Goal: Task Accomplishment & Management: Manage account settings

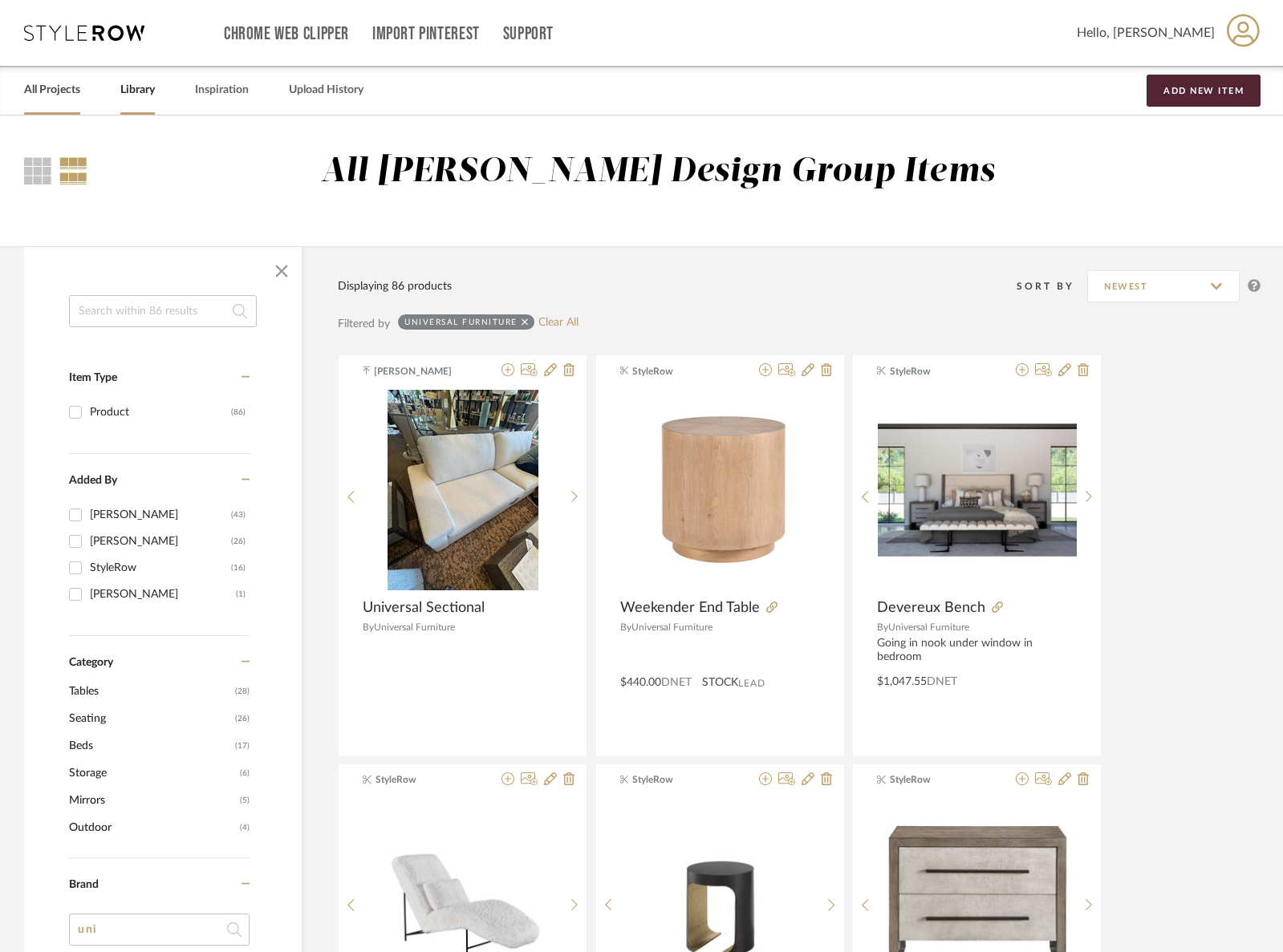
click at [66, 90] on link "All Projects" at bounding box center [51, 90] width 56 height 22
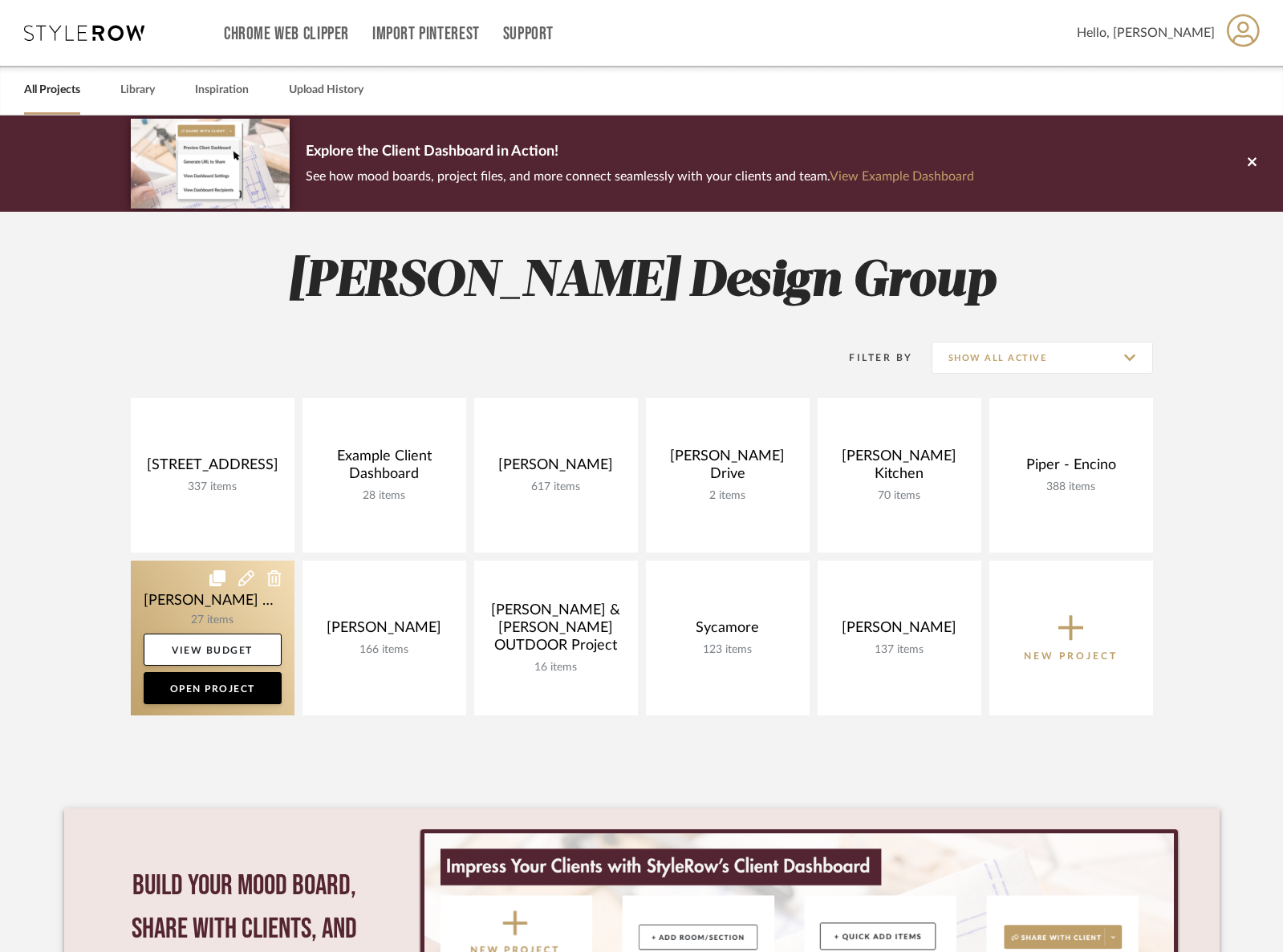
click at [213, 604] on link at bounding box center [213, 638] width 164 height 155
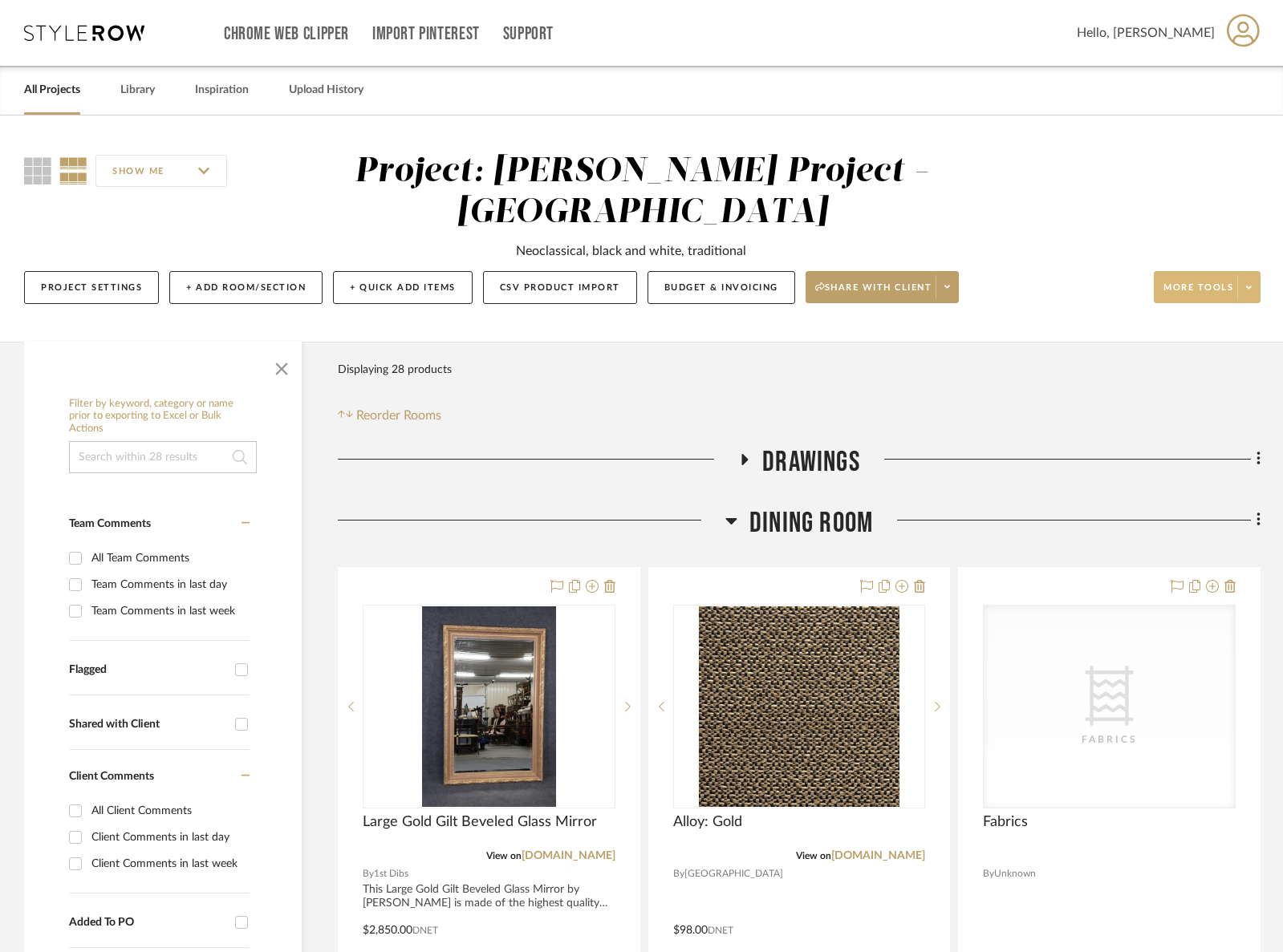
click at [1214, 271] on button "More tools" at bounding box center [1207, 287] width 107 height 32
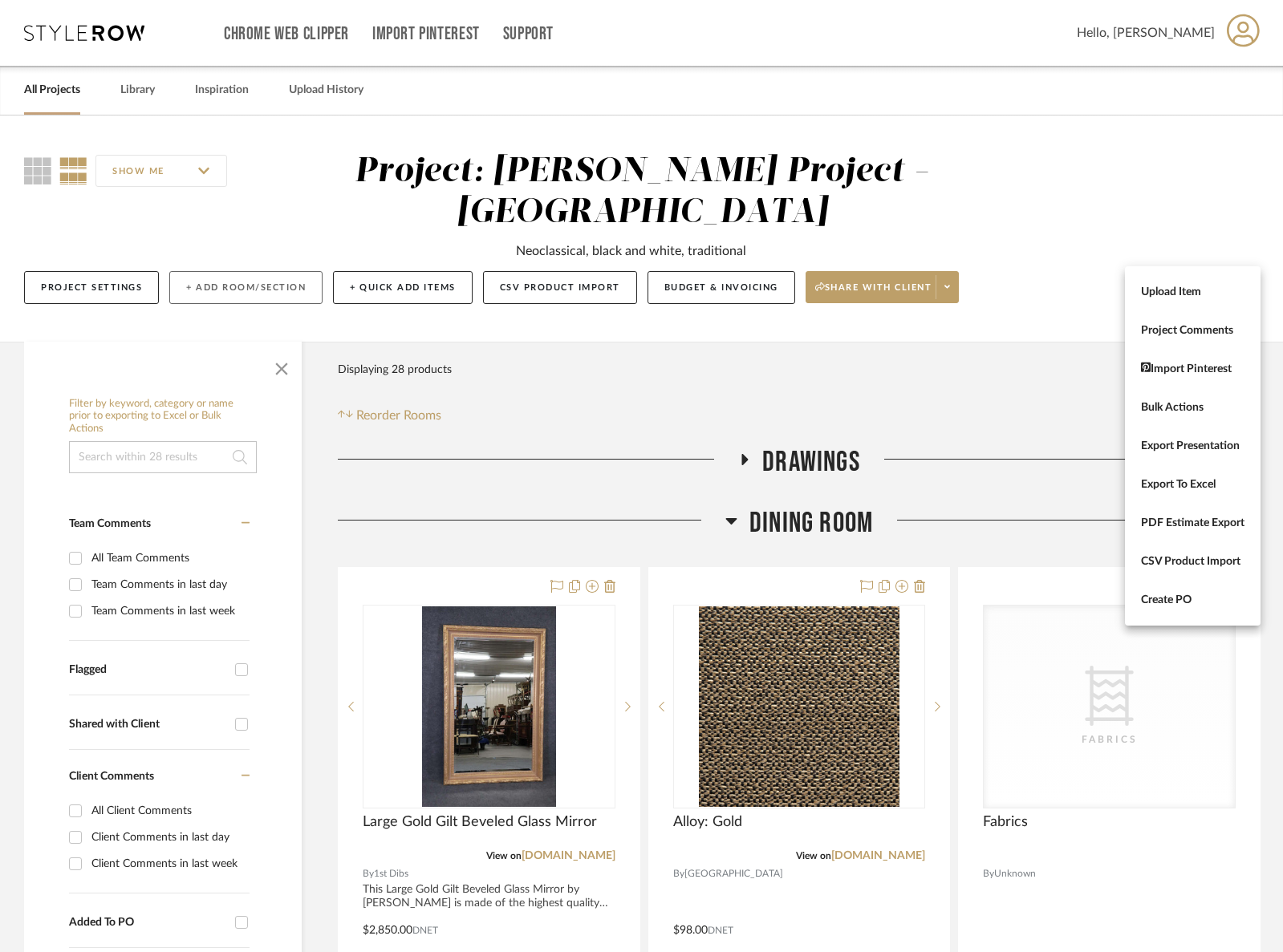
drag, startPoint x: 239, startPoint y: 250, endPoint x: 225, endPoint y: 249, distance: 14.0
click at [239, 250] on div at bounding box center [641, 476] width 1283 height 952
click at [224, 271] on button "+ Add Room/Section" at bounding box center [245, 287] width 153 height 33
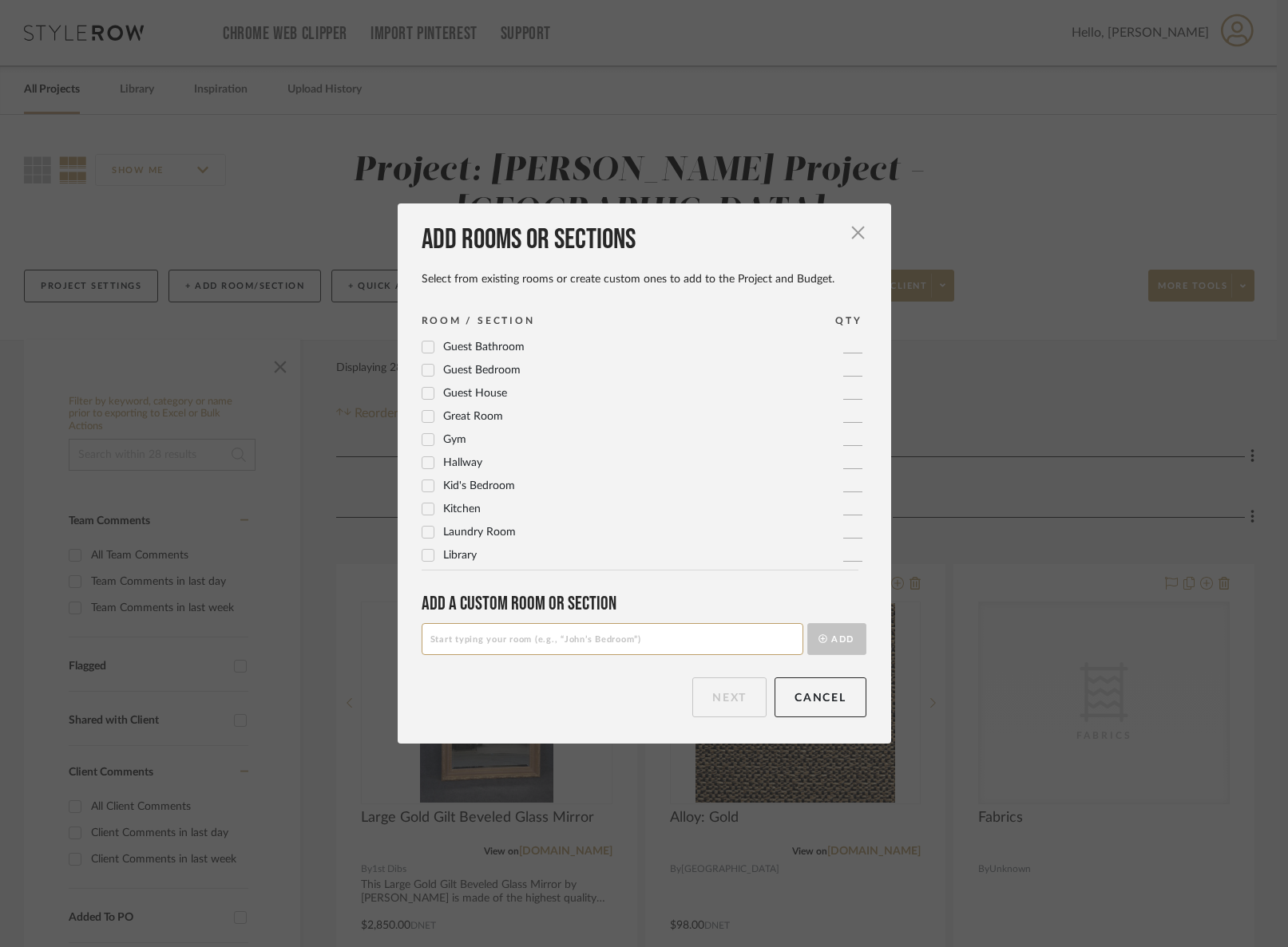
click at [426, 506] on icon at bounding box center [427, 509] width 10 height 8
click at [716, 690] on button "Next" at bounding box center [729, 697] width 74 height 40
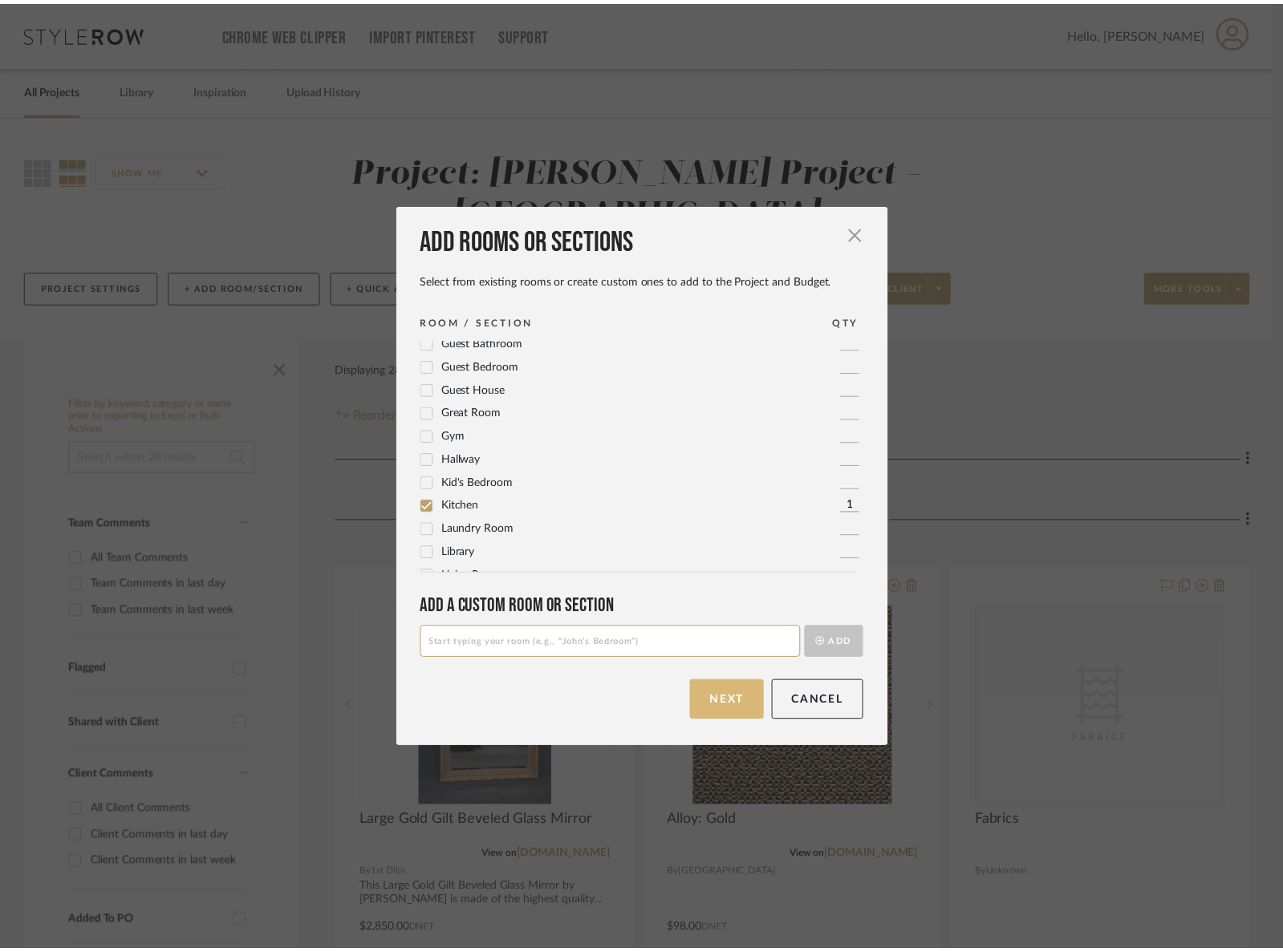
scroll to position [0, 0]
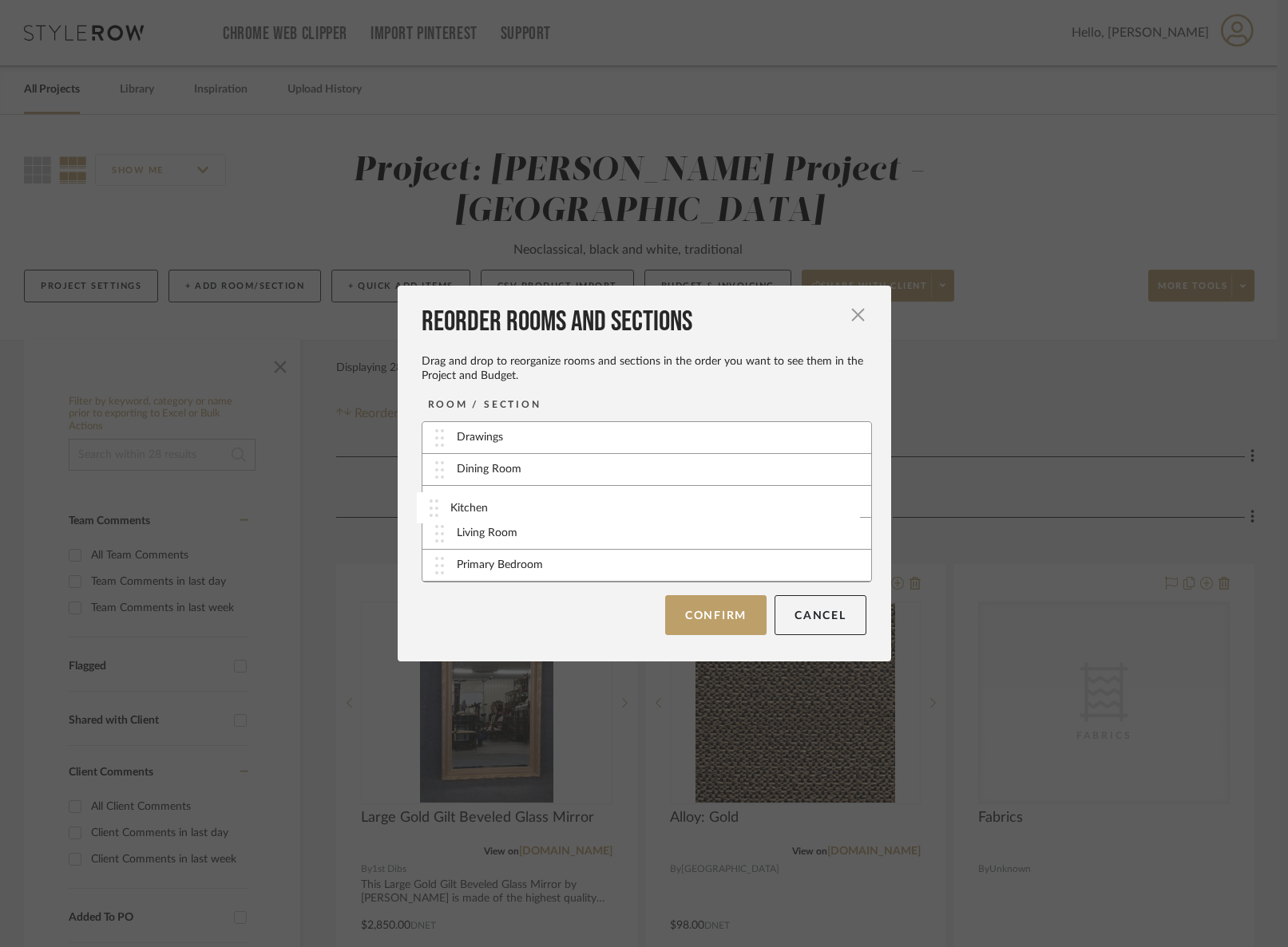
drag, startPoint x: 432, startPoint y: 565, endPoint x: 436, endPoint y: 528, distance: 37.2
drag, startPoint x: 437, startPoint y: 534, endPoint x: 432, endPoint y: 482, distance: 52.2
drag, startPoint x: 436, startPoint y: 529, endPoint x: 438, endPoint y: 521, distance: 8.2
click at [698, 614] on button "Confirm" at bounding box center [715, 615] width 101 height 40
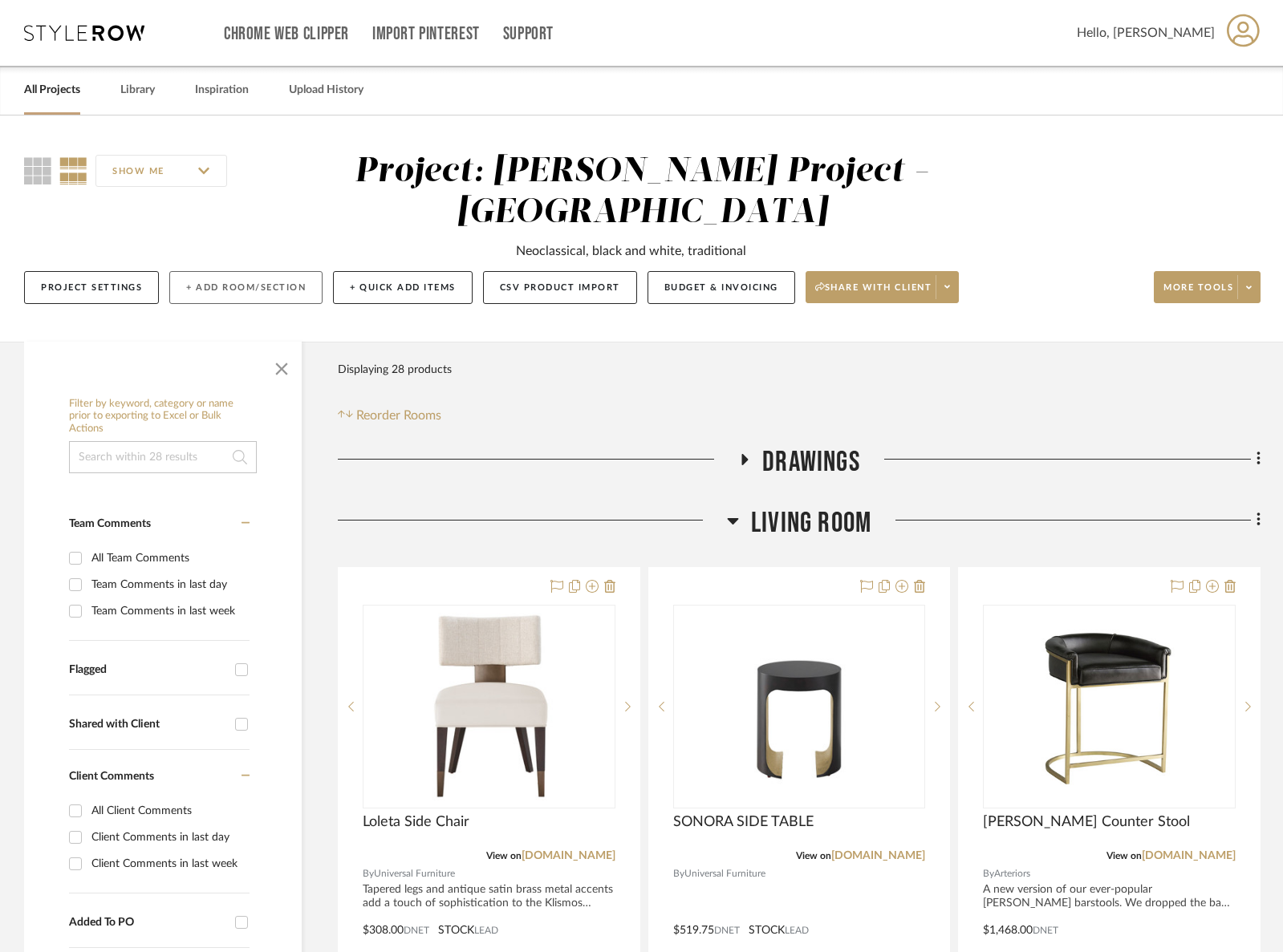
click at [269, 271] on button "+ Add Room/Section" at bounding box center [245, 287] width 153 height 33
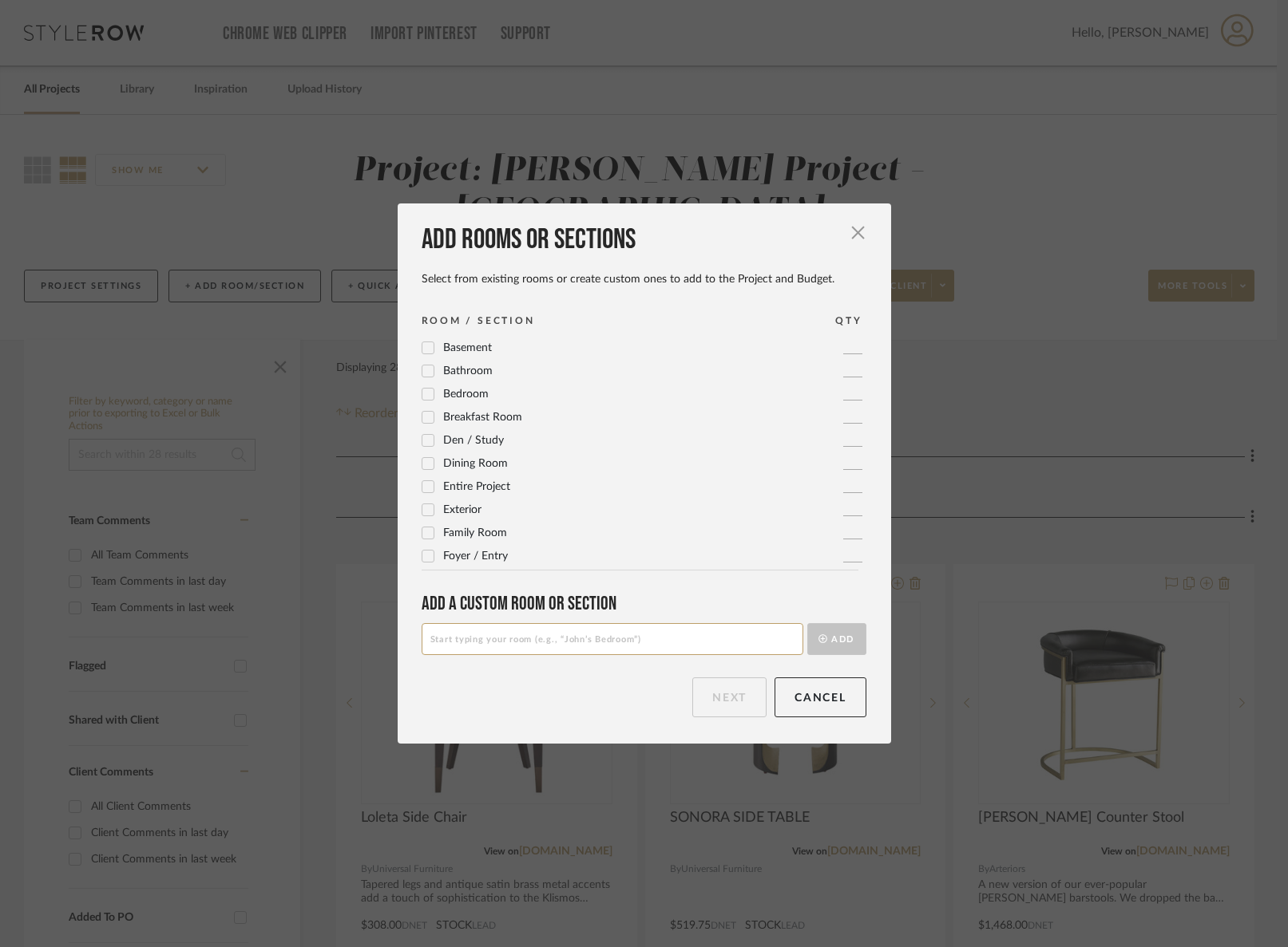
drag, startPoint x: 429, startPoint y: 555, endPoint x: 555, endPoint y: 582, distance: 128.9
click at [430, 555] on label "Foyer / Entry" at bounding box center [464, 556] width 86 height 13
click at [702, 695] on button "Next" at bounding box center [729, 697] width 74 height 40
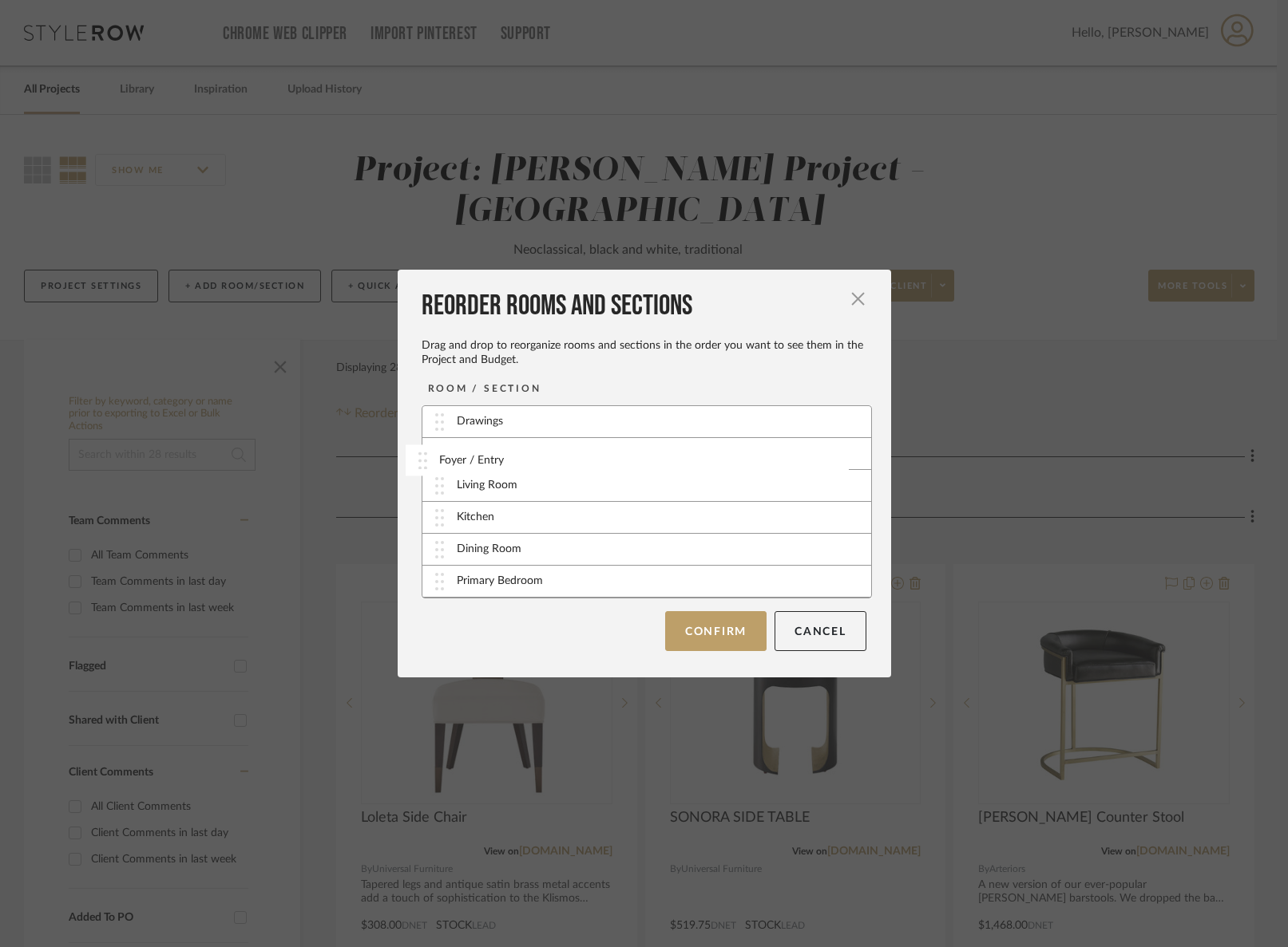
drag, startPoint x: 432, startPoint y: 581, endPoint x: 423, endPoint y: 466, distance: 115.4
click at [707, 634] on button "Confirm" at bounding box center [715, 630] width 101 height 40
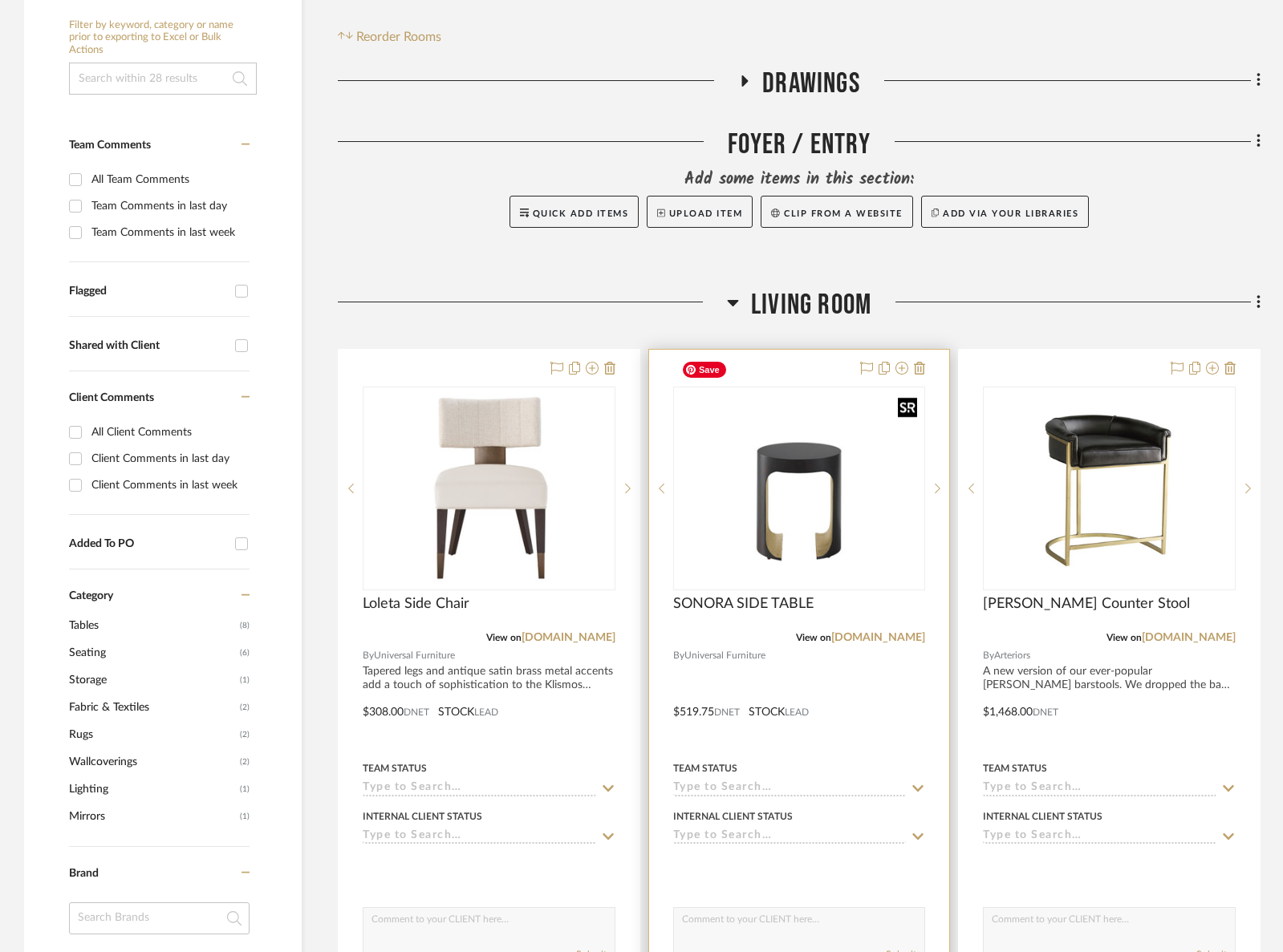
scroll to position [394, 0]
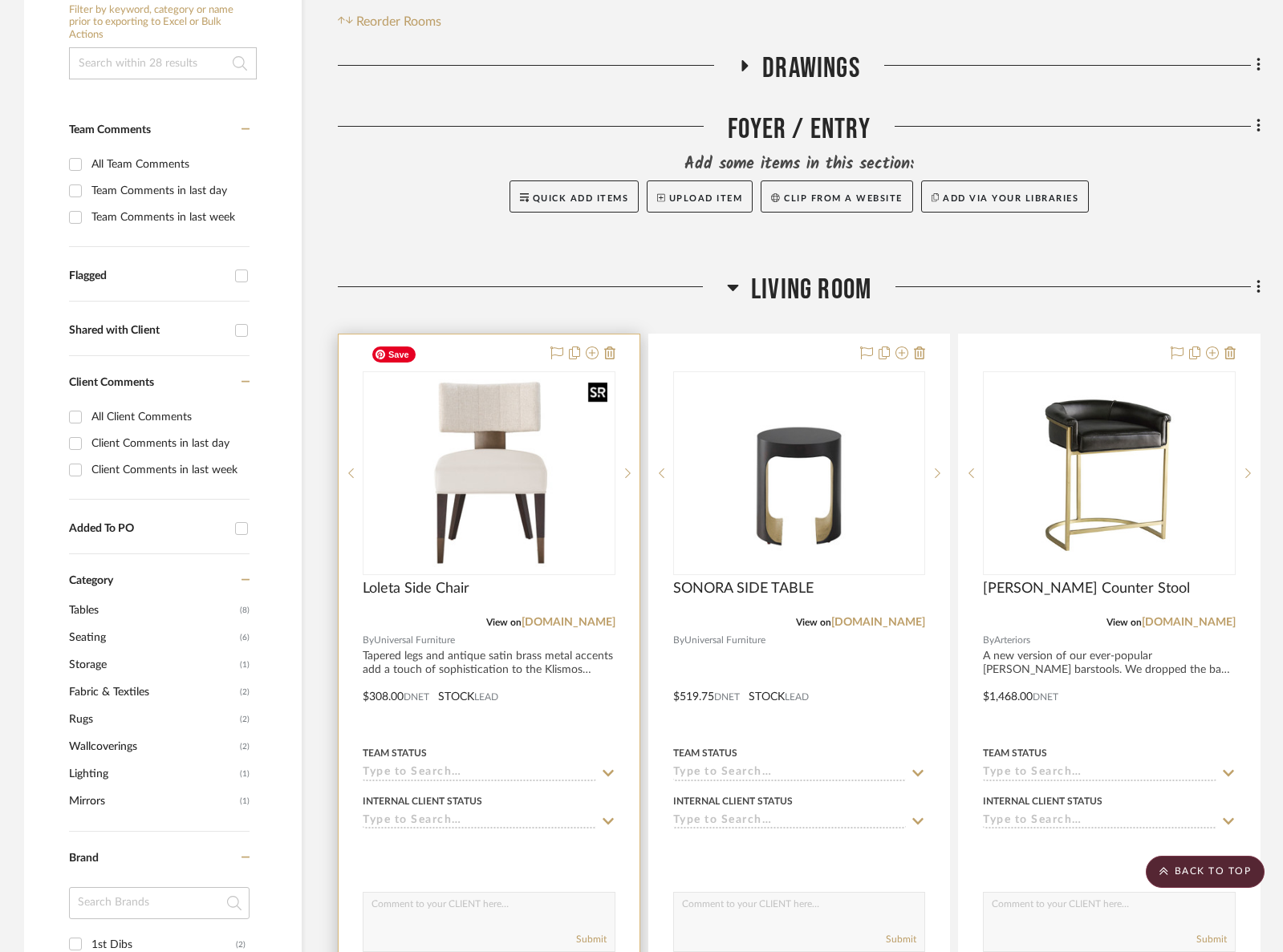
click at [0, 0] on img at bounding box center [0, 0] width 0 height 0
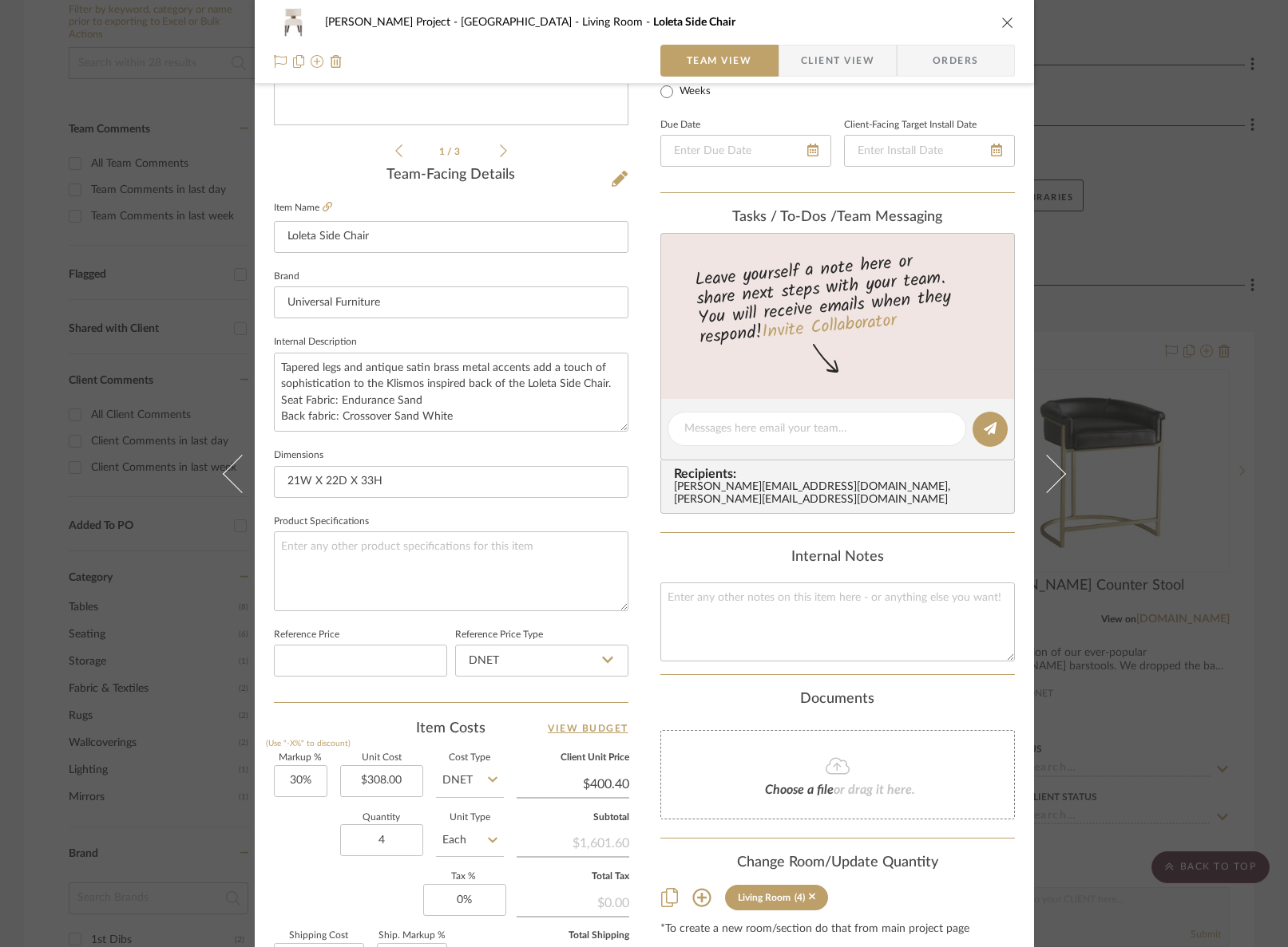
scroll to position [535, 0]
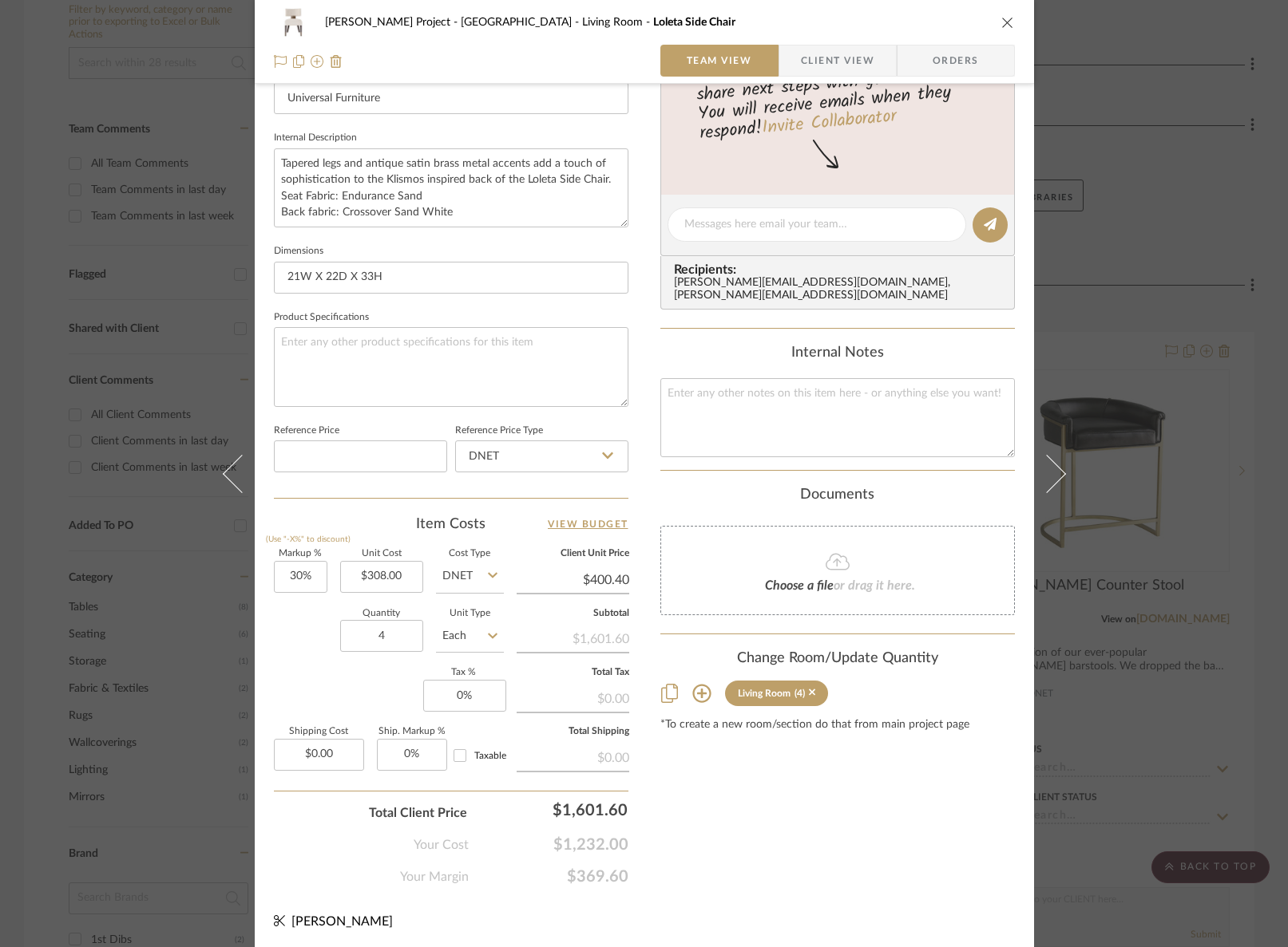
click at [694, 685] on icon at bounding box center [700, 693] width 18 height 18
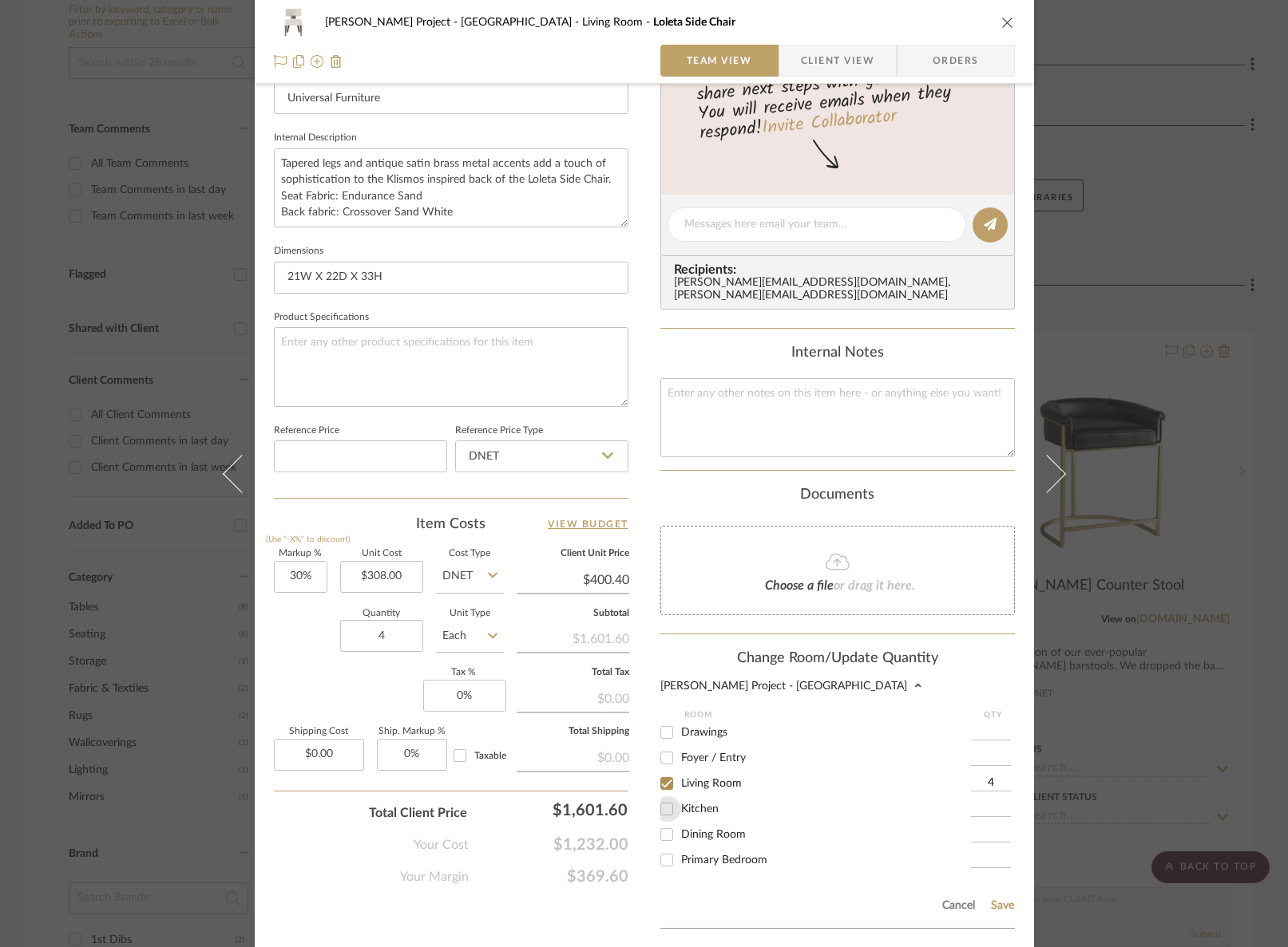
click at [665, 799] on input "Kitchen" at bounding box center [666, 809] width 26 height 26
checkbox input "true"
click at [962, 798] on div "Kitchen 1" at bounding box center [838, 809] width 355 height 26
drag, startPoint x: 997, startPoint y: 791, endPoint x: 960, endPoint y: 793, distance: 37.1
click at [960, 797] on div "Kitchen 1" at bounding box center [838, 809] width 355 height 26
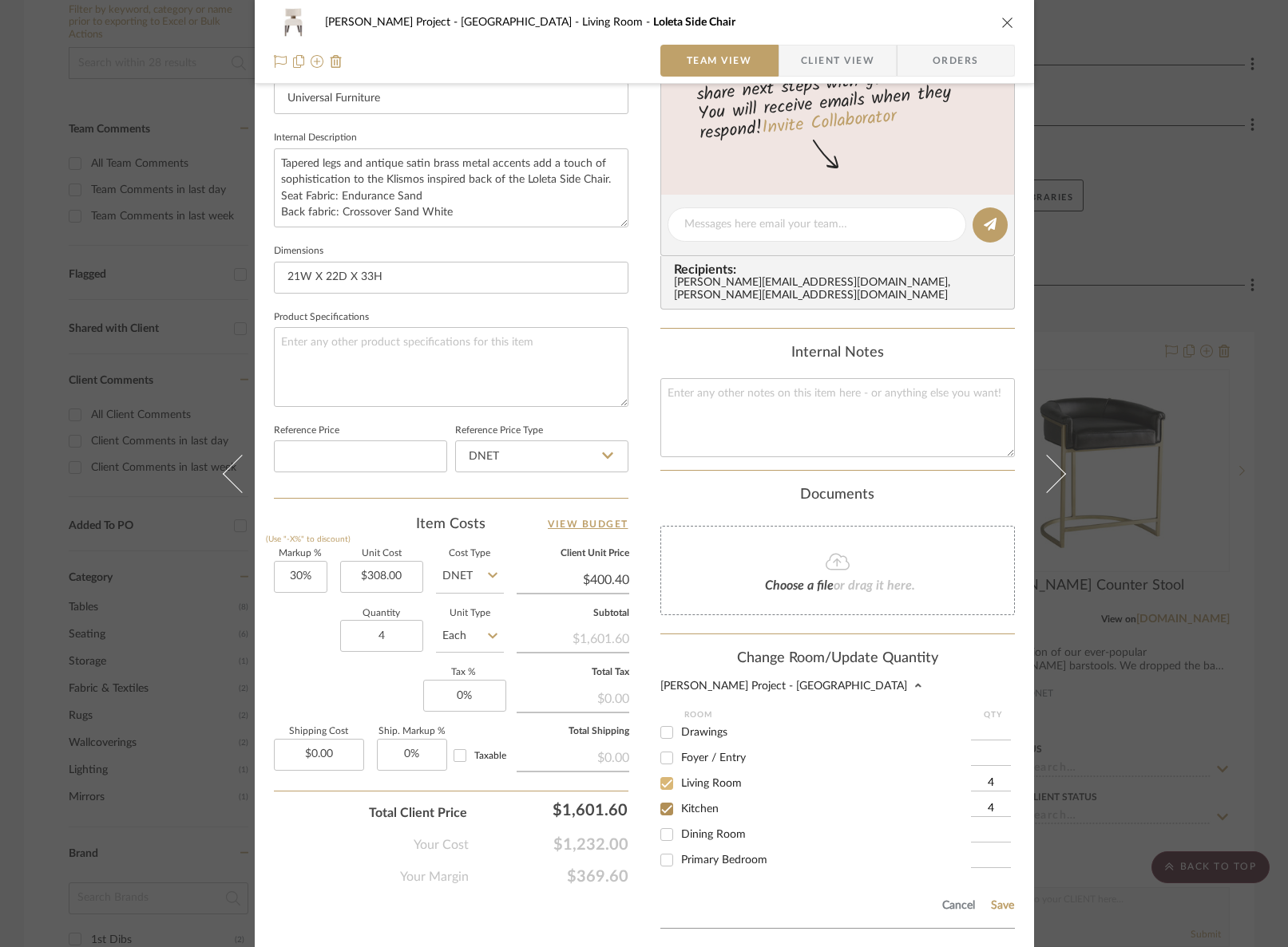
type input "4"
click at [672, 771] on input "Living Room" at bounding box center [666, 783] width 26 height 26
checkbox input "false"
click at [999, 900] on button "Save" at bounding box center [1002, 905] width 25 height 12
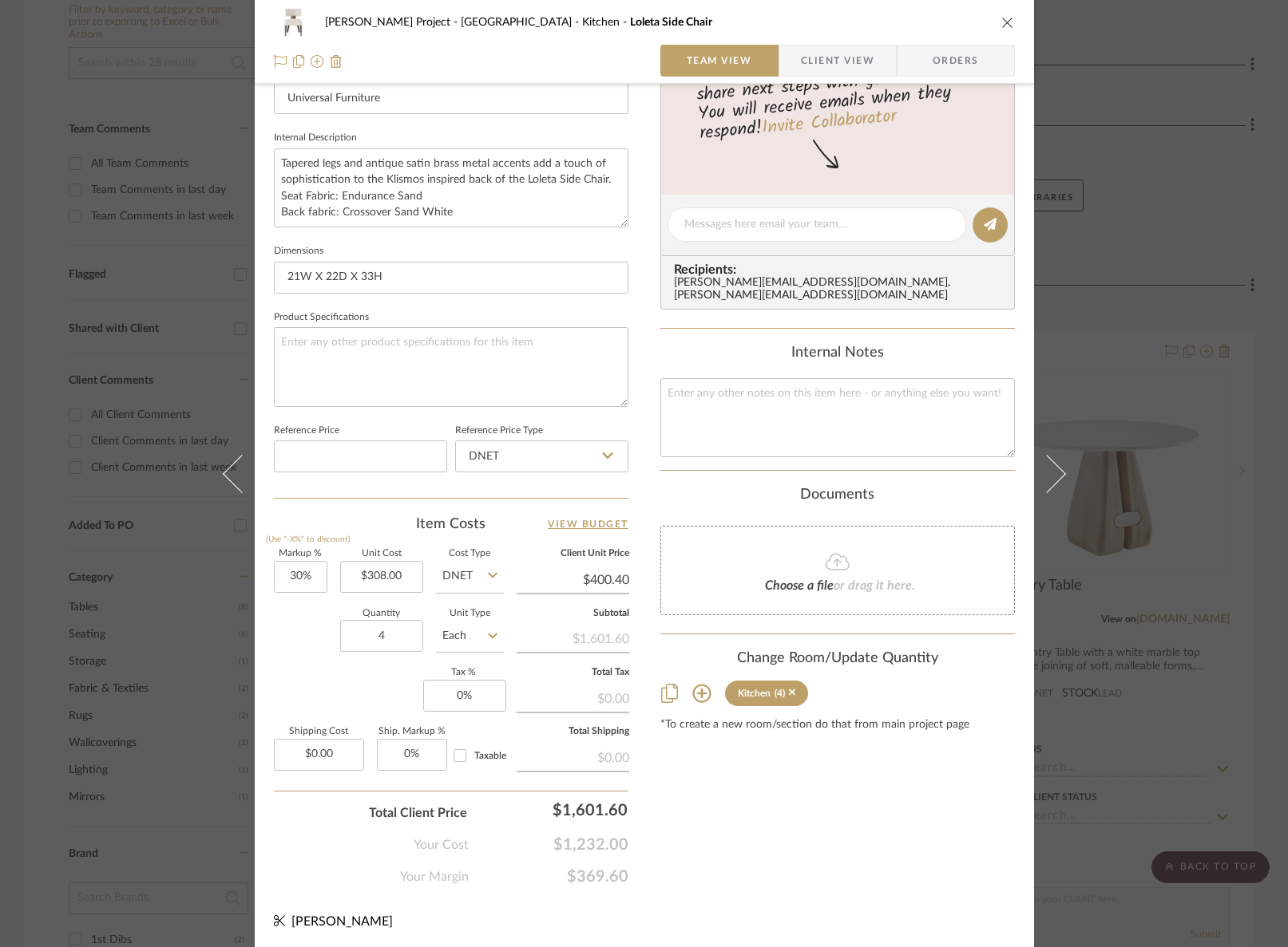
click at [1001, 22] on icon "close" at bounding box center [1007, 22] width 12 height 12
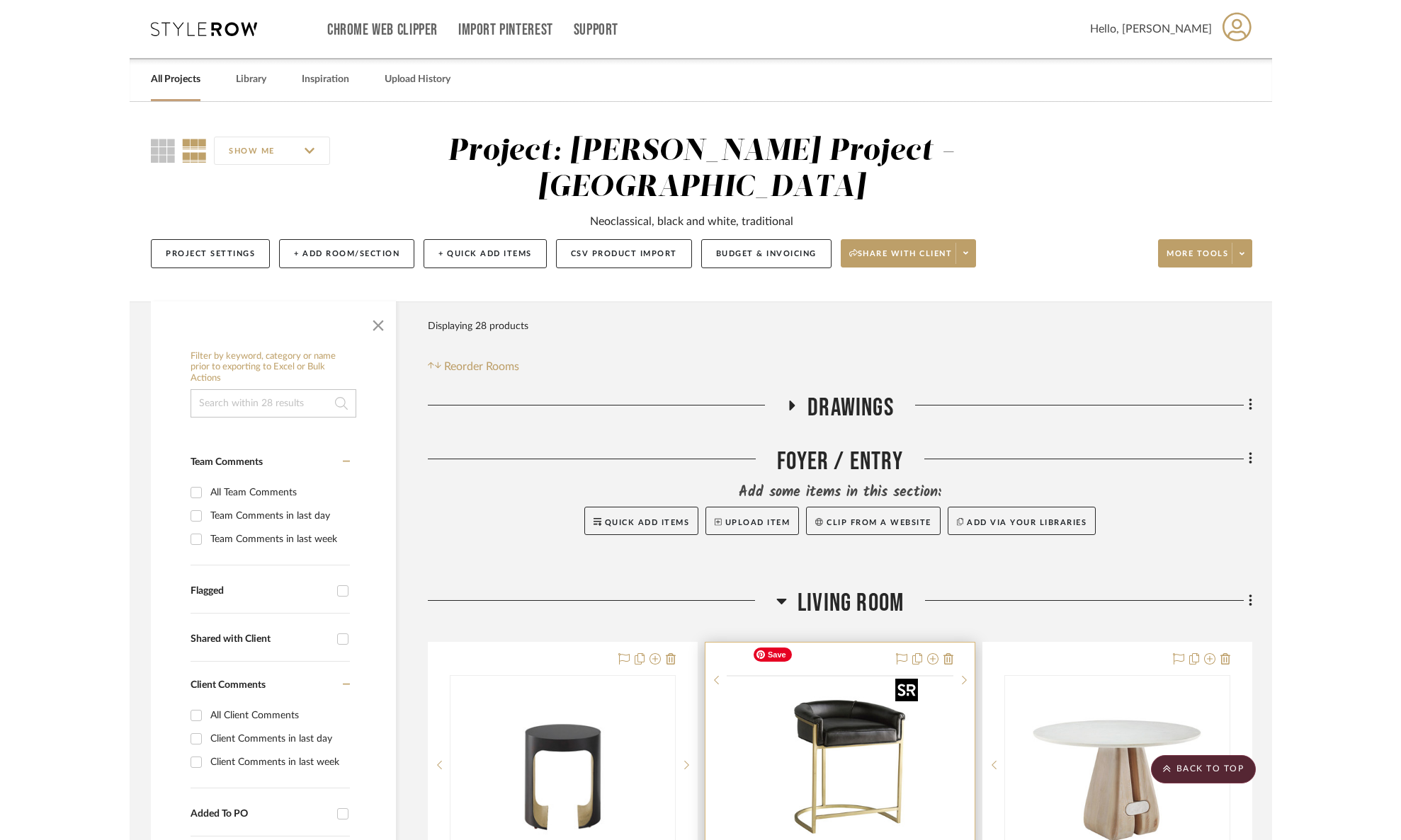
scroll to position [347, 0]
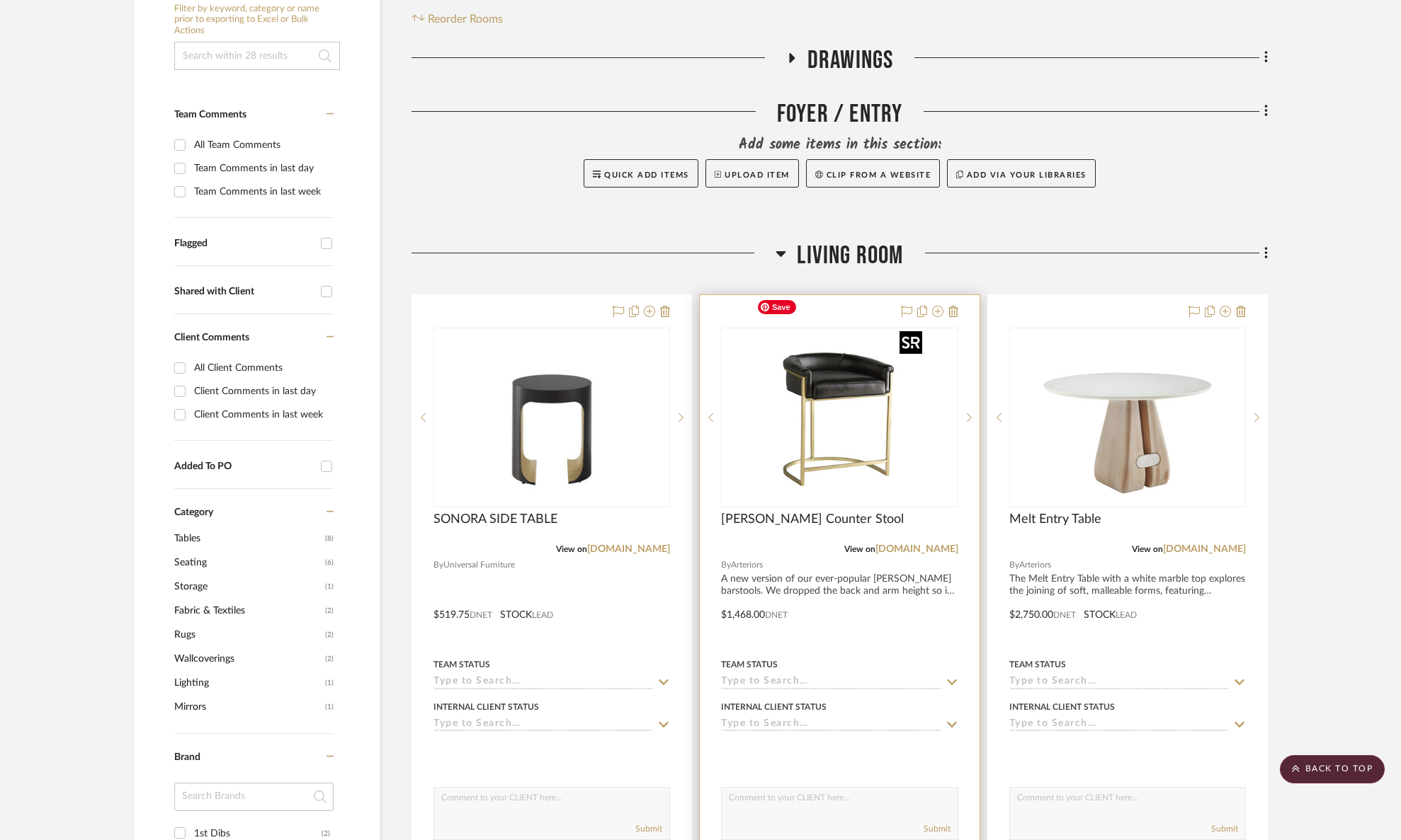
click at [806, 350] on img "0" at bounding box center [839, 417] width 177 height 177
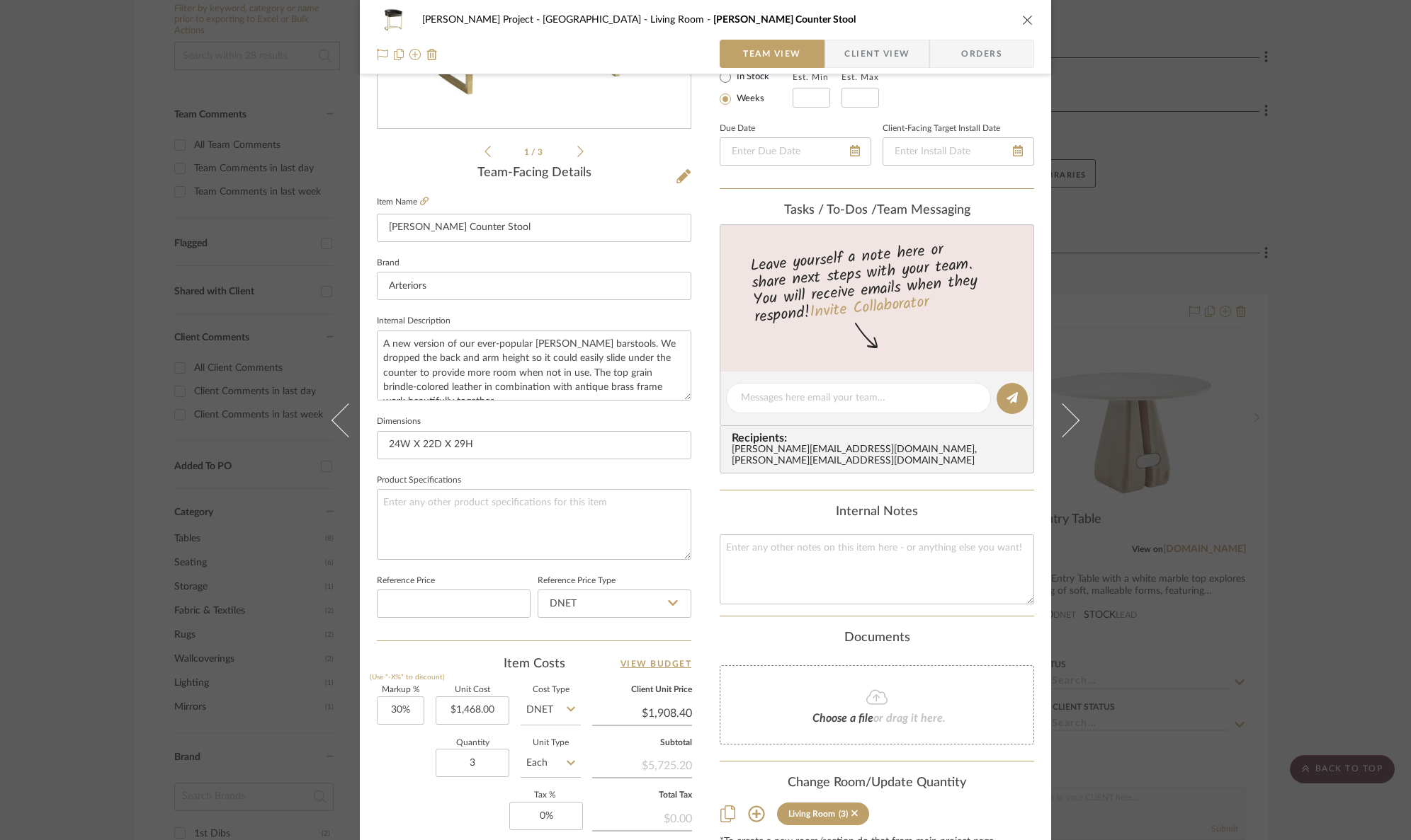
scroll to position [475, 0]
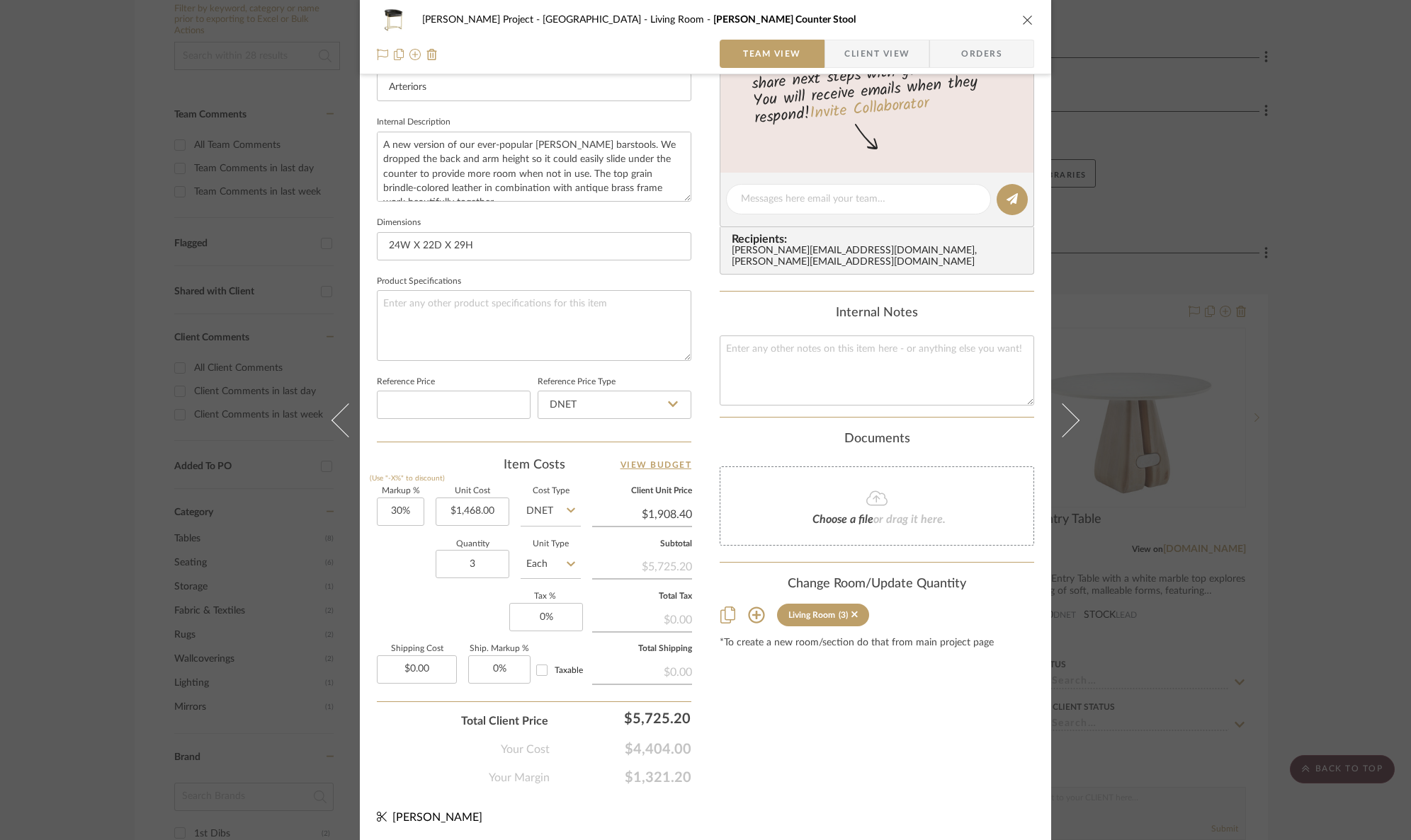
click at [751, 612] on icon at bounding box center [755, 615] width 16 height 16
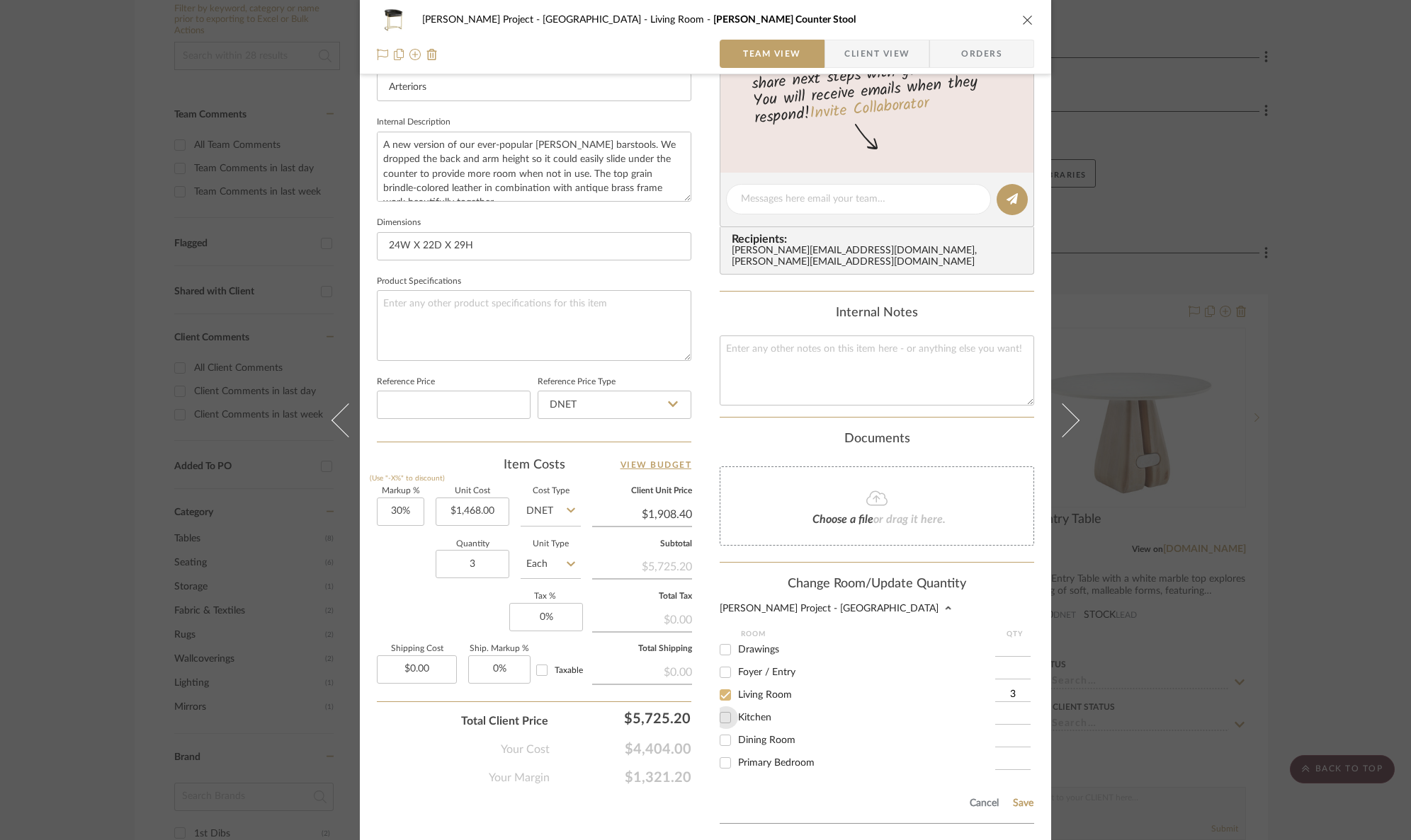
drag, startPoint x: 723, startPoint y: 708, endPoint x: 724, endPoint y: 691, distance: 17.0
click at [723, 708] on input "Kitchen" at bounding box center [724, 717] width 23 height 23
checkbox input "true"
drag, startPoint x: 1008, startPoint y: 709, endPoint x: 1015, endPoint y: 707, distance: 7.3
click at [1015, 711] on input "1" at bounding box center [1012, 717] width 35 height 14
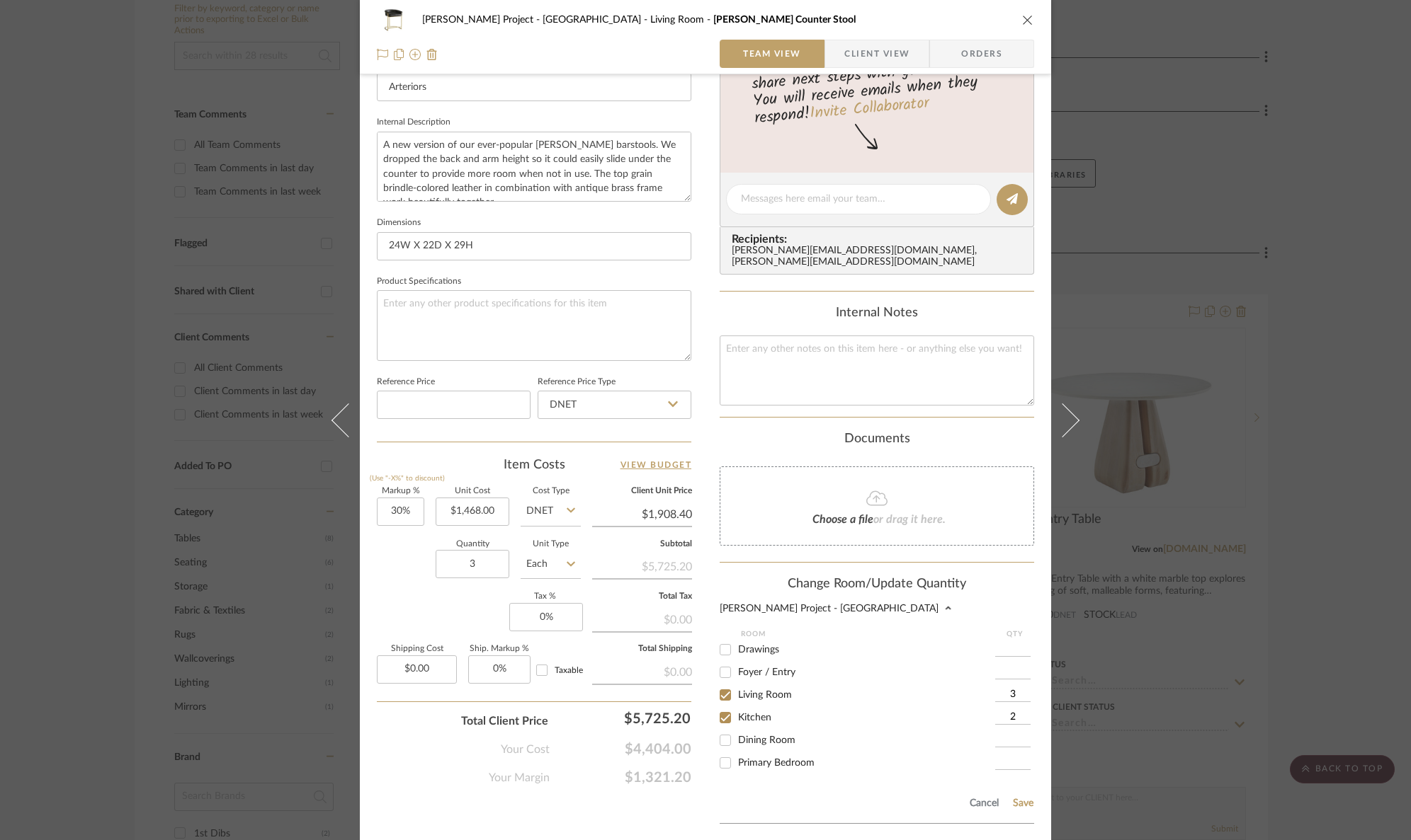
type input "2"
click at [1006, 688] on input "3" at bounding box center [1012, 695] width 35 height 14
drag, startPoint x: 721, startPoint y: 686, endPoint x: 885, endPoint y: 739, distance: 172.4
click at [721, 686] on input "Living Room" at bounding box center [724, 695] width 23 height 23
checkbox input "false"
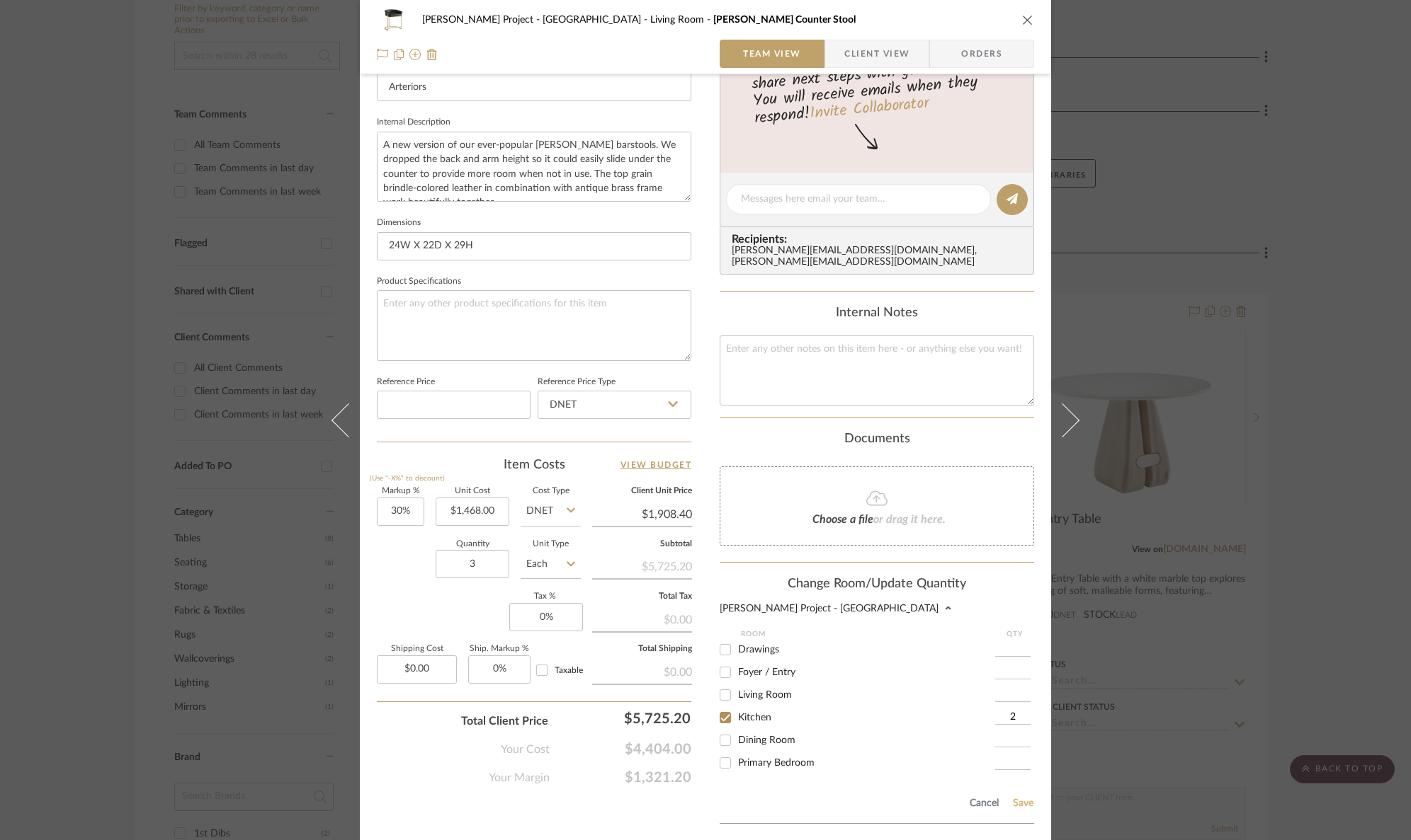
click at [1022, 798] on button "Save" at bounding box center [1023, 803] width 22 height 11
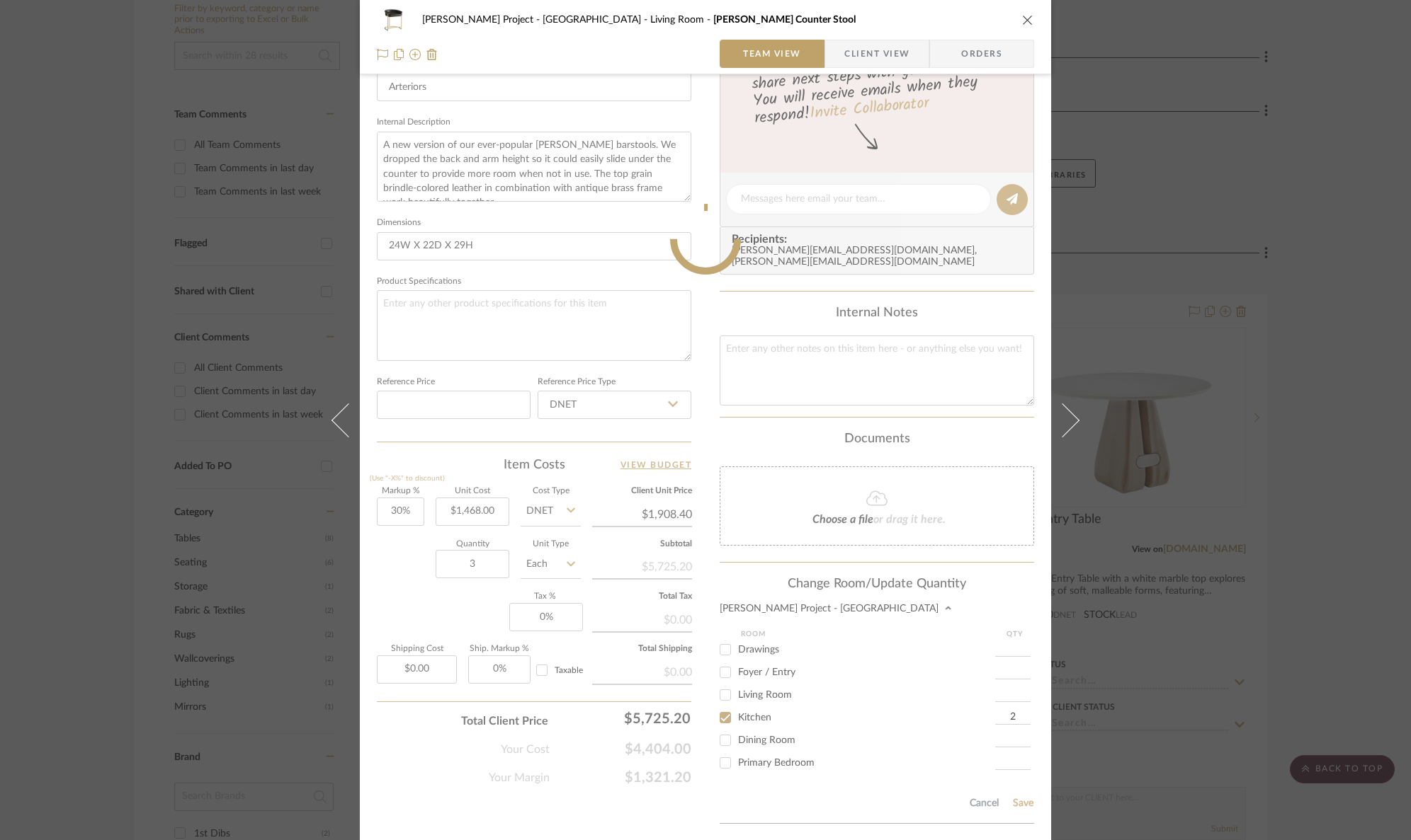
type input "2"
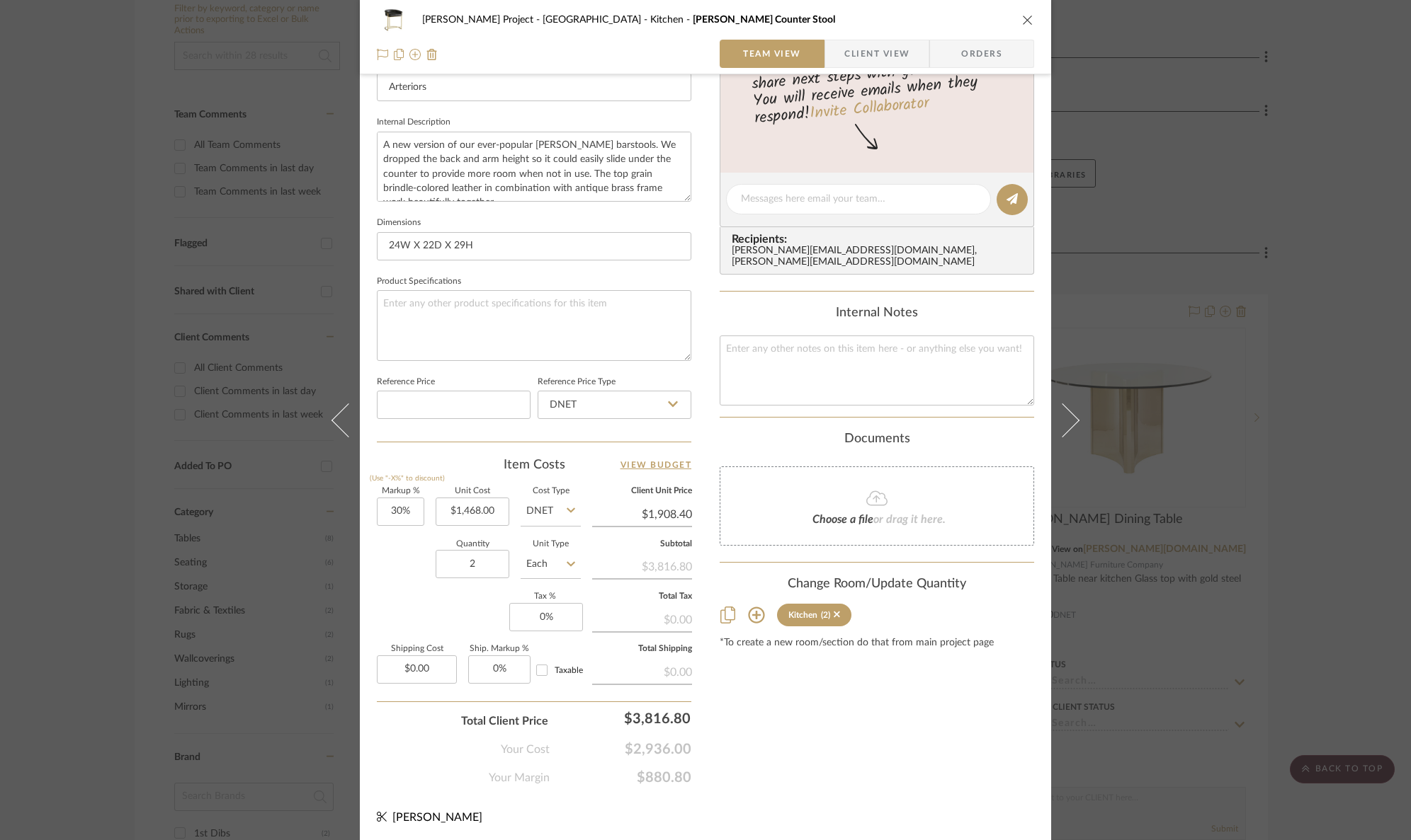
click at [1121, 420] on div "[PERSON_NAME] Project - Sacramento Kitchen [PERSON_NAME] Counter Stool Team Vie…" at bounding box center [705, 420] width 1411 height 840
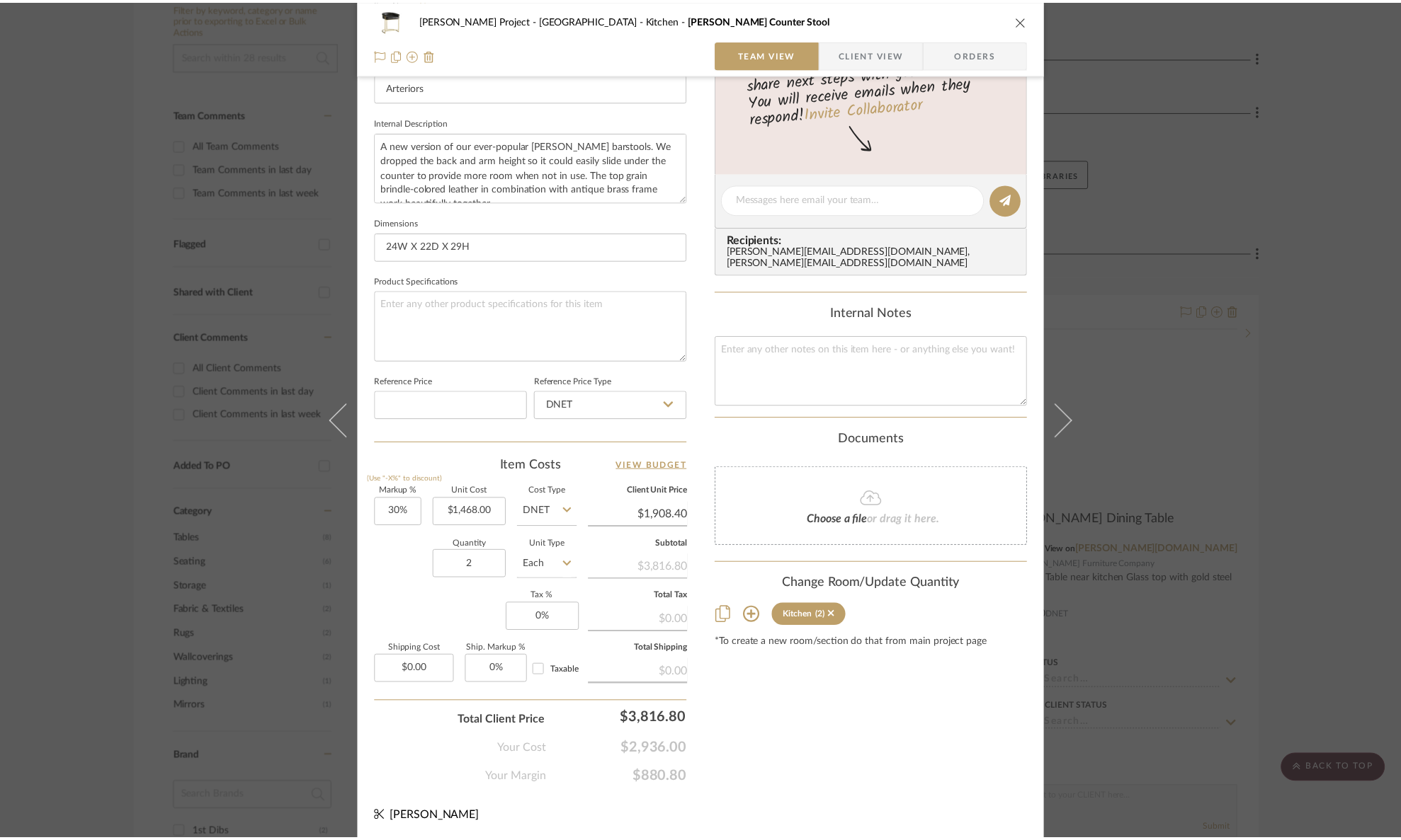
scroll to position [347, 0]
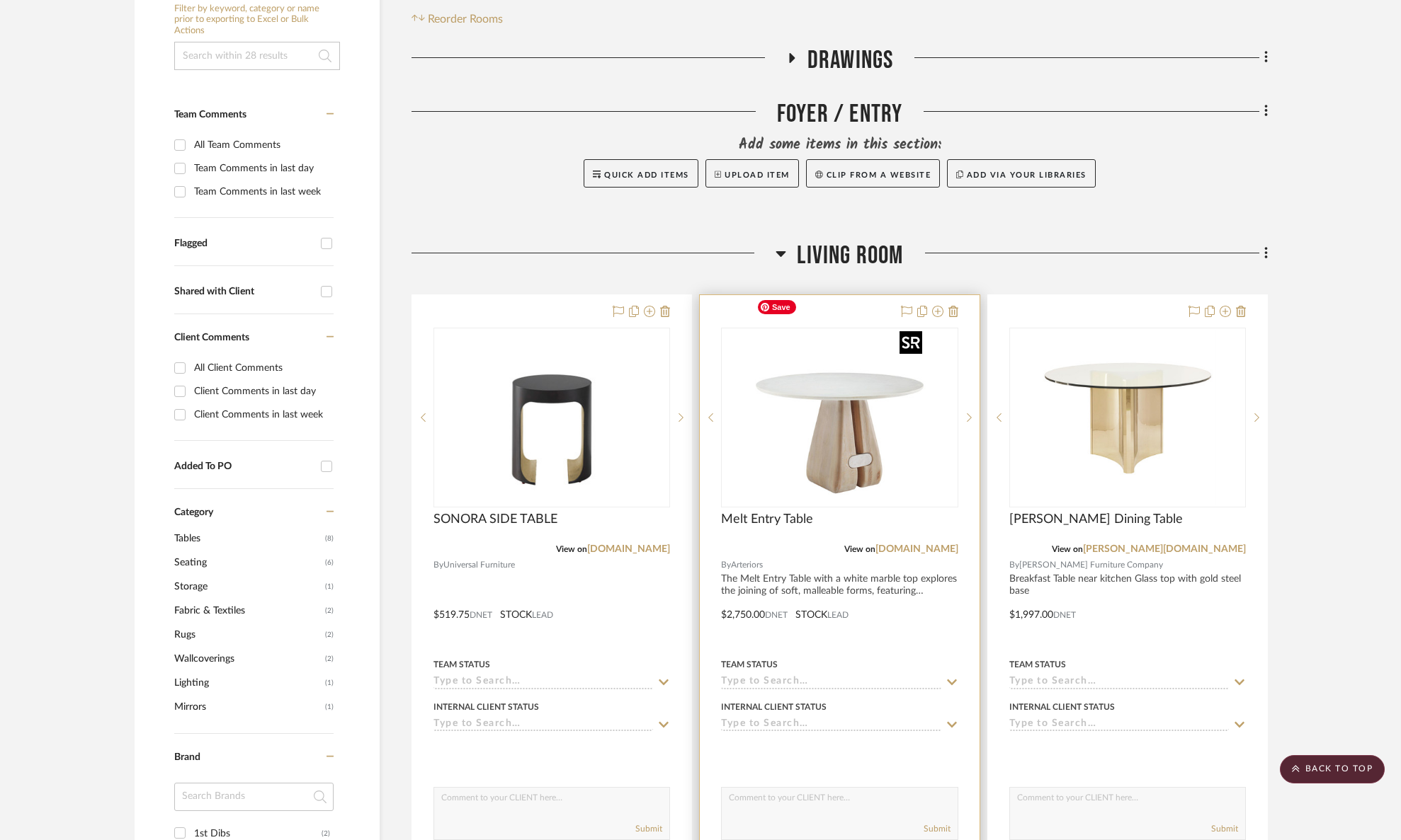
click at [0, 0] on img at bounding box center [0, 0] width 0 height 0
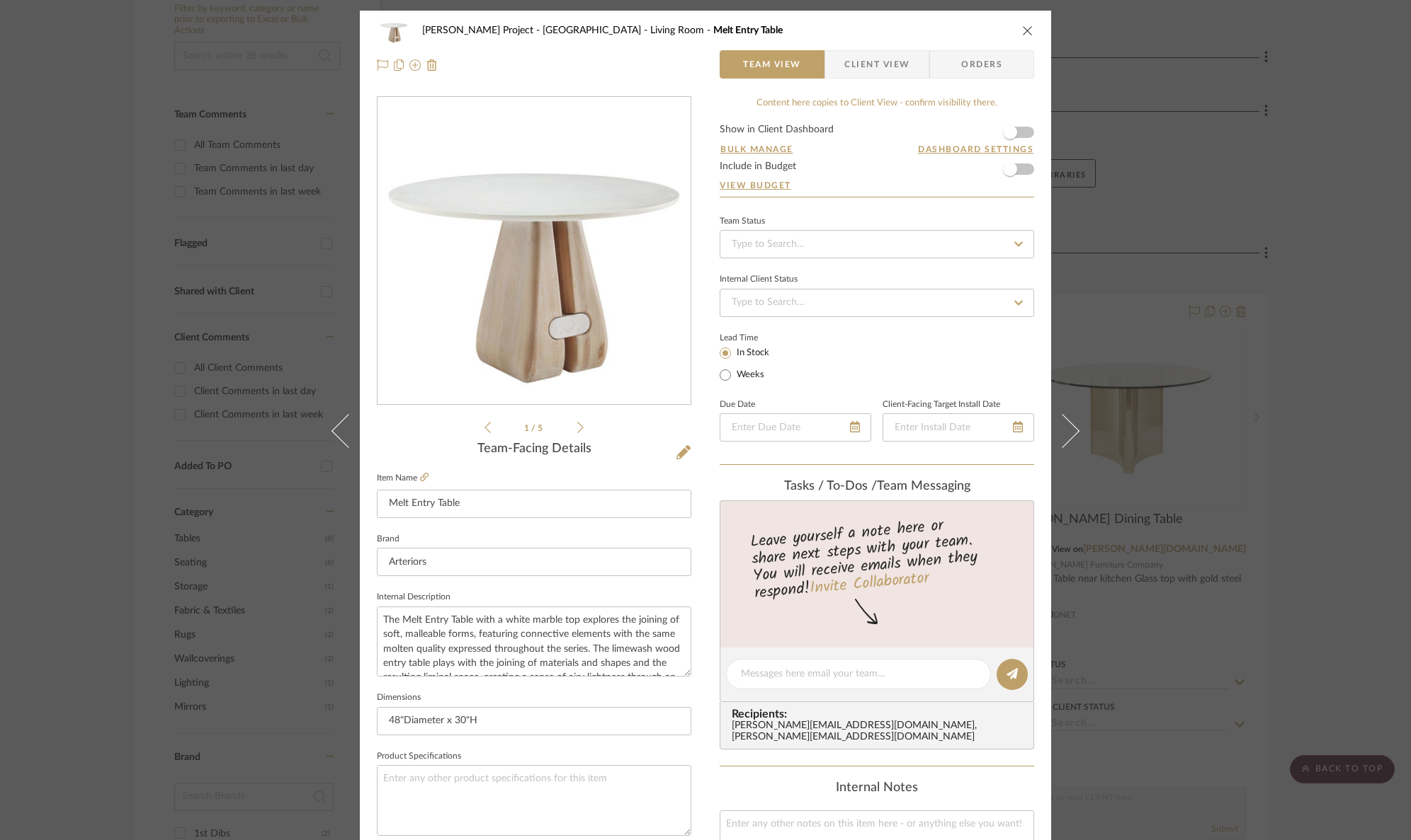
scroll to position [475, 0]
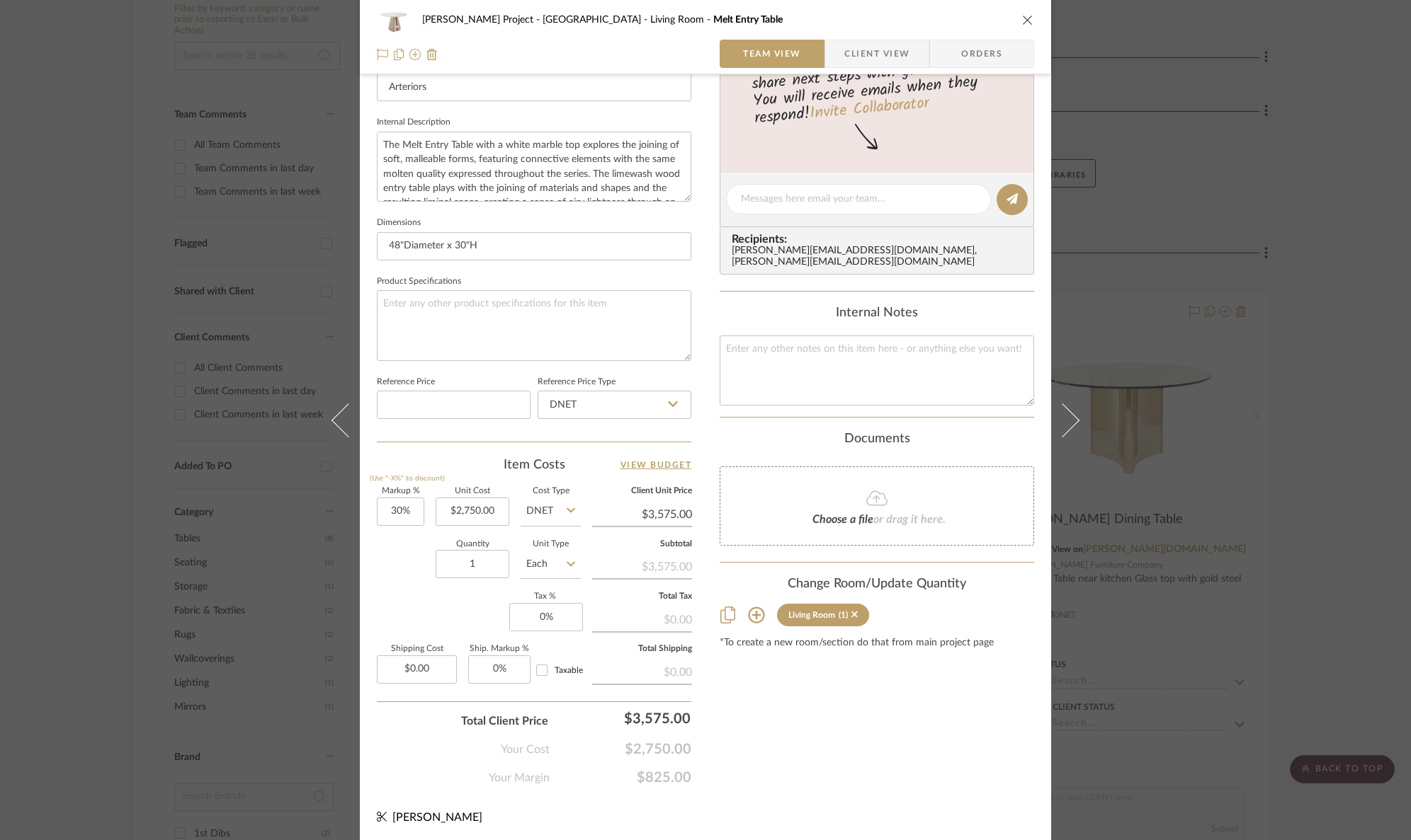
click at [752, 608] on icon at bounding box center [755, 615] width 16 height 16
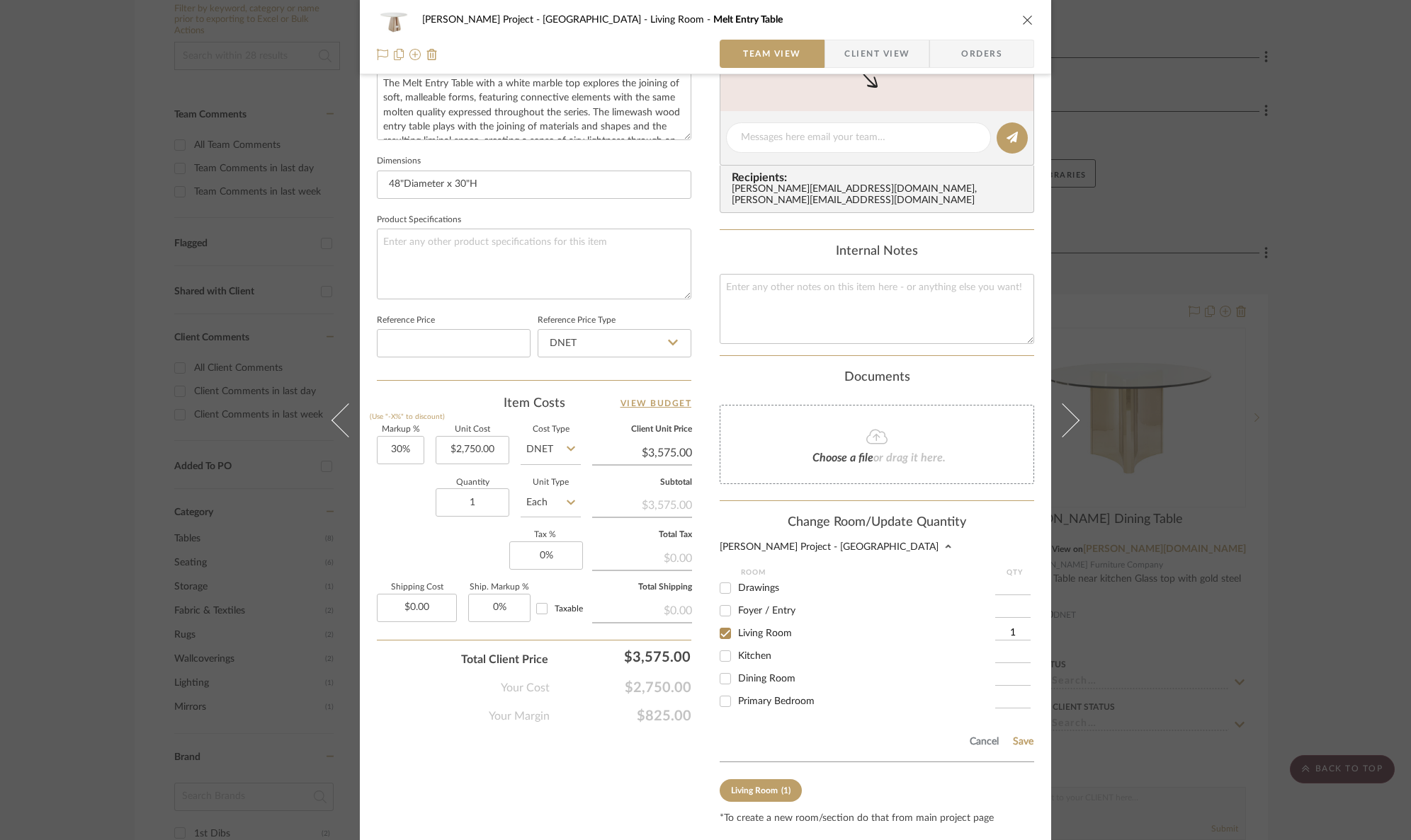
scroll to position [544, 0]
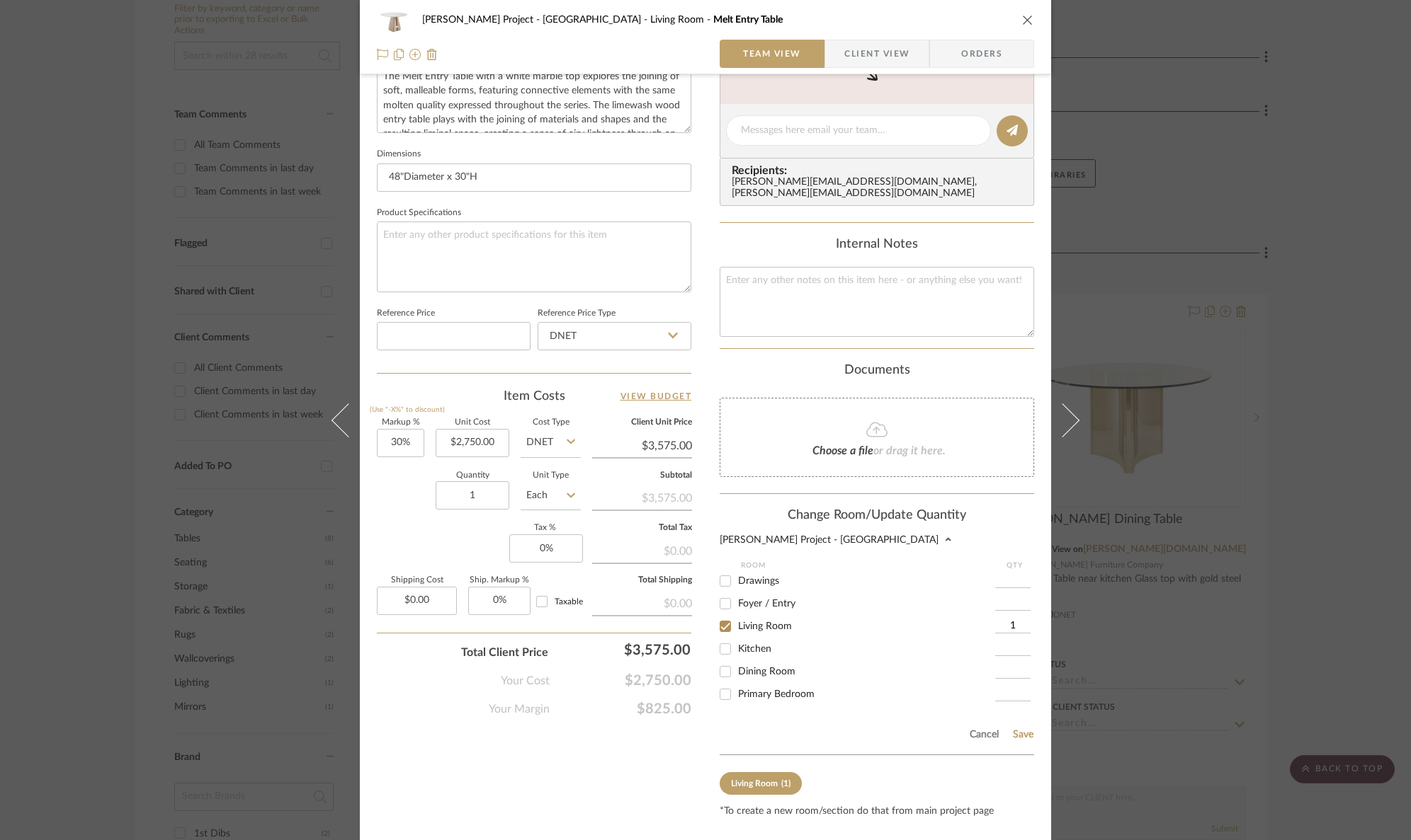
click at [750, 644] on span "Kitchen" at bounding box center [755, 650] width 34 height 10
click at [736, 639] on input "Kitchen" at bounding box center [724, 649] width 23 height 23
checkbox input "true"
type input "1"
drag, startPoint x: 722, startPoint y: 619, endPoint x: 935, endPoint y: 705, distance: 229.7
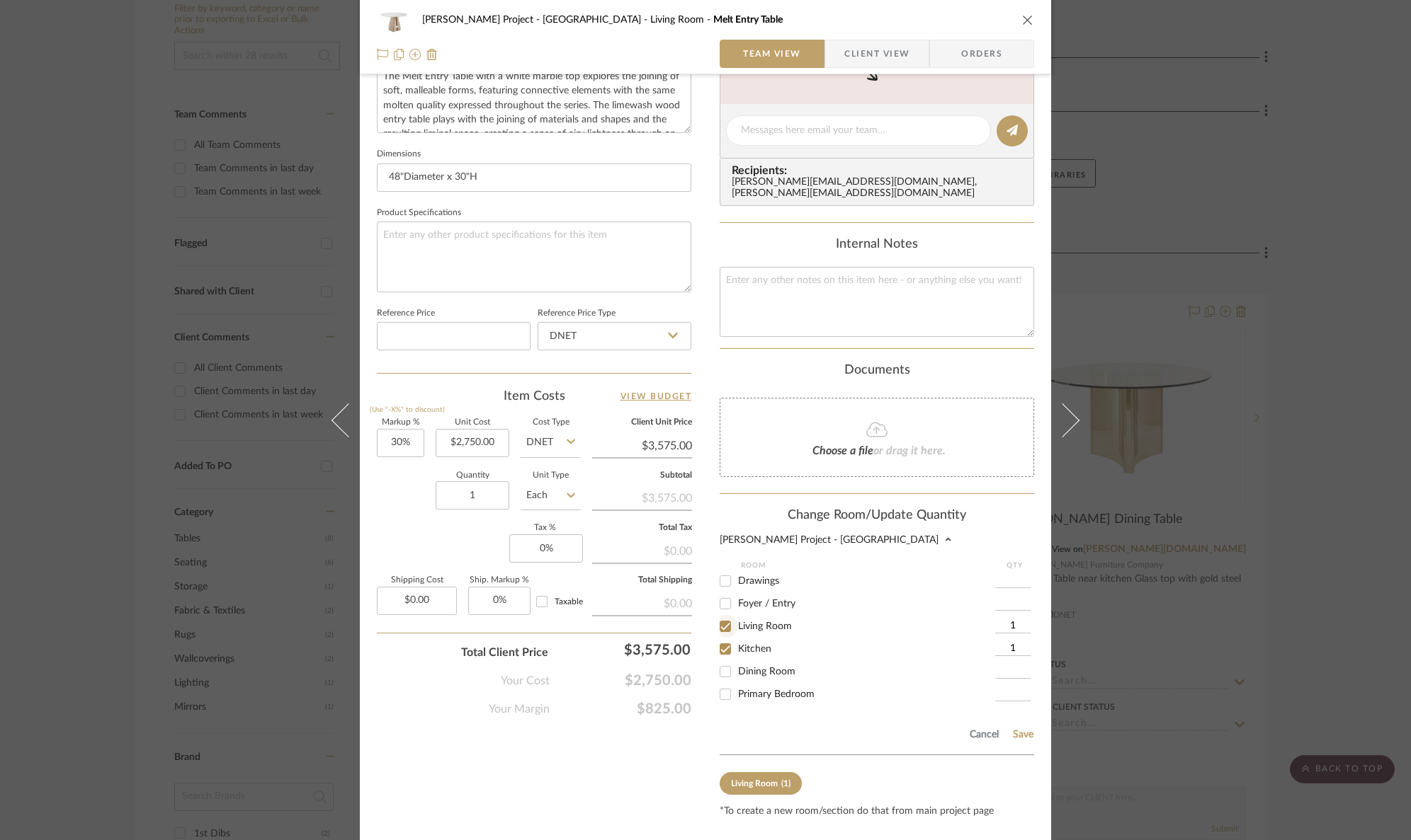
click at [723, 620] on input "Living Room" at bounding box center [724, 626] width 23 height 23
checkbox input "false"
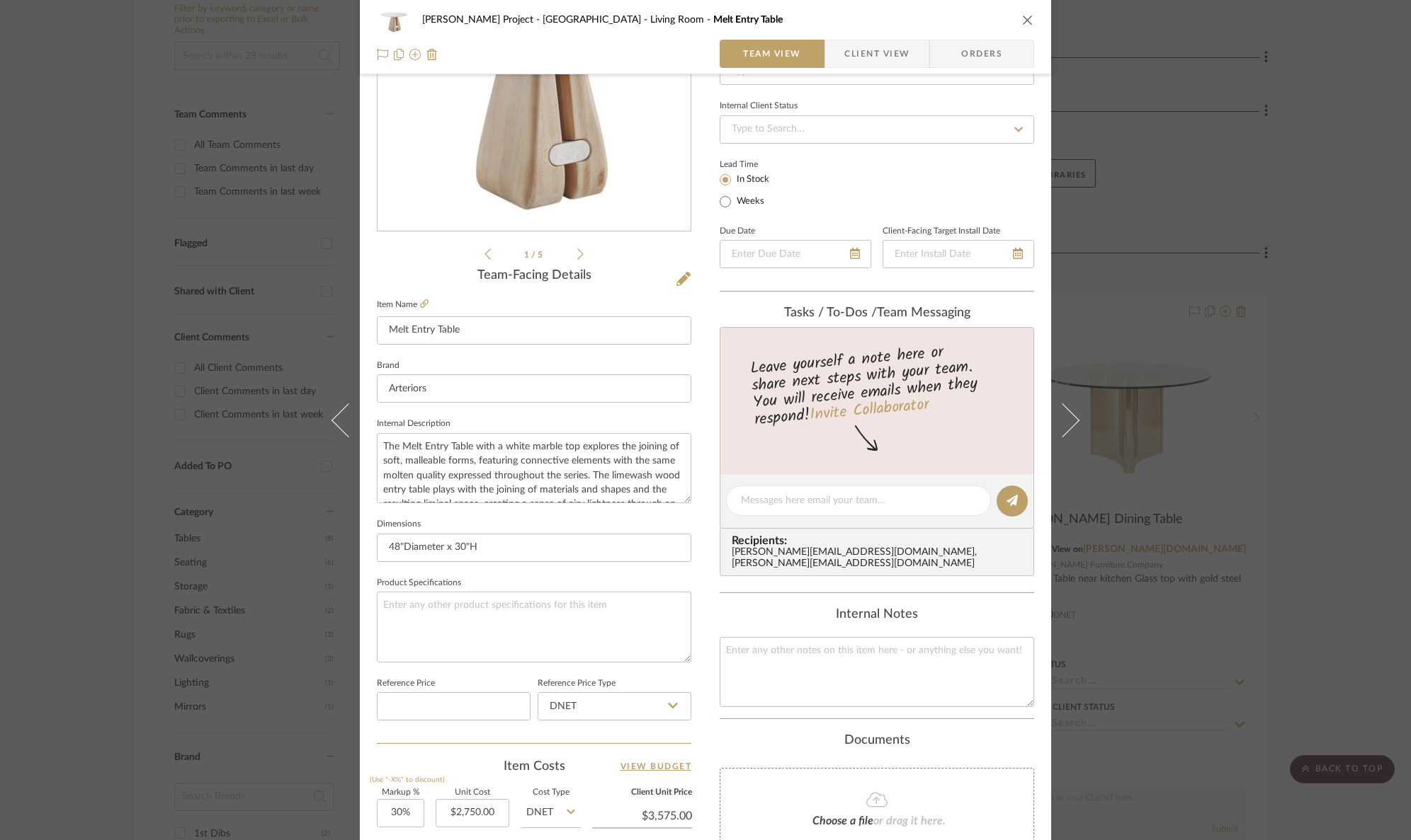
scroll to position [163, 0]
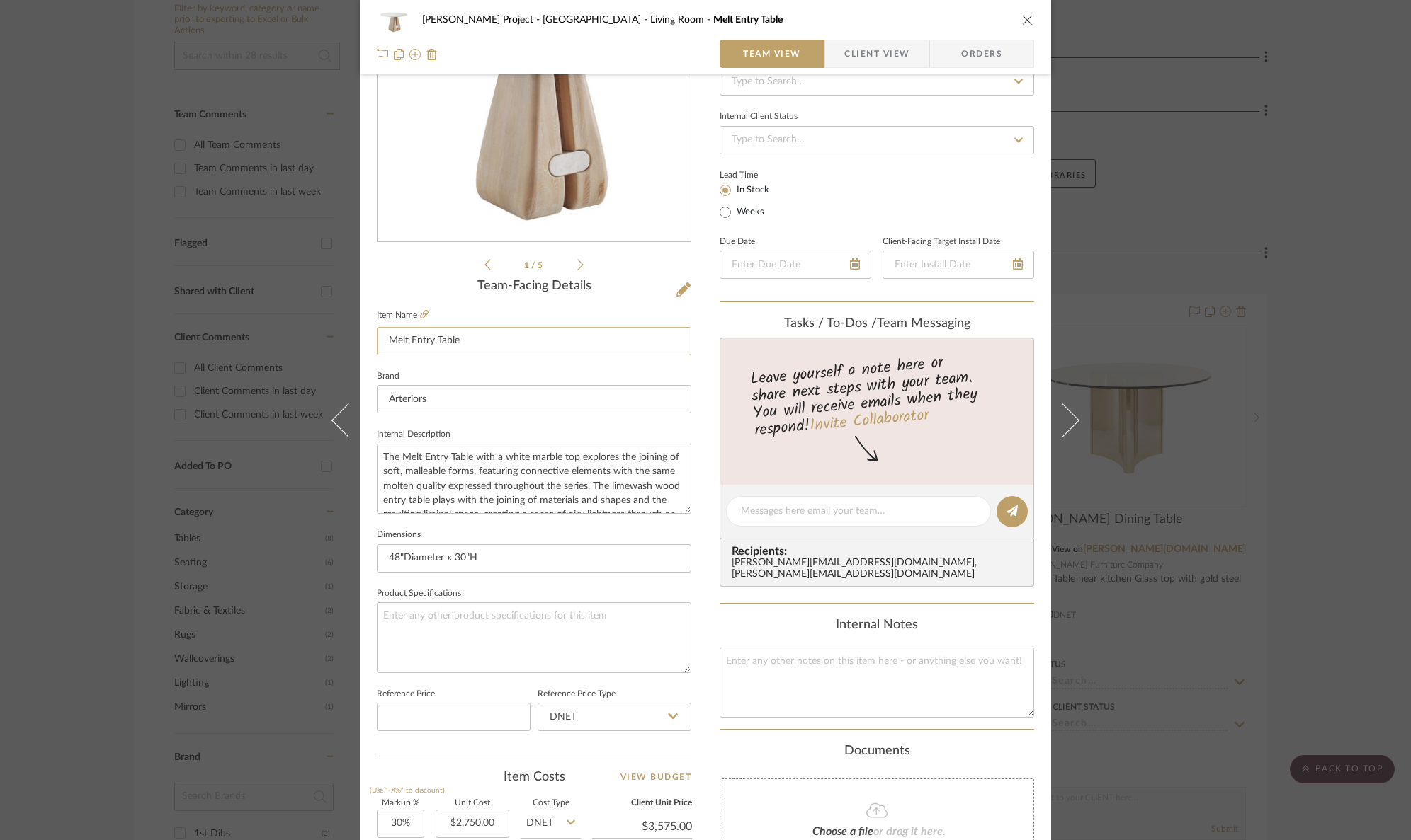
click at [416, 341] on input "Melt Entry Table" at bounding box center [534, 342] width 315 height 29
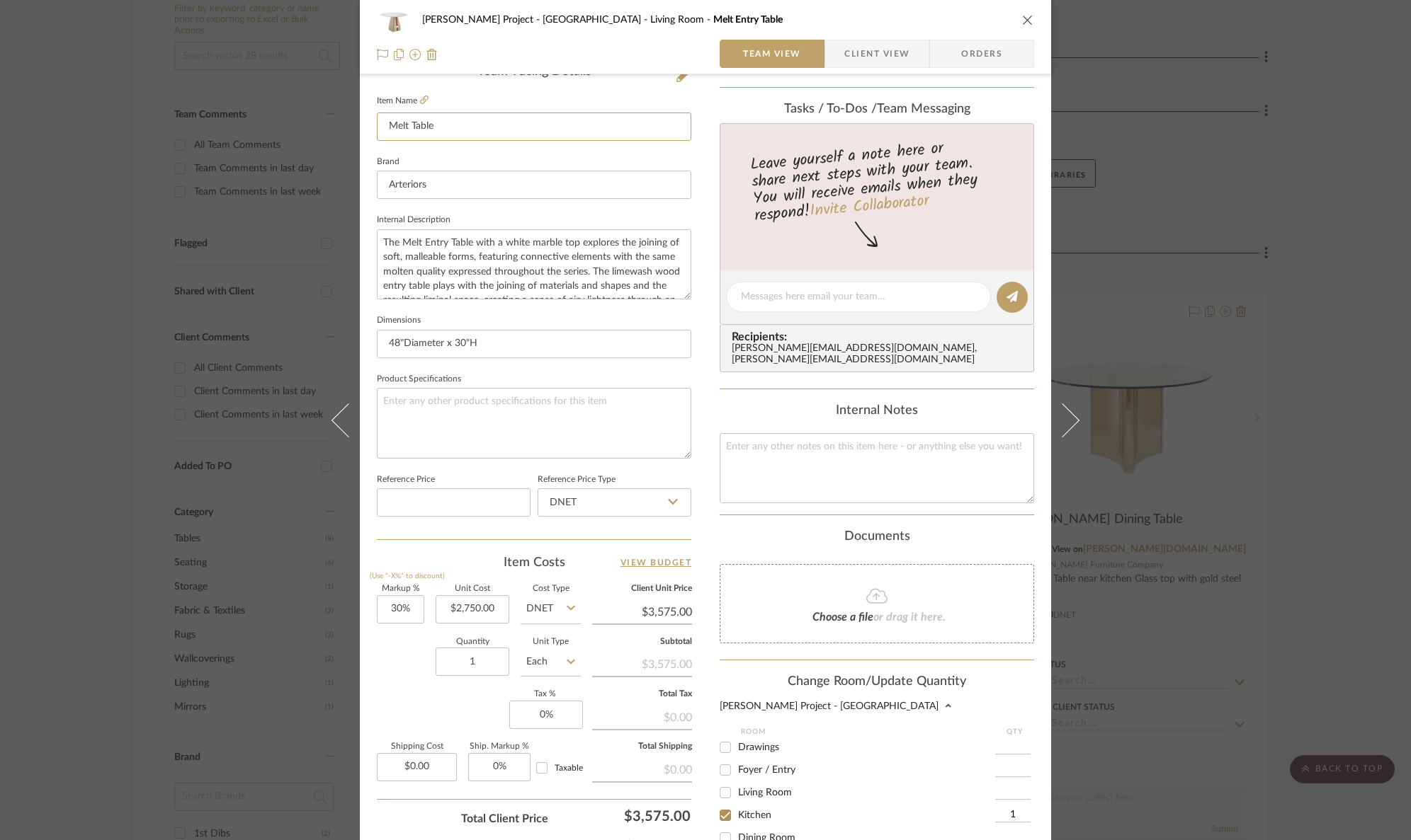
scroll to position [570, 0]
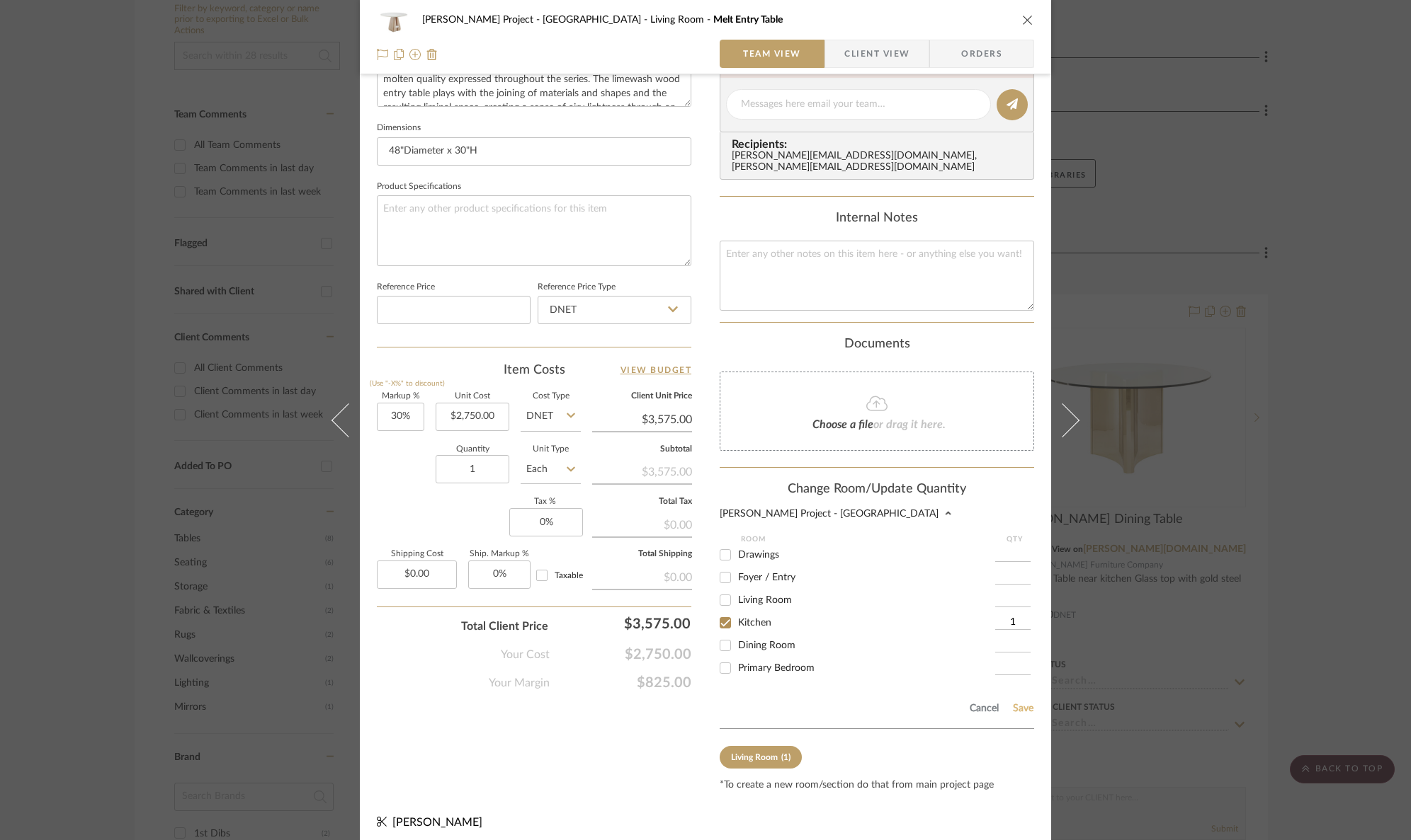
type input "Melt Table"
click at [1016, 704] on button "Save" at bounding box center [1023, 708] width 22 height 11
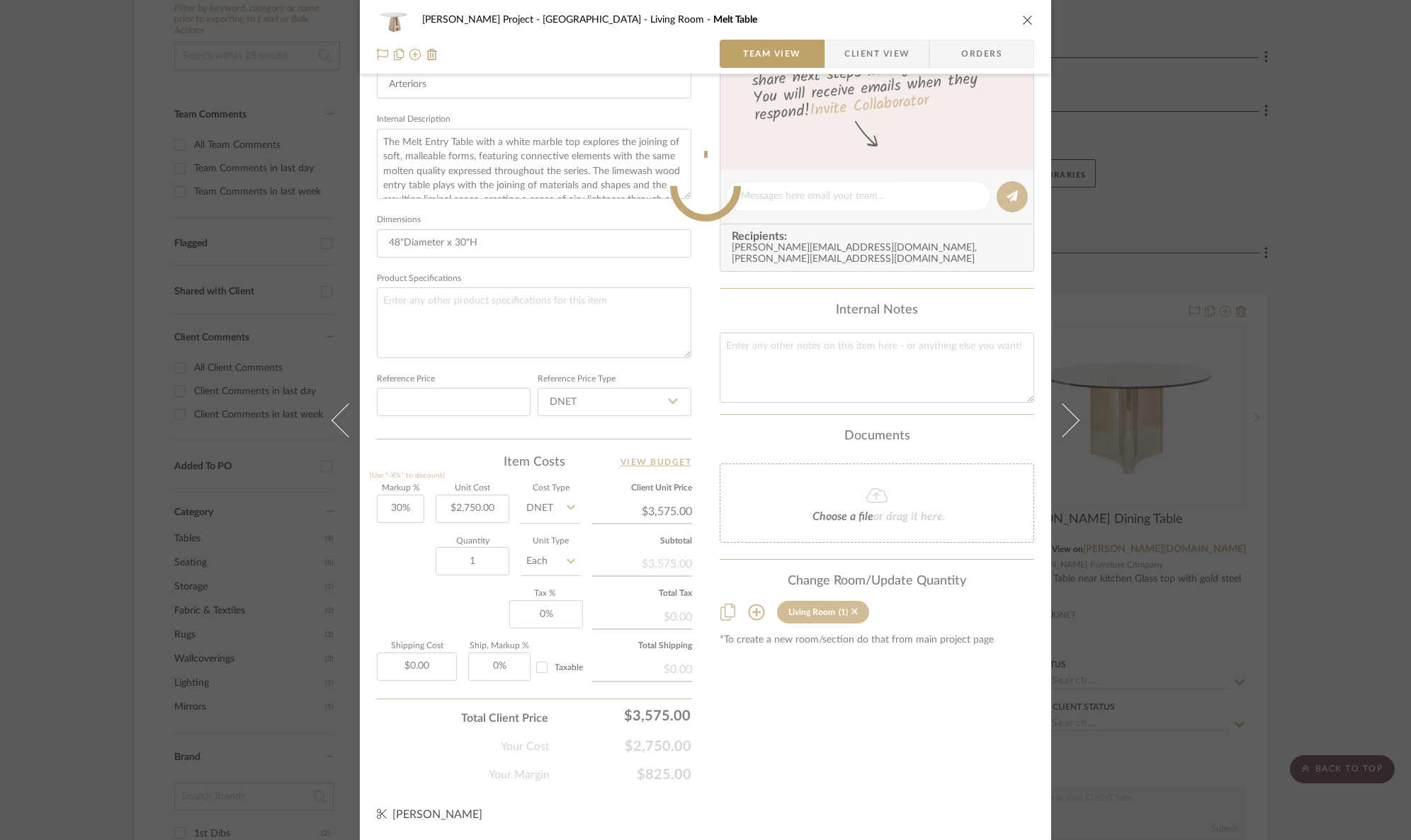
scroll to position [475, 0]
type input "Melt Entry Table"
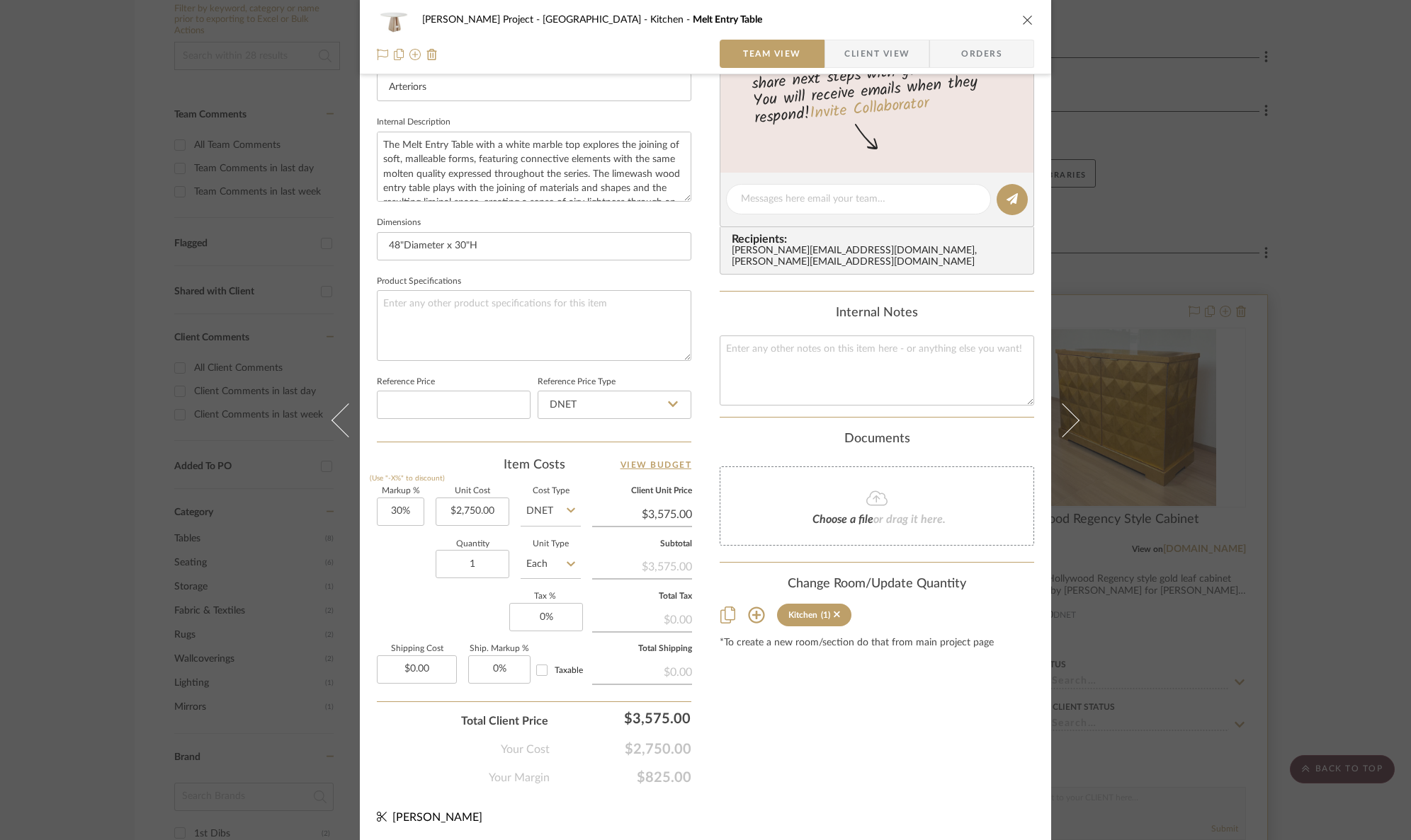
drag, startPoint x: 1272, startPoint y: 505, endPoint x: 1185, endPoint y: 470, distance: 93.8
click at [1272, 505] on div "[PERSON_NAME] Project - [GEOGRAPHIC_DATA] Kitchen Melt Entry Table Team View Cl…" at bounding box center [705, 420] width 1411 height 840
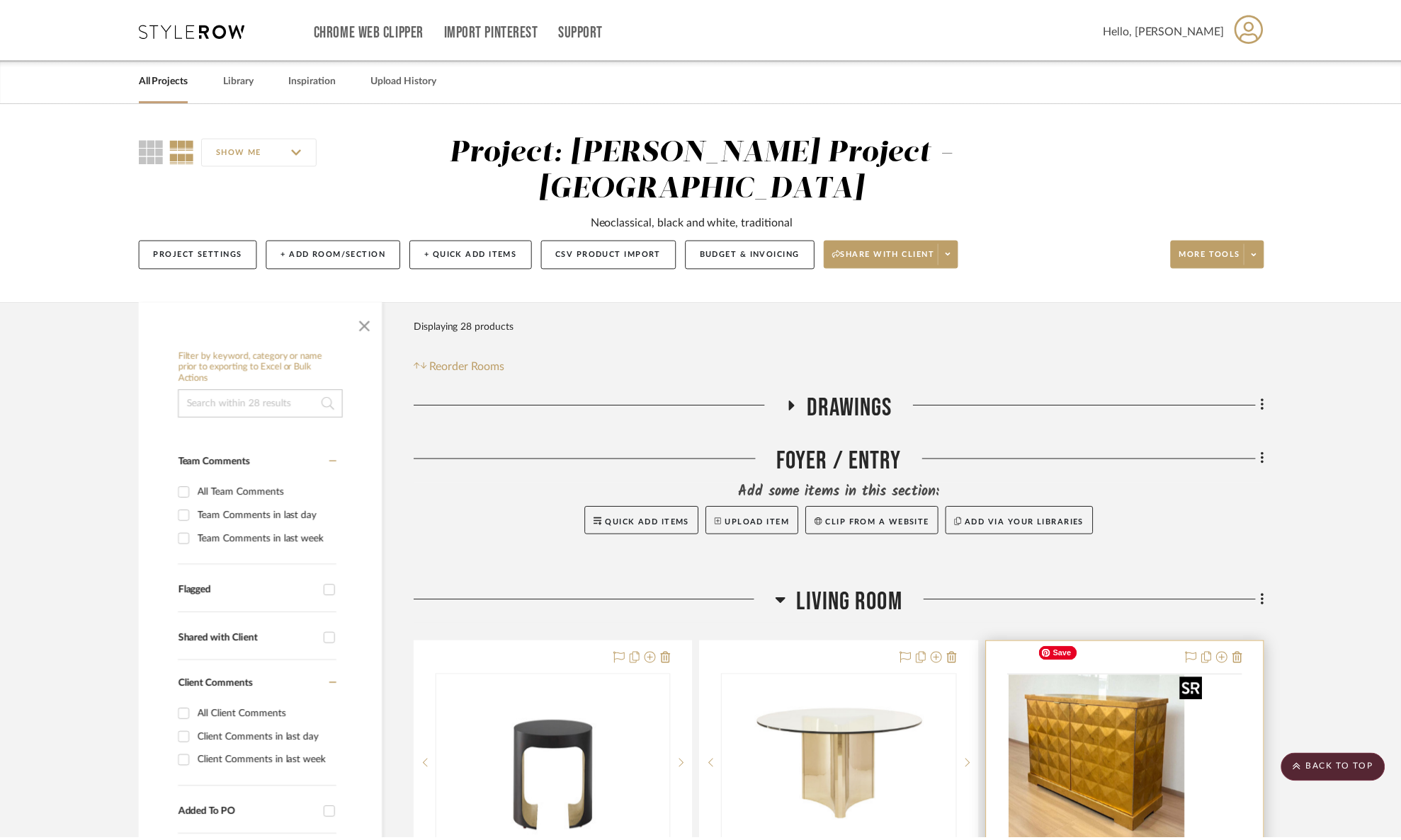
scroll to position [347, 0]
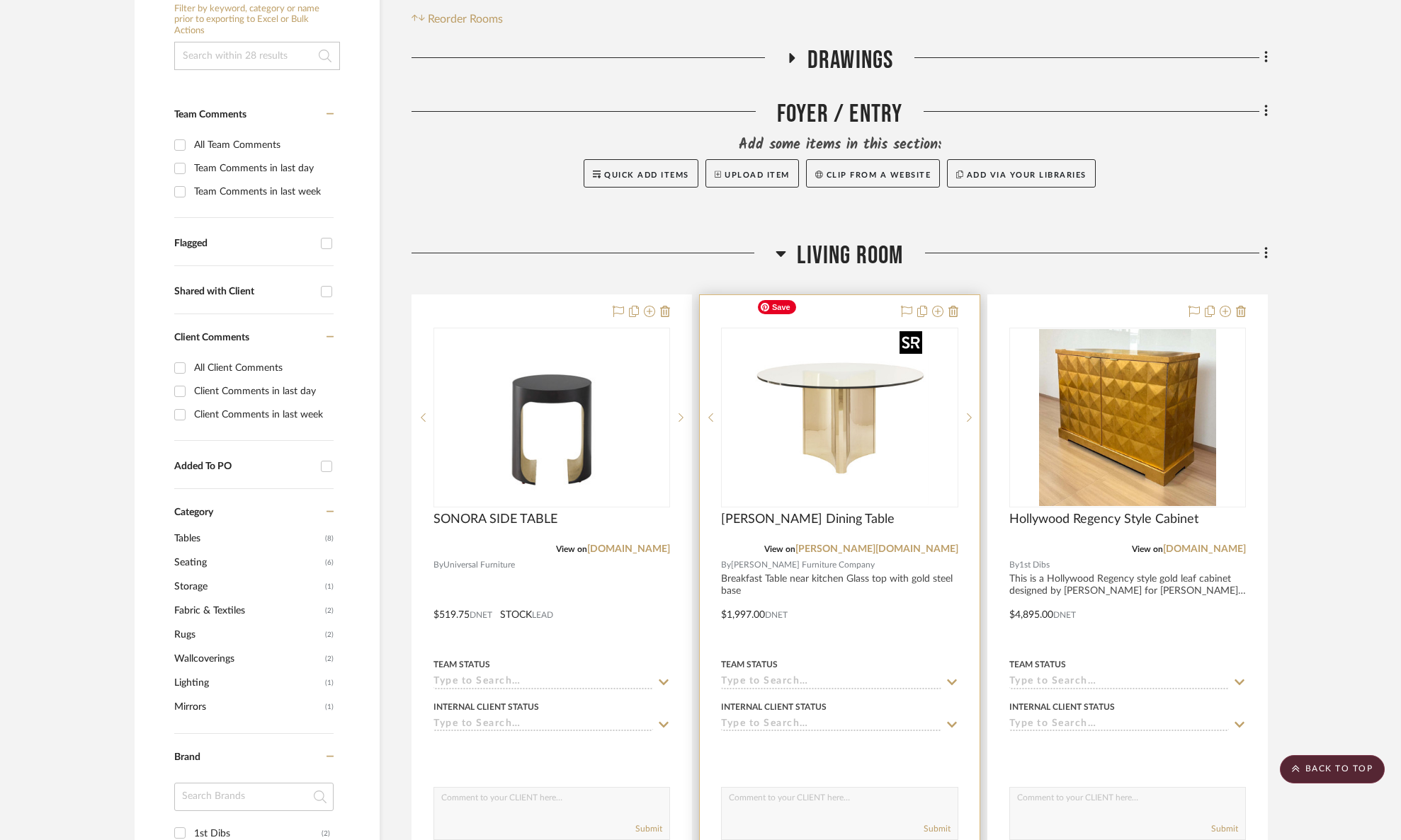
click at [823, 382] on img "0" at bounding box center [839, 417] width 177 height 177
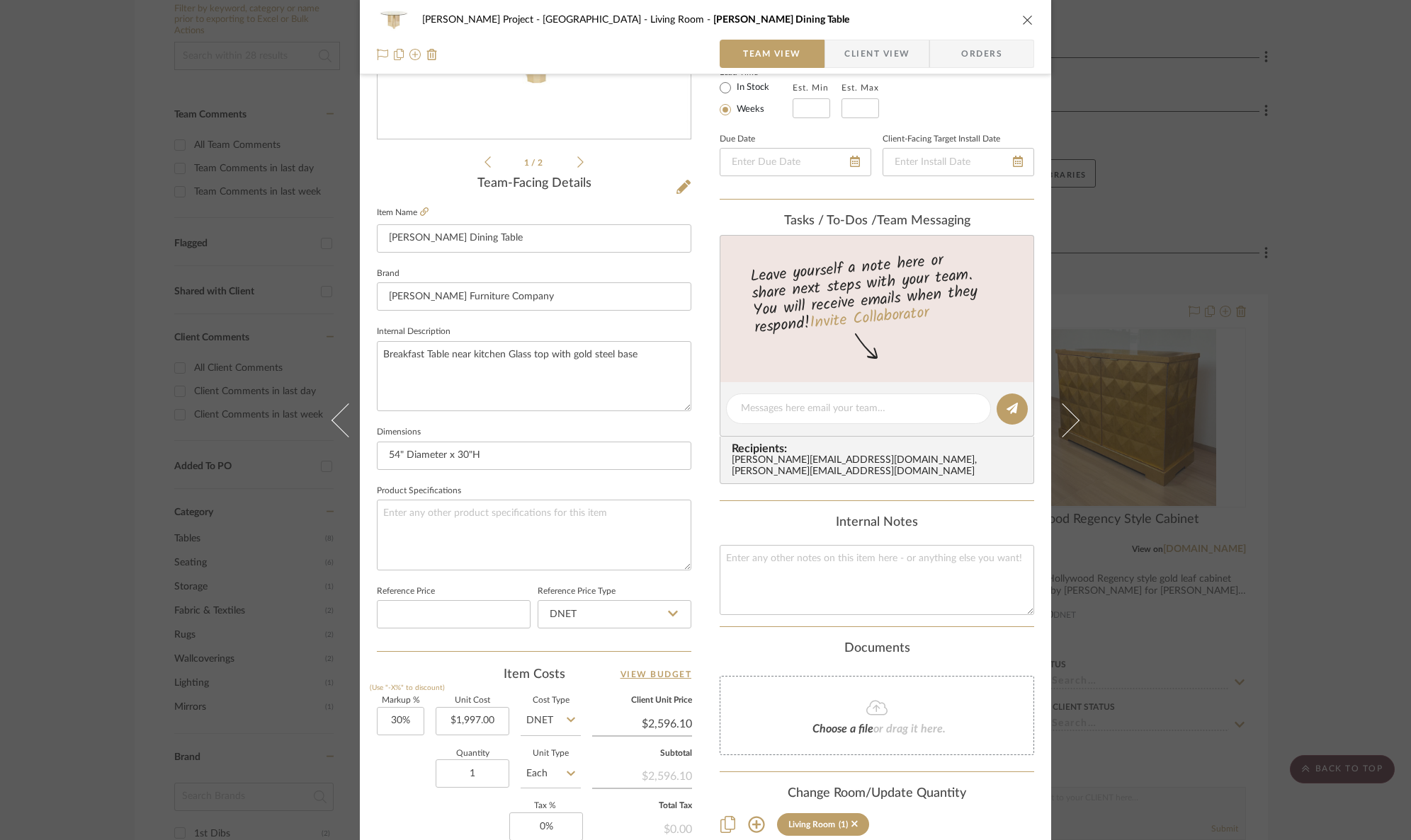
scroll to position [475, 0]
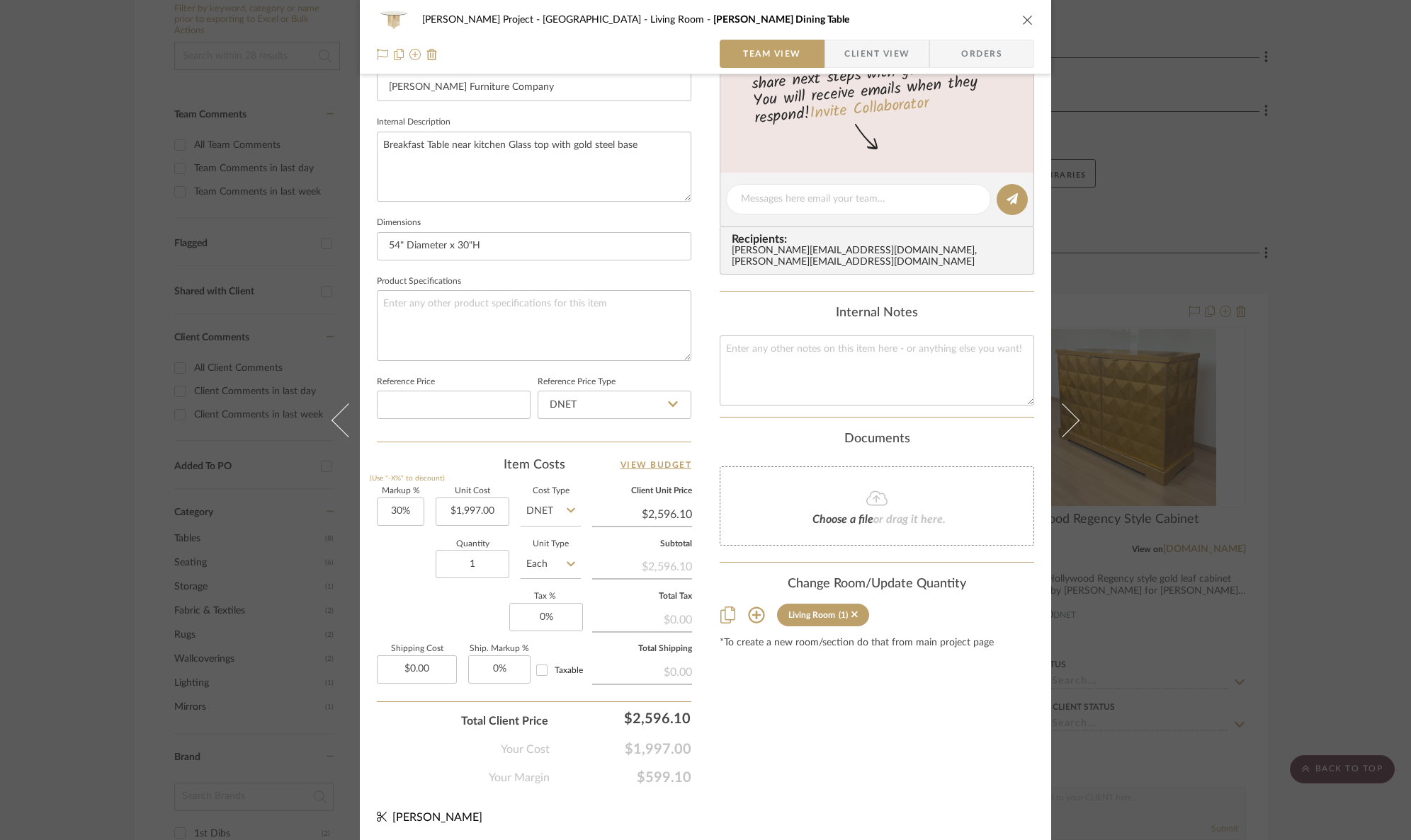
click at [755, 607] on icon at bounding box center [756, 615] width 17 height 17
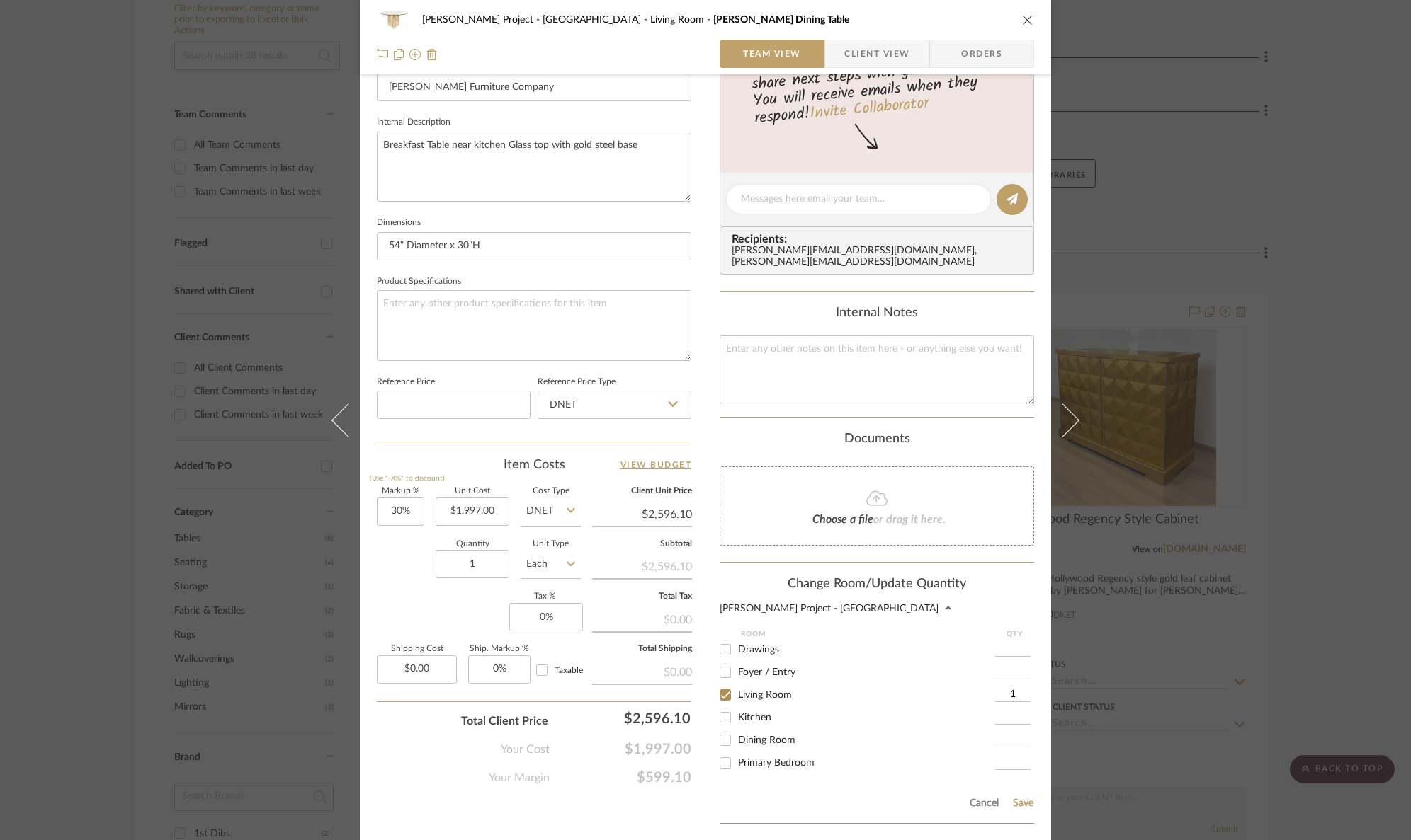
click at [723, 707] on input "Kitchen" at bounding box center [724, 717] width 23 height 23
checkbox input "true"
type input "1"
drag, startPoint x: 717, startPoint y: 689, endPoint x: 931, endPoint y: 782, distance: 233.3
click at [717, 689] on input "Living Room" at bounding box center [724, 695] width 23 height 23
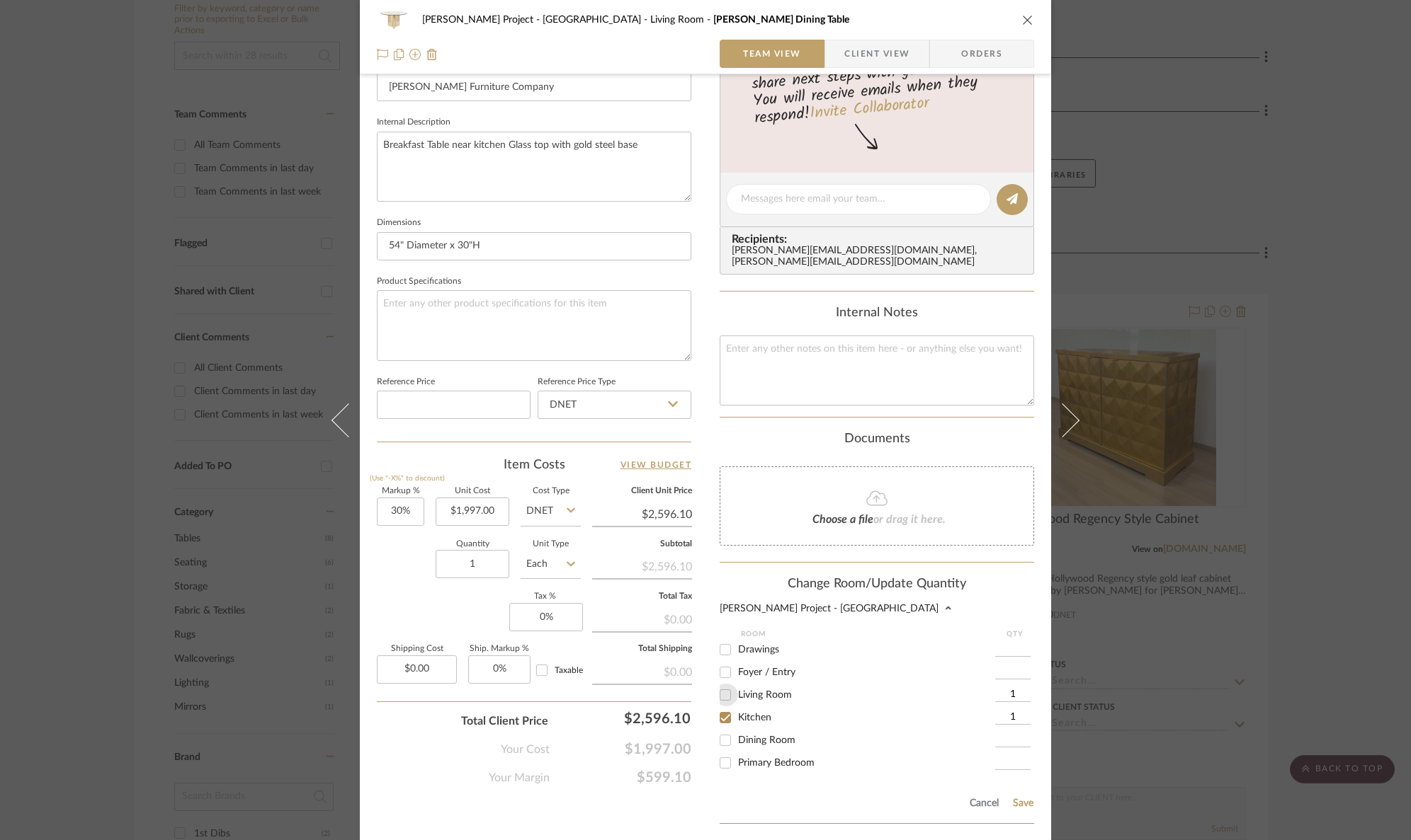
checkbox input "false"
click at [1017, 798] on button "Save" at bounding box center [1023, 803] width 22 height 11
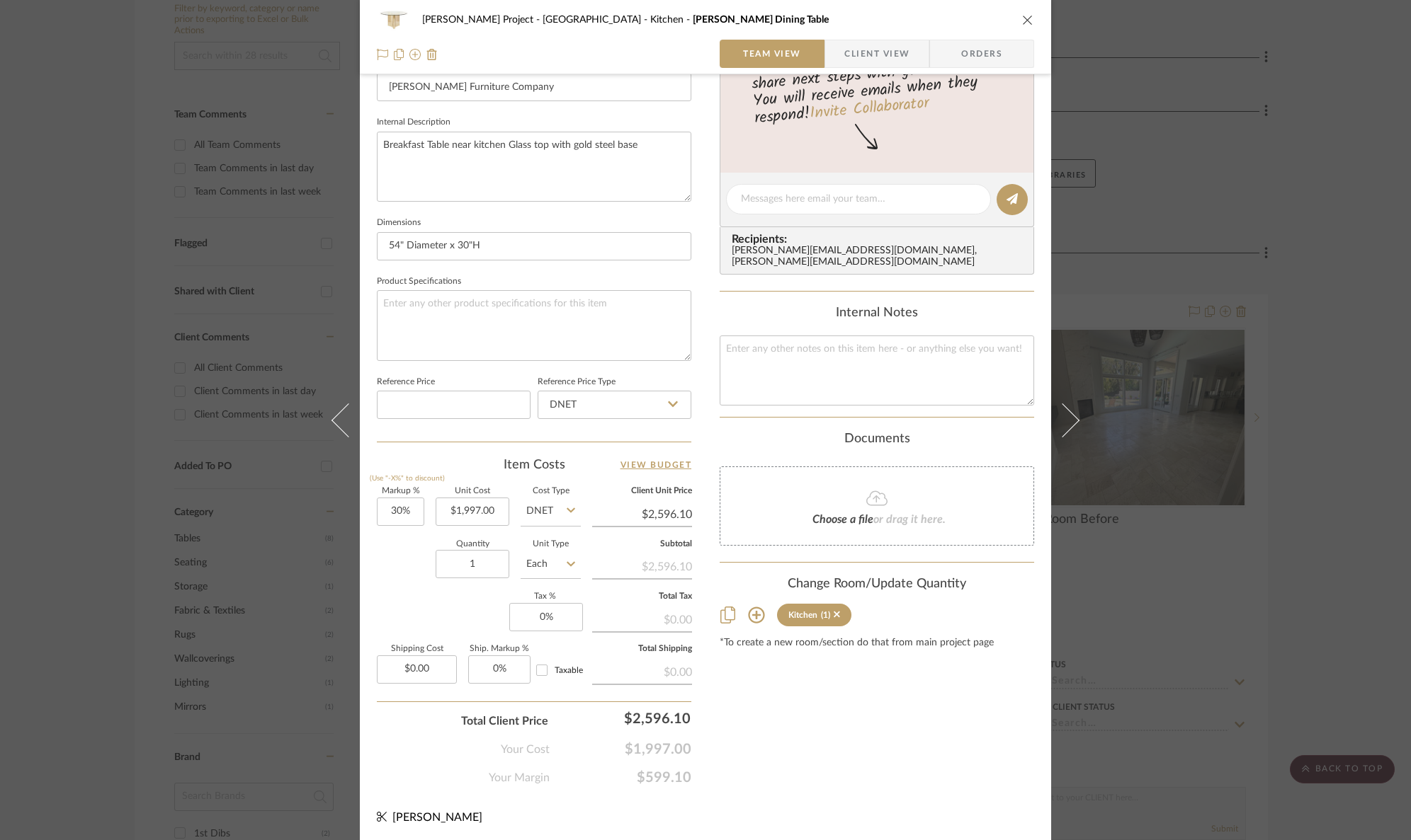
click at [1022, 18] on icon "close" at bounding box center [1027, 19] width 11 height 11
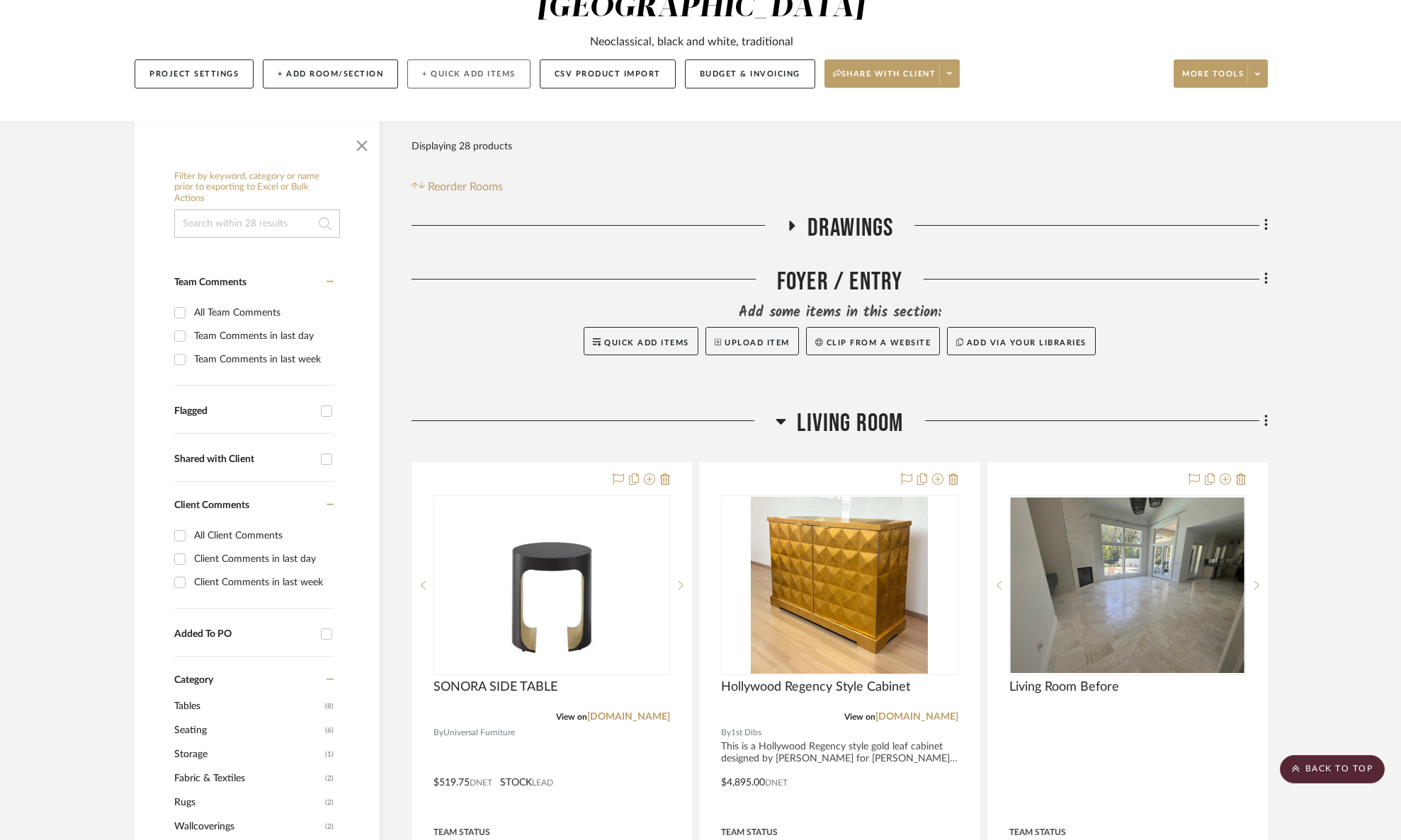
scroll to position [0, 0]
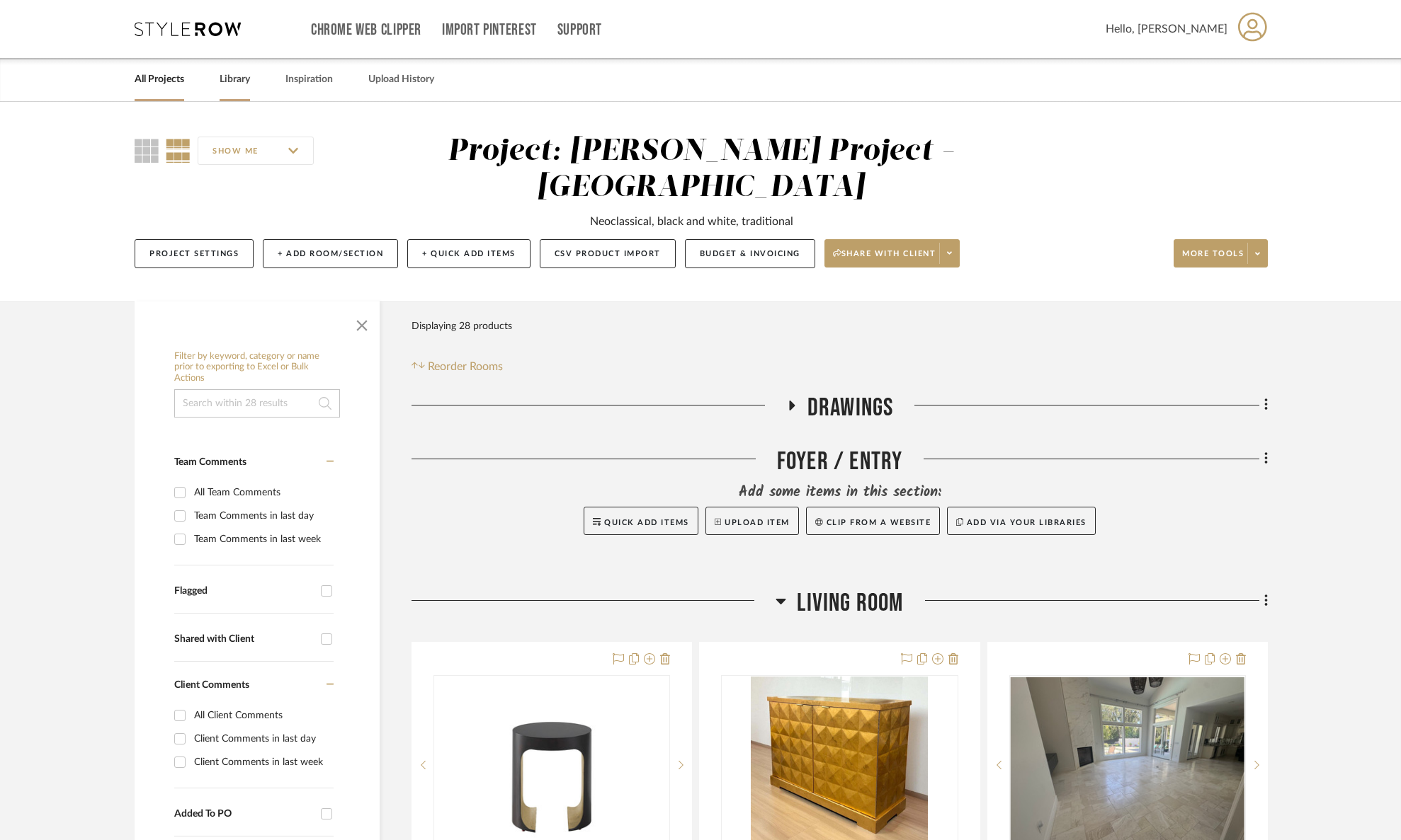
click at [236, 85] on link "Library" at bounding box center [235, 80] width 30 height 19
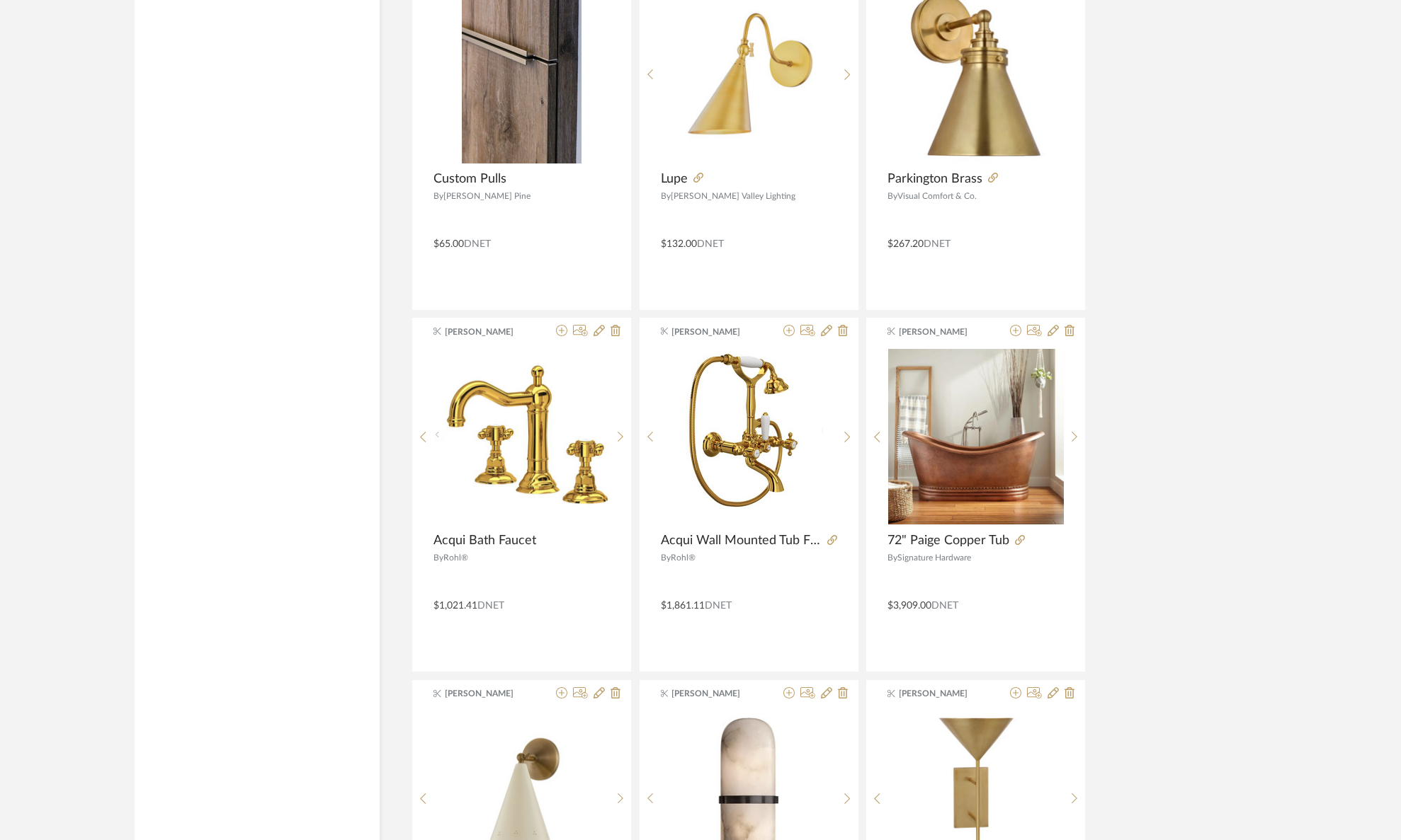
scroll to position [3193, 0]
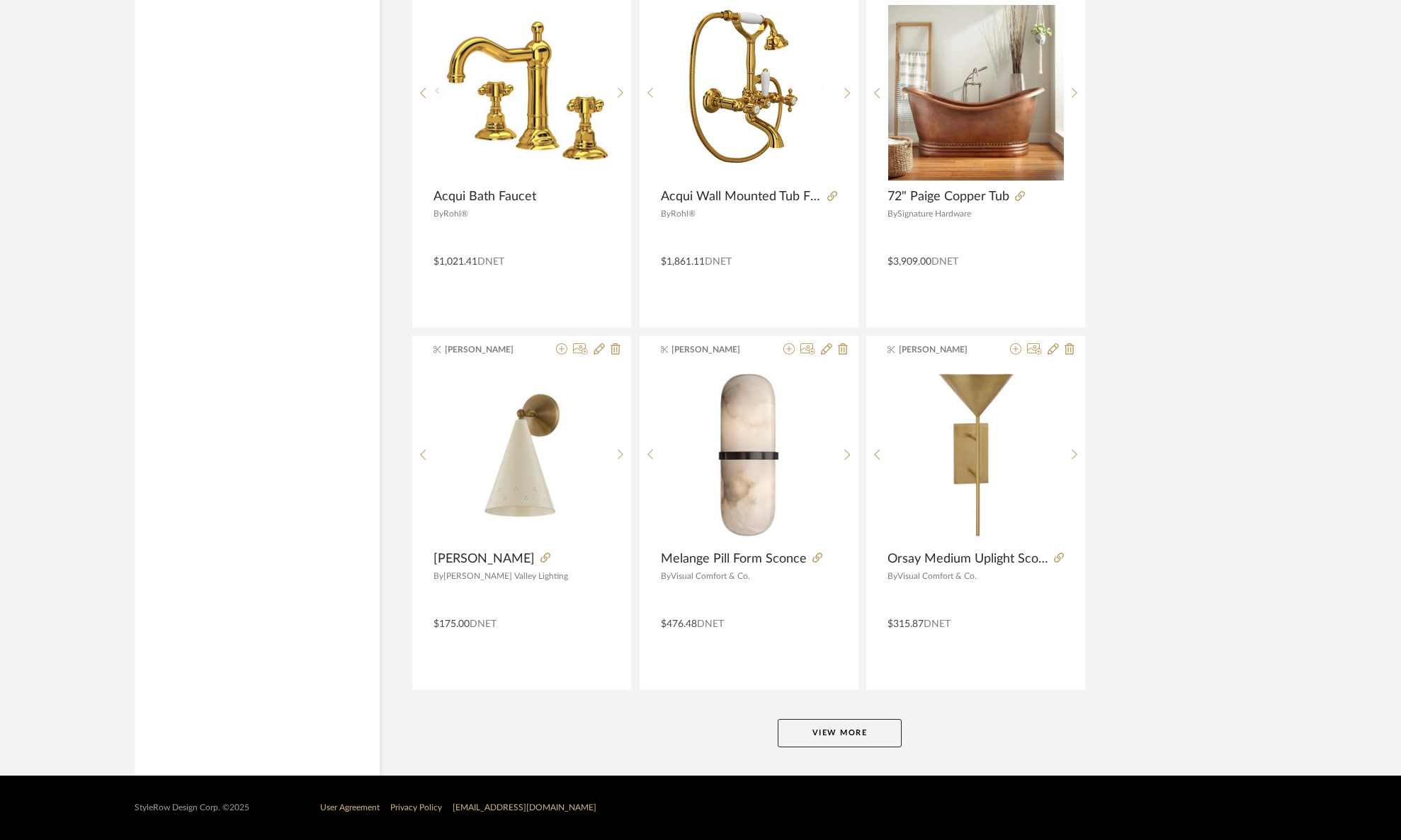
click at [849, 736] on button "View More" at bounding box center [839, 733] width 124 height 29
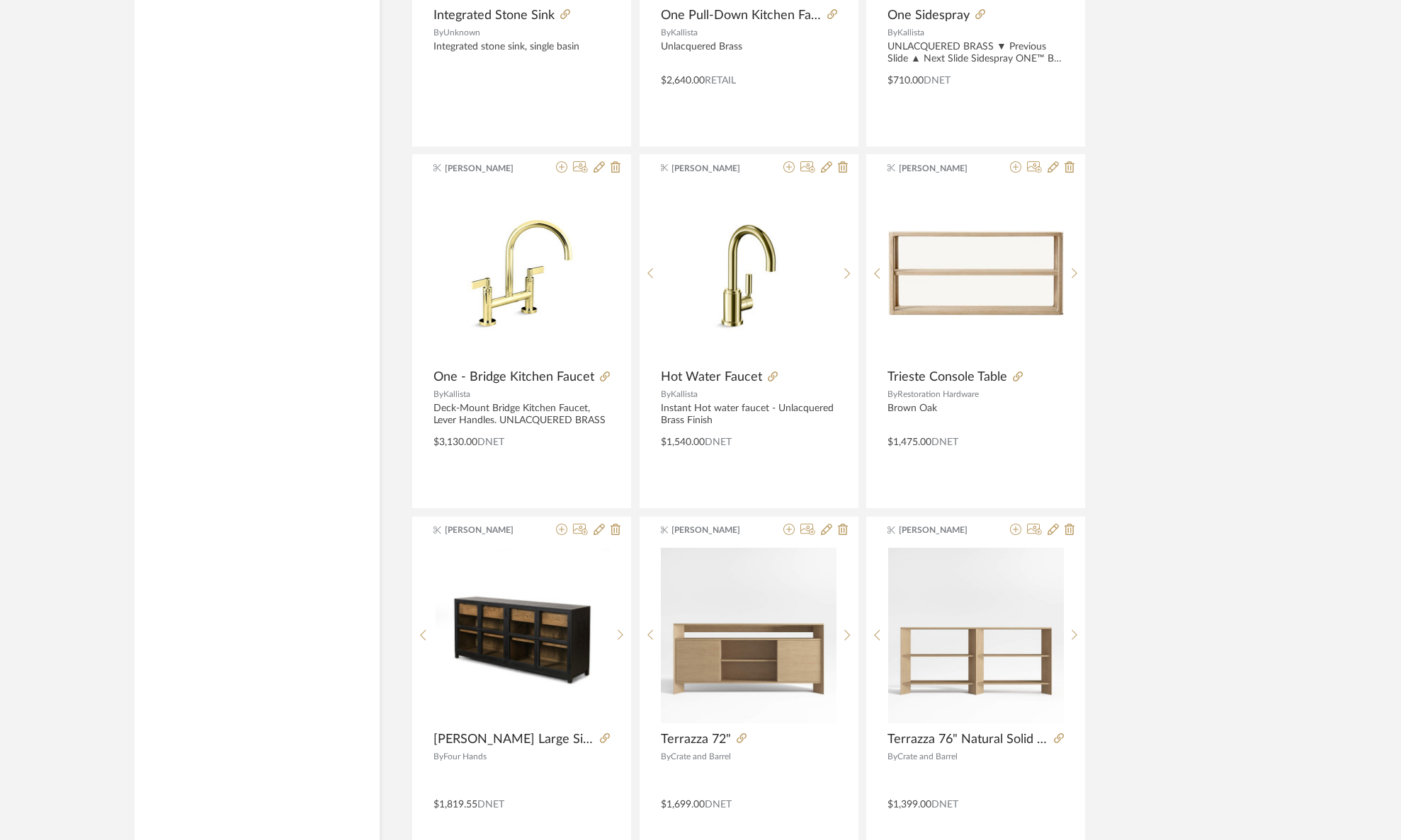
scroll to position [6814, 0]
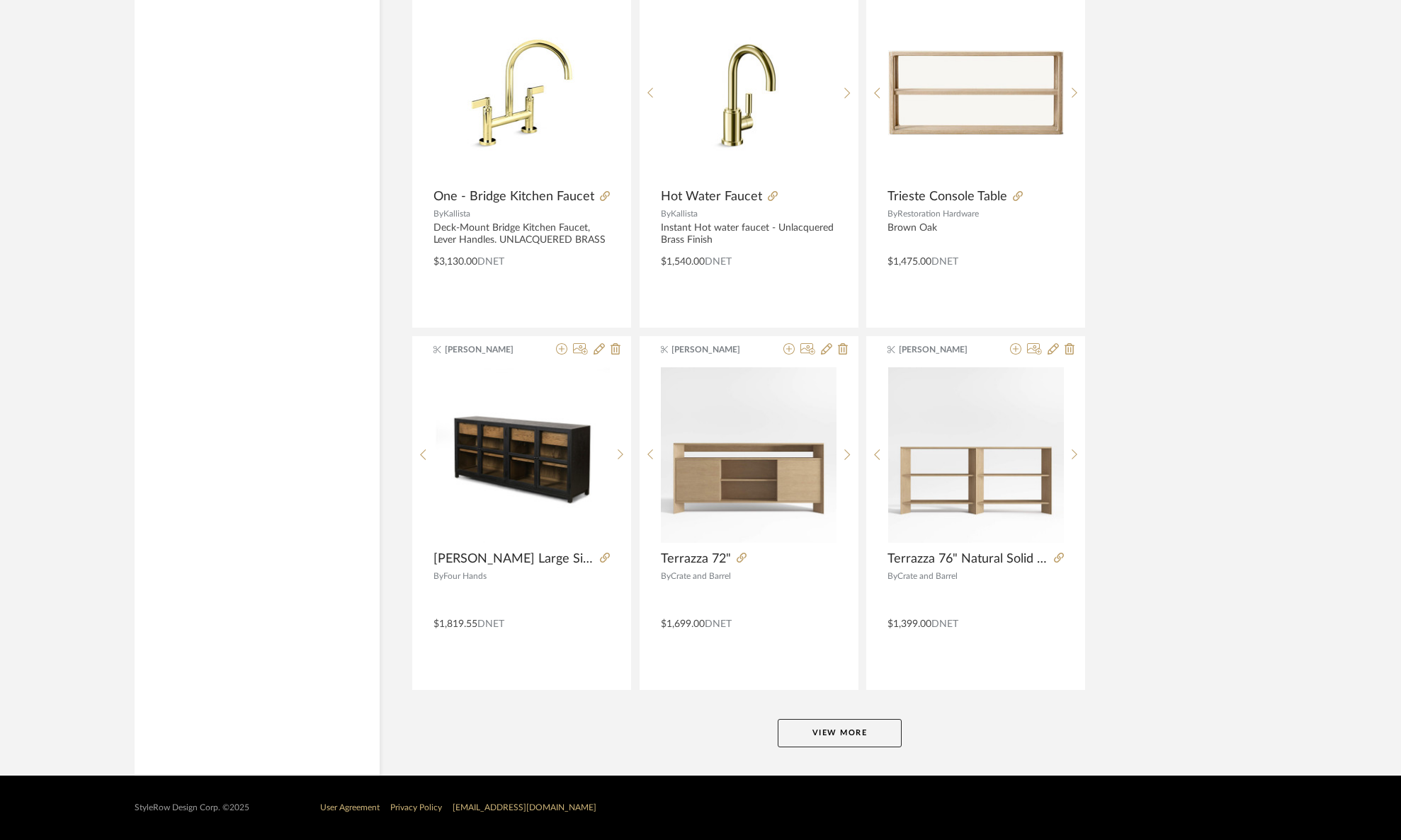
click at [886, 743] on button "View More" at bounding box center [839, 733] width 124 height 29
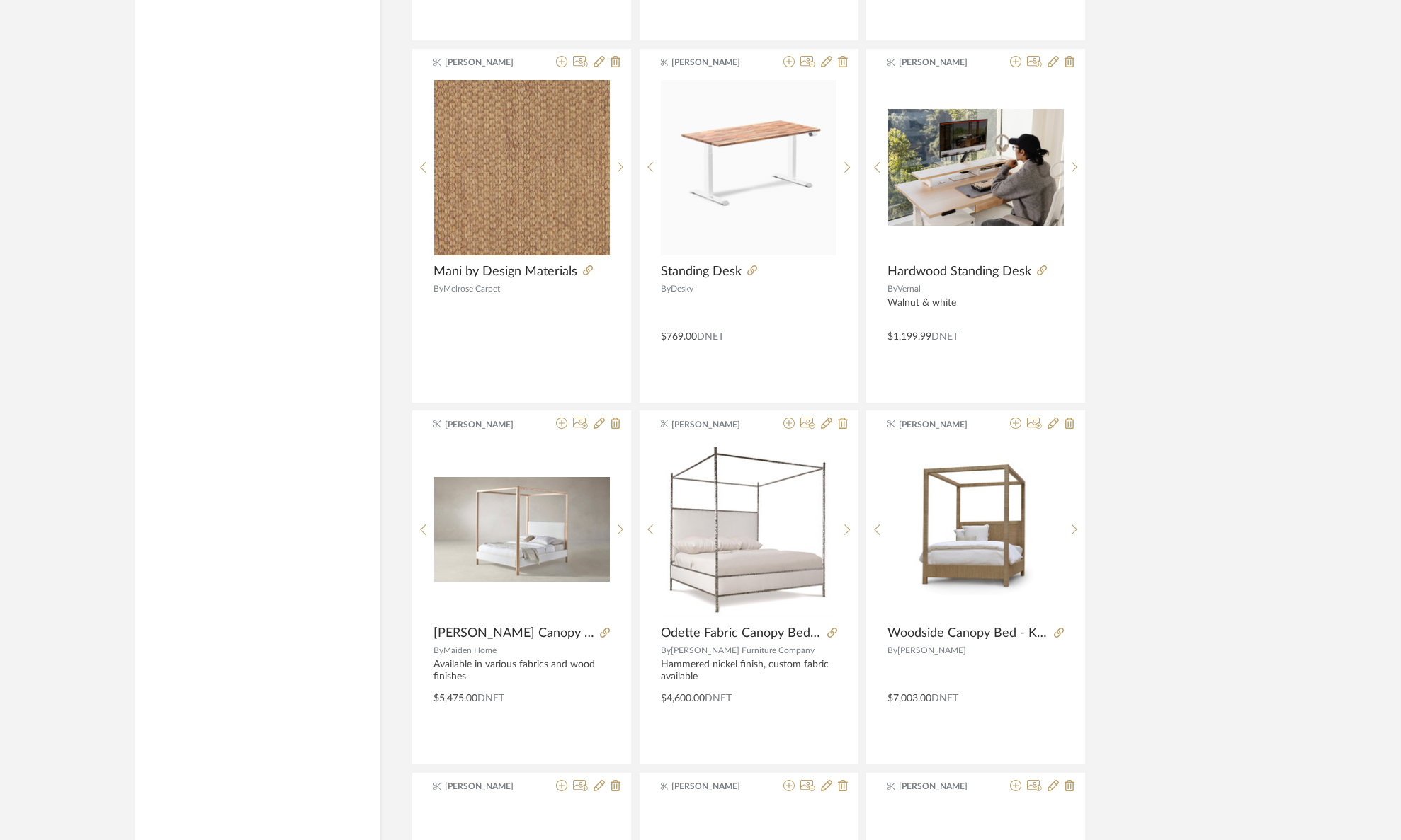
scroll to position [7969, 0]
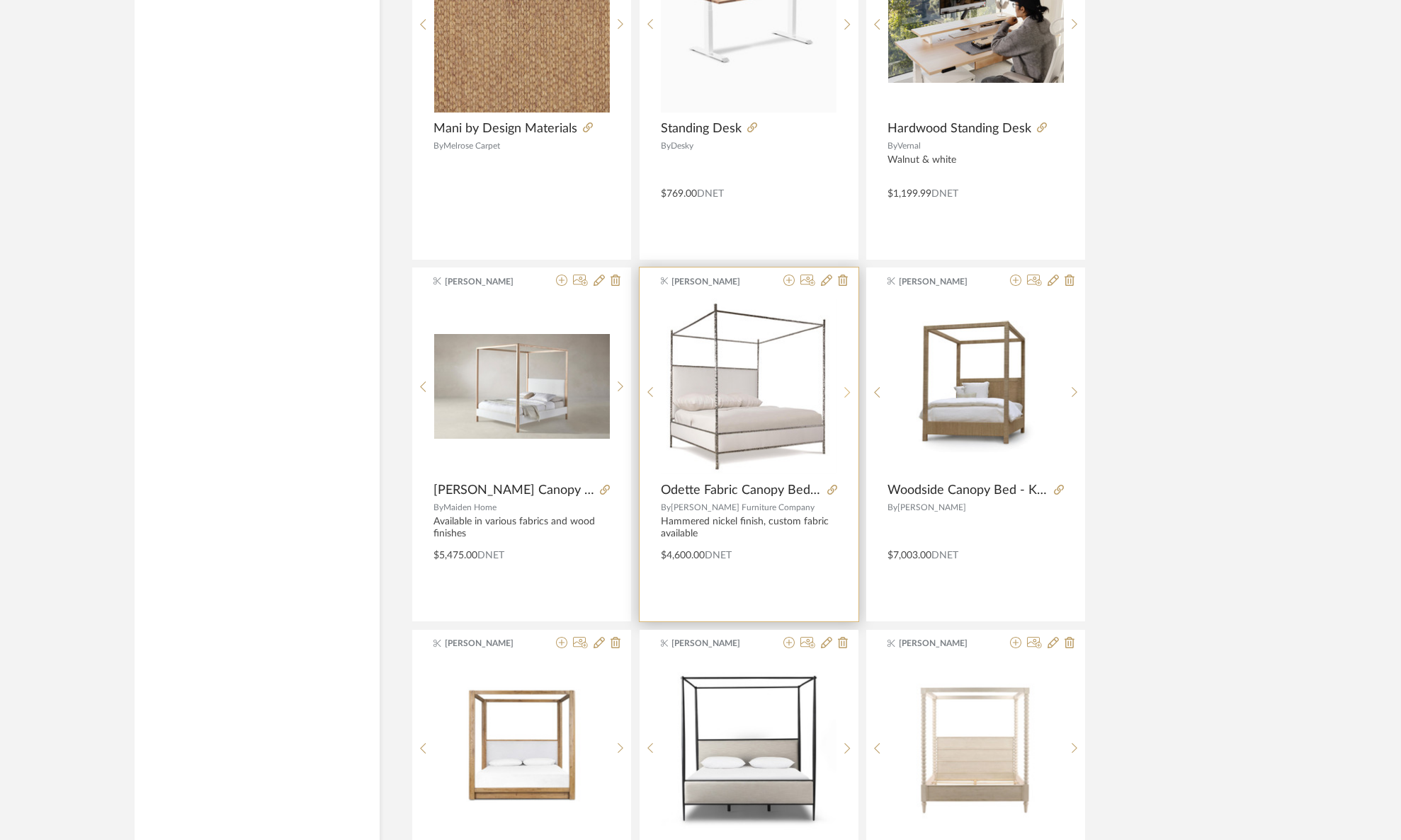
click at [843, 381] on div at bounding box center [847, 392] width 22 height 188
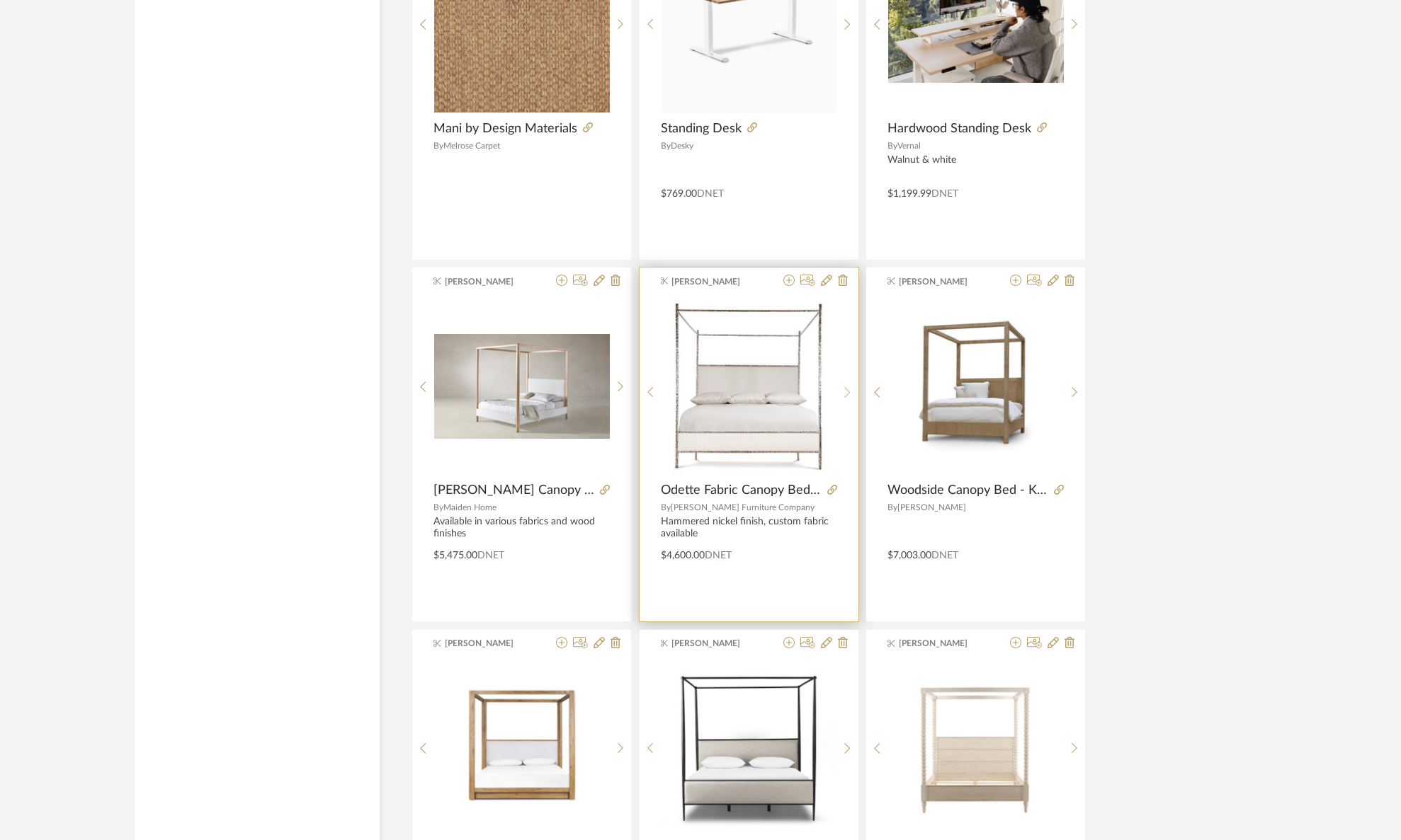
click at [844, 381] on div at bounding box center [847, 392] width 22 height 188
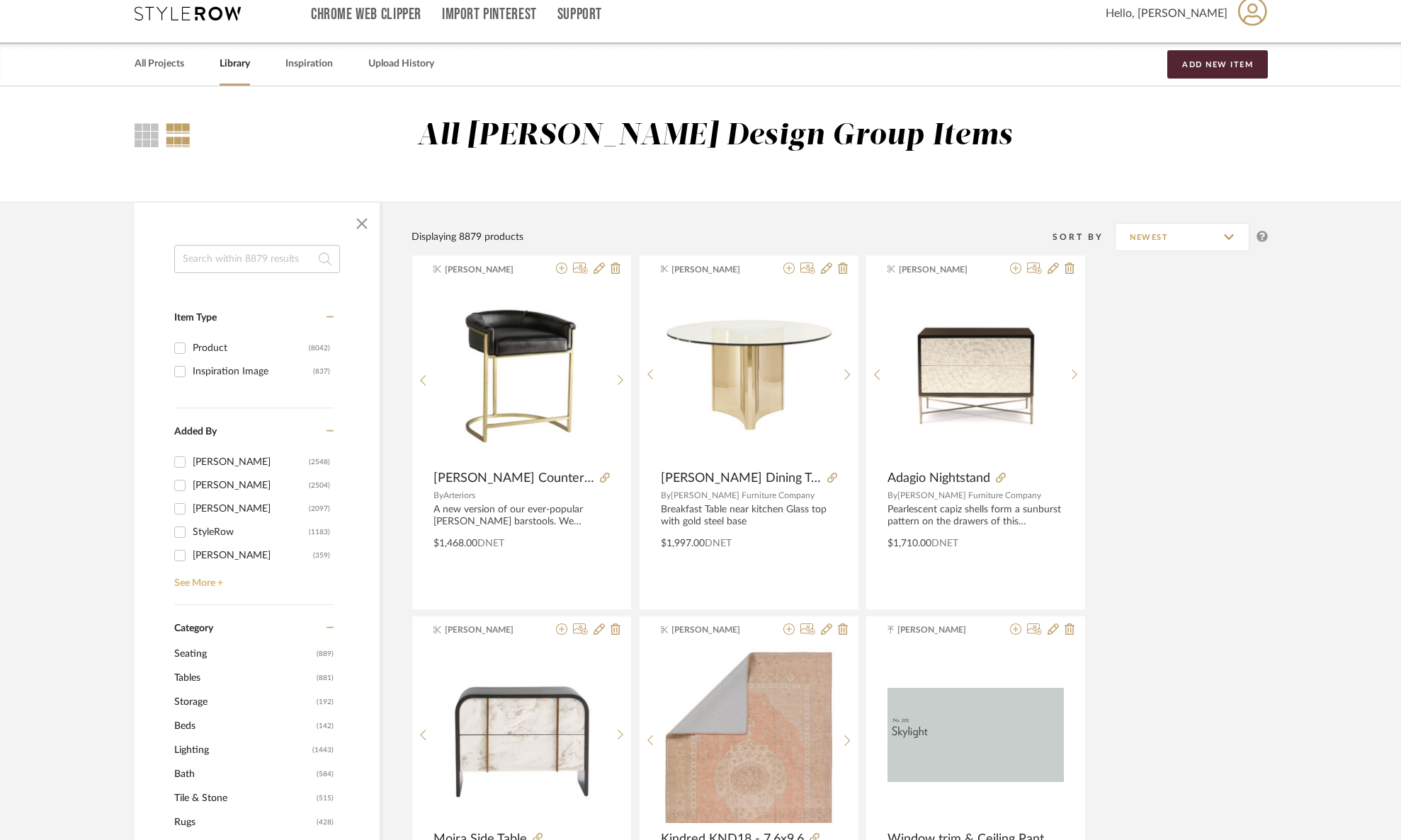
scroll to position [20, 0]
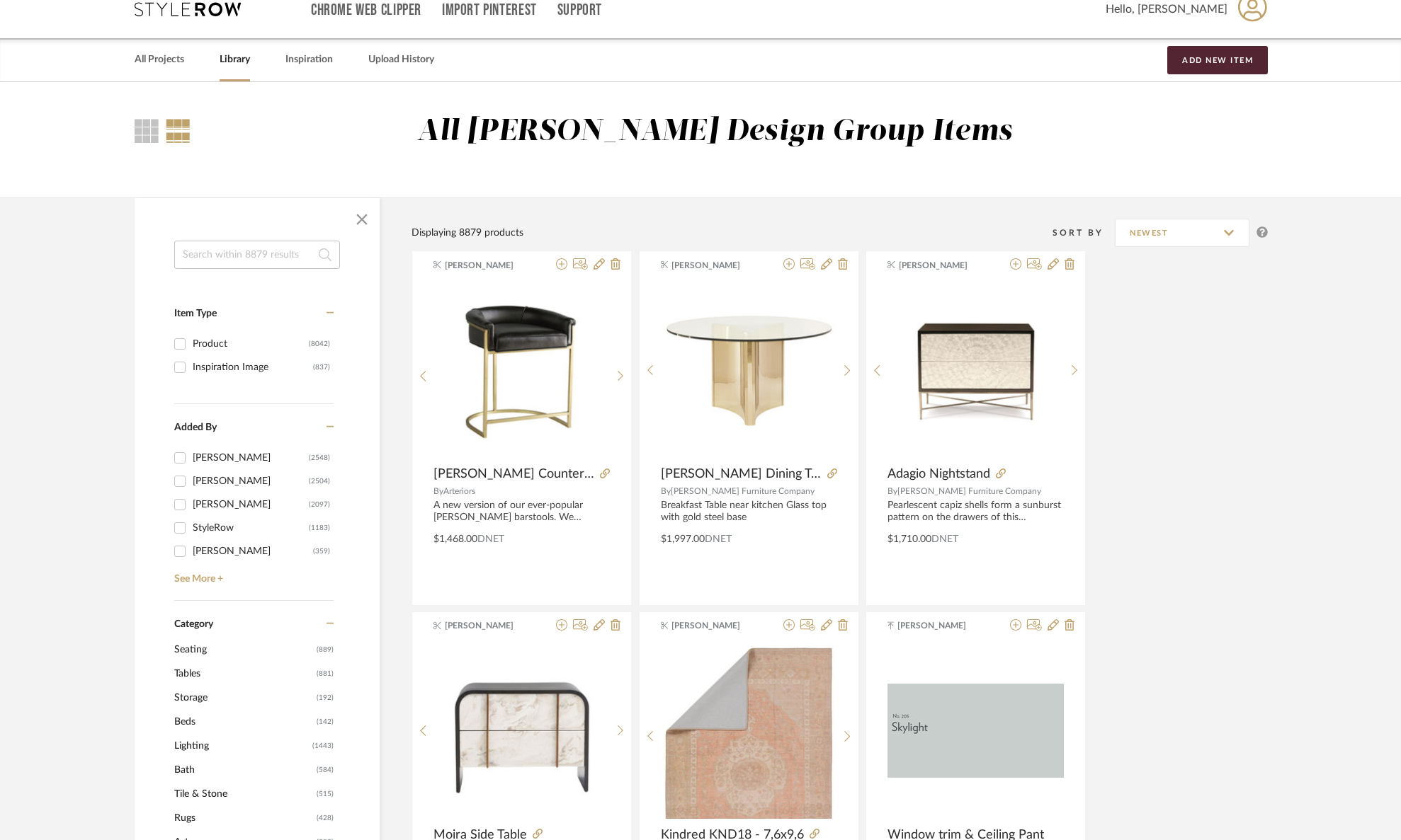
drag, startPoint x: 185, startPoint y: 723, endPoint x: 231, endPoint y: 680, distance: 63.0
click at [185, 723] on span "Beds" at bounding box center [243, 722] width 139 height 24
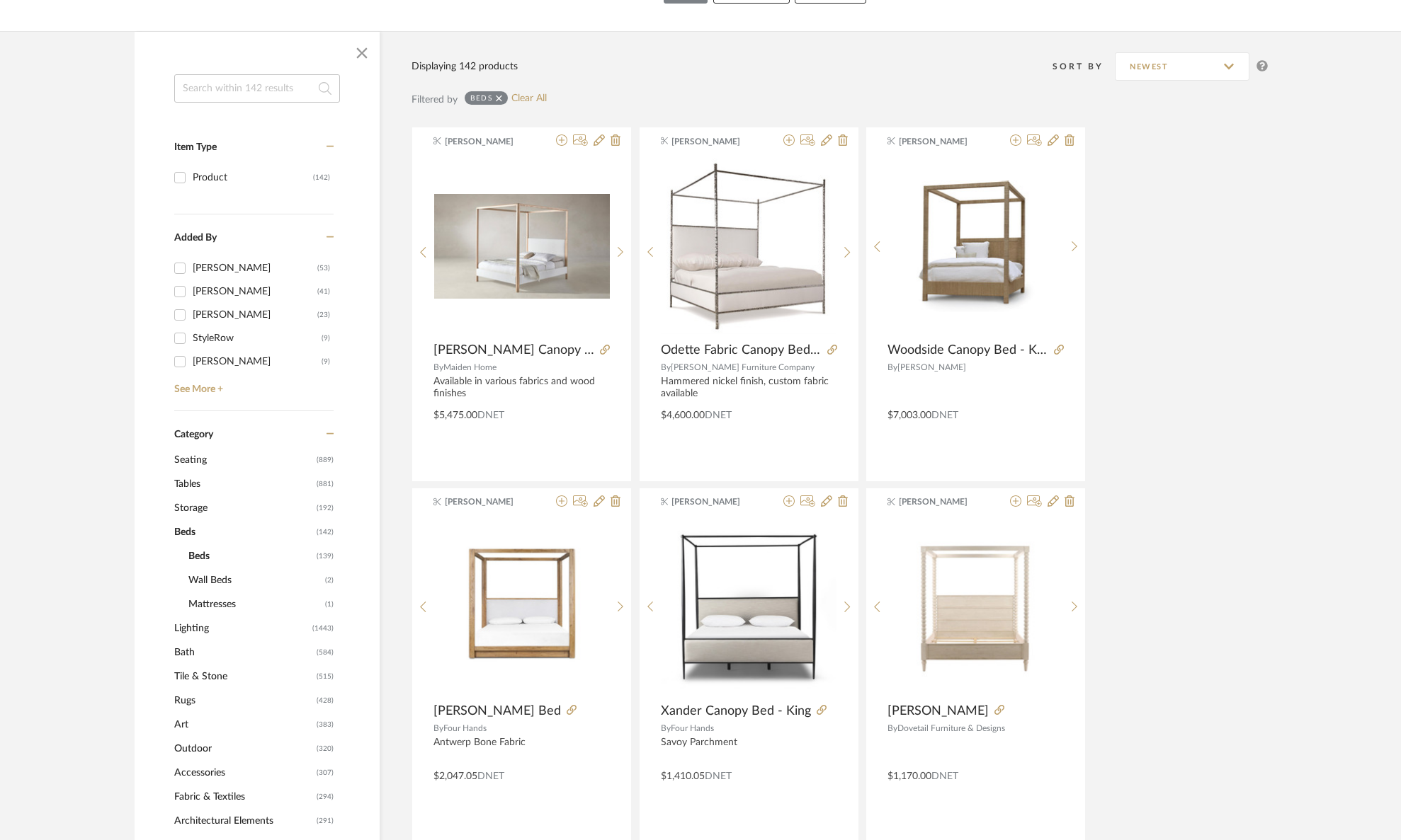
scroll to position [208, 0]
click at [843, 252] on sr-next-btn at bounding box center [847, 252] width 22 height 12
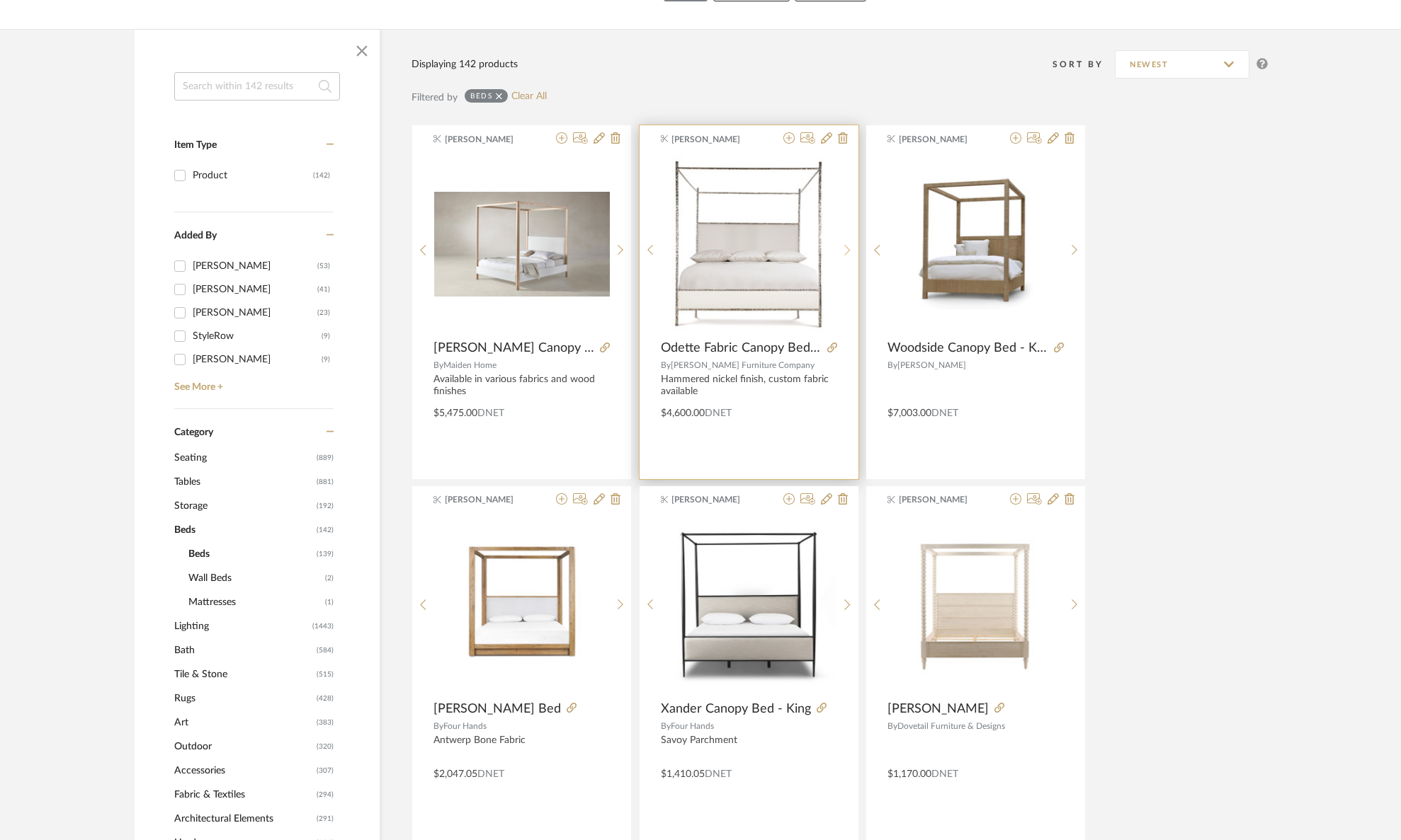
click at [843, 252] on sr-next-btn at bounding box center [847, 250] width 22 height 12
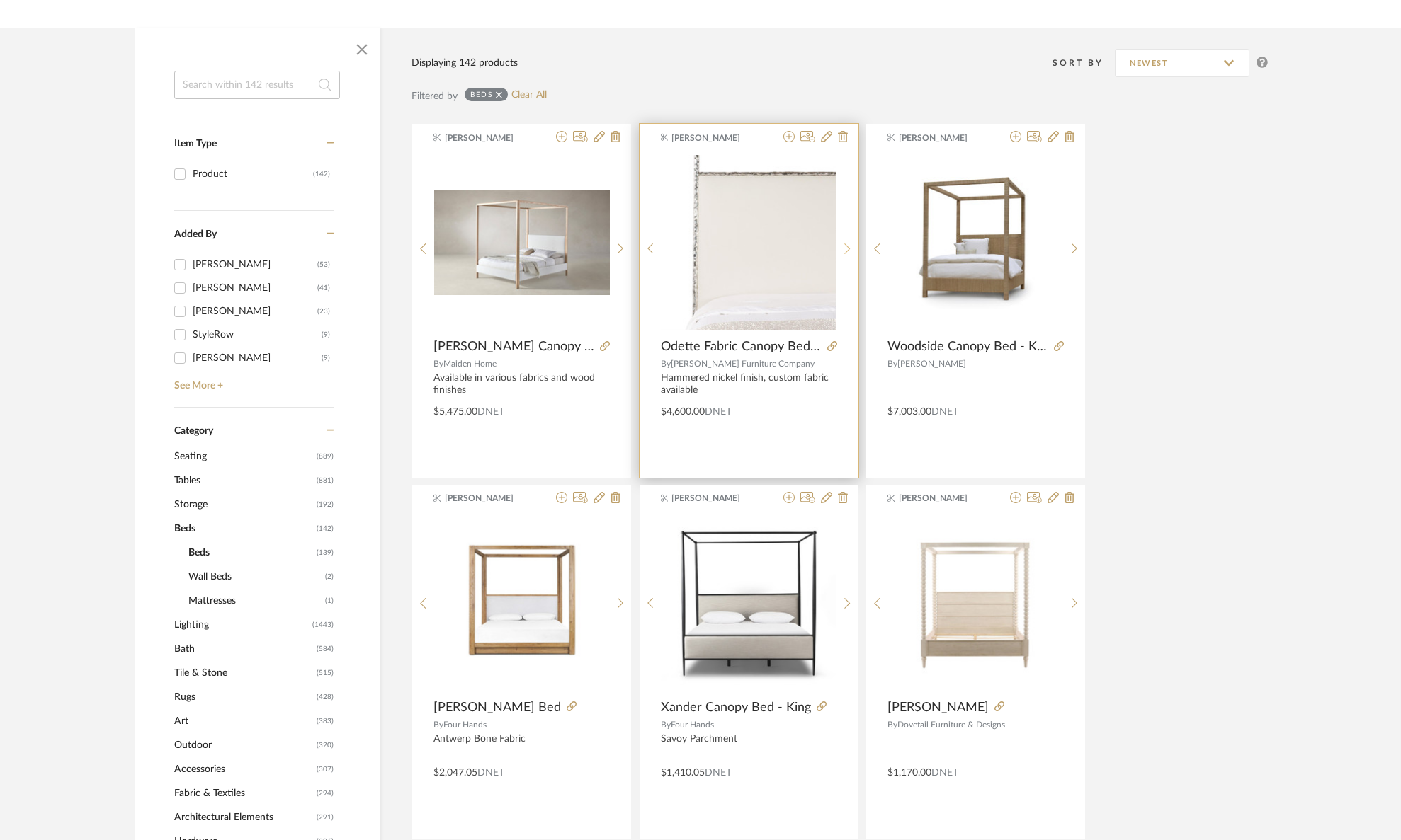
click at [843, 252] on sr-next-btn at bounding box center [847, 248] width 22 height 12
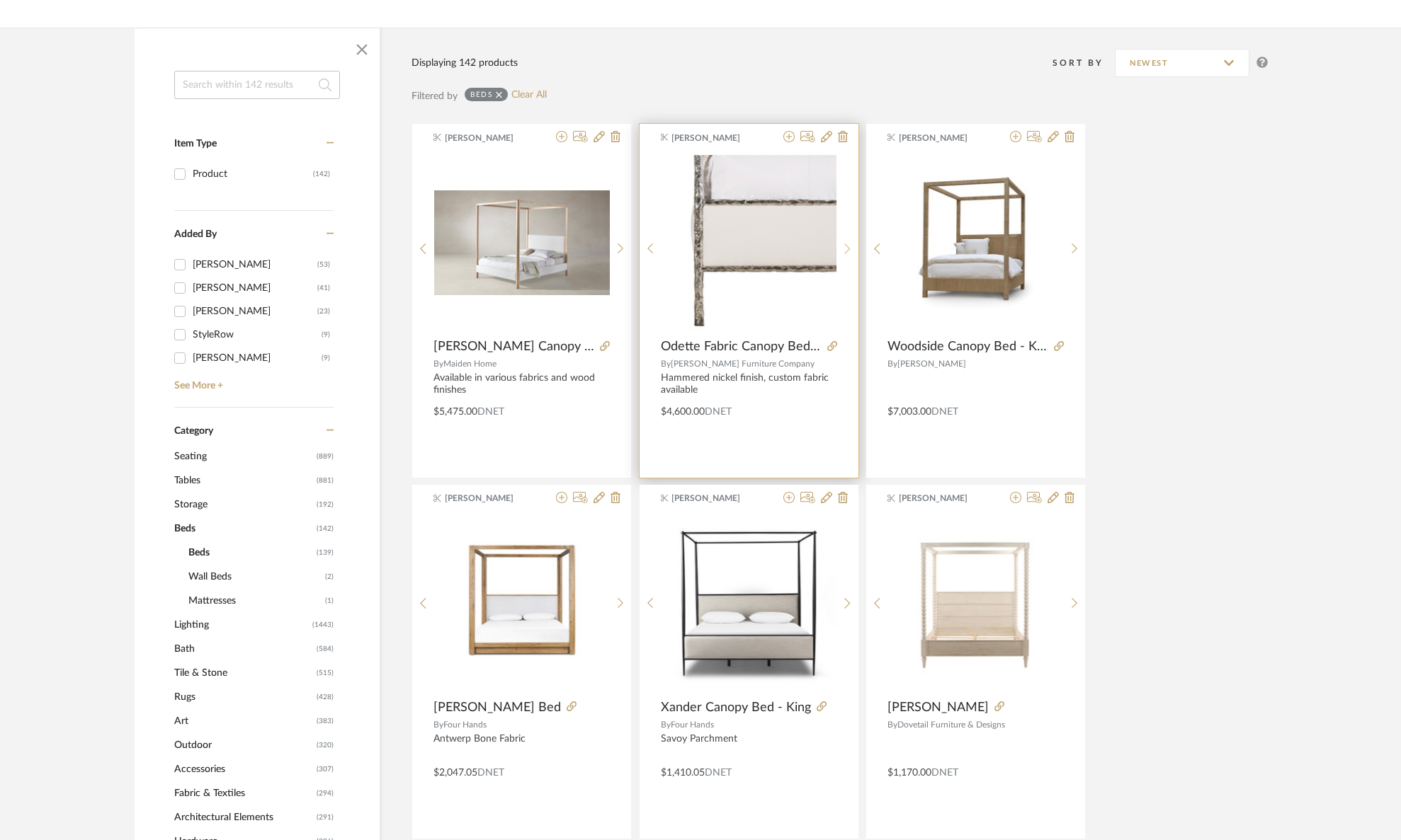
scroll to position [212, 0]
click at [843, 252] on sr-next-btn at bounding box center [847, 248] width 22 height 12
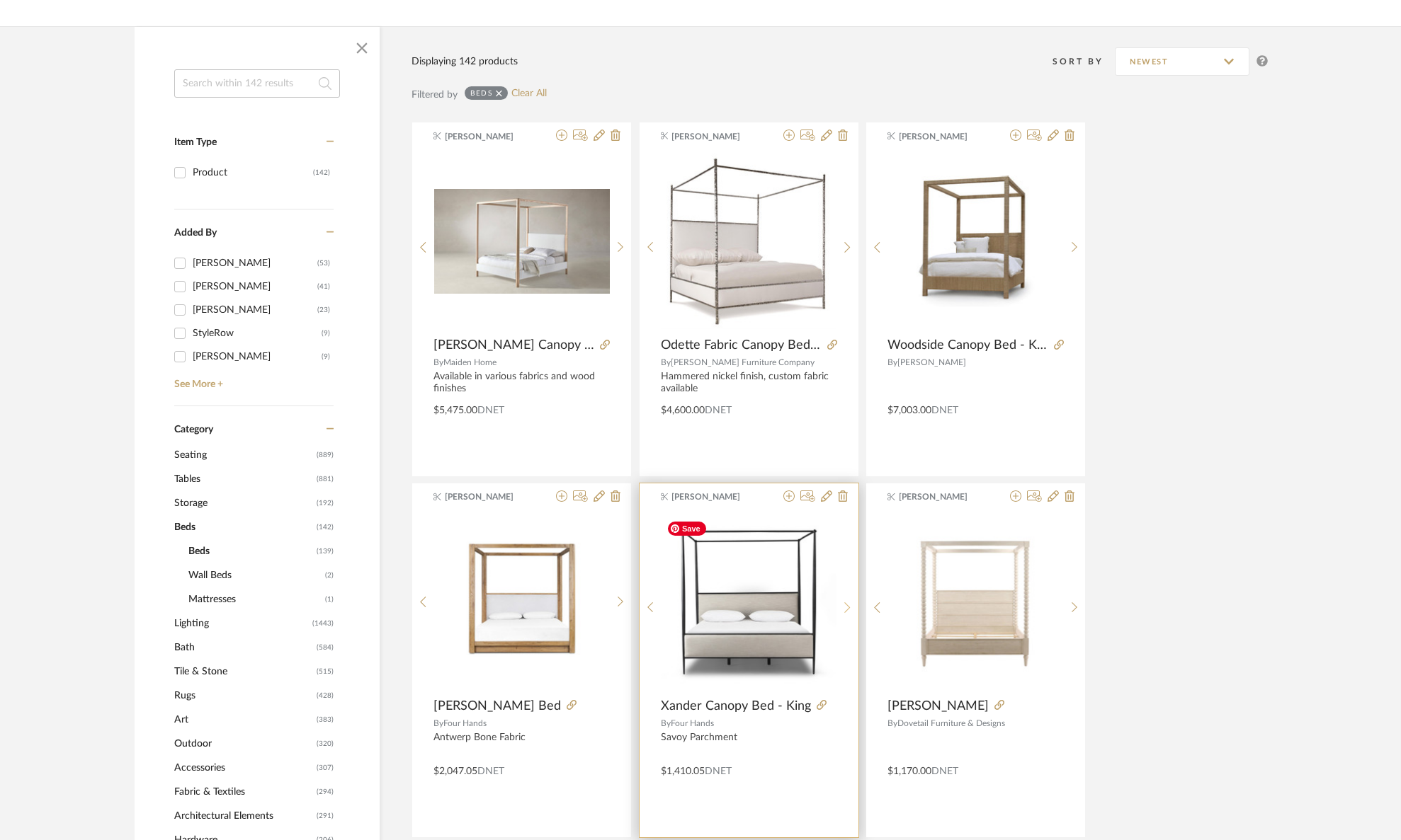
click at [844, 597] on div at bounding box center [847, 608] width 22 height 188
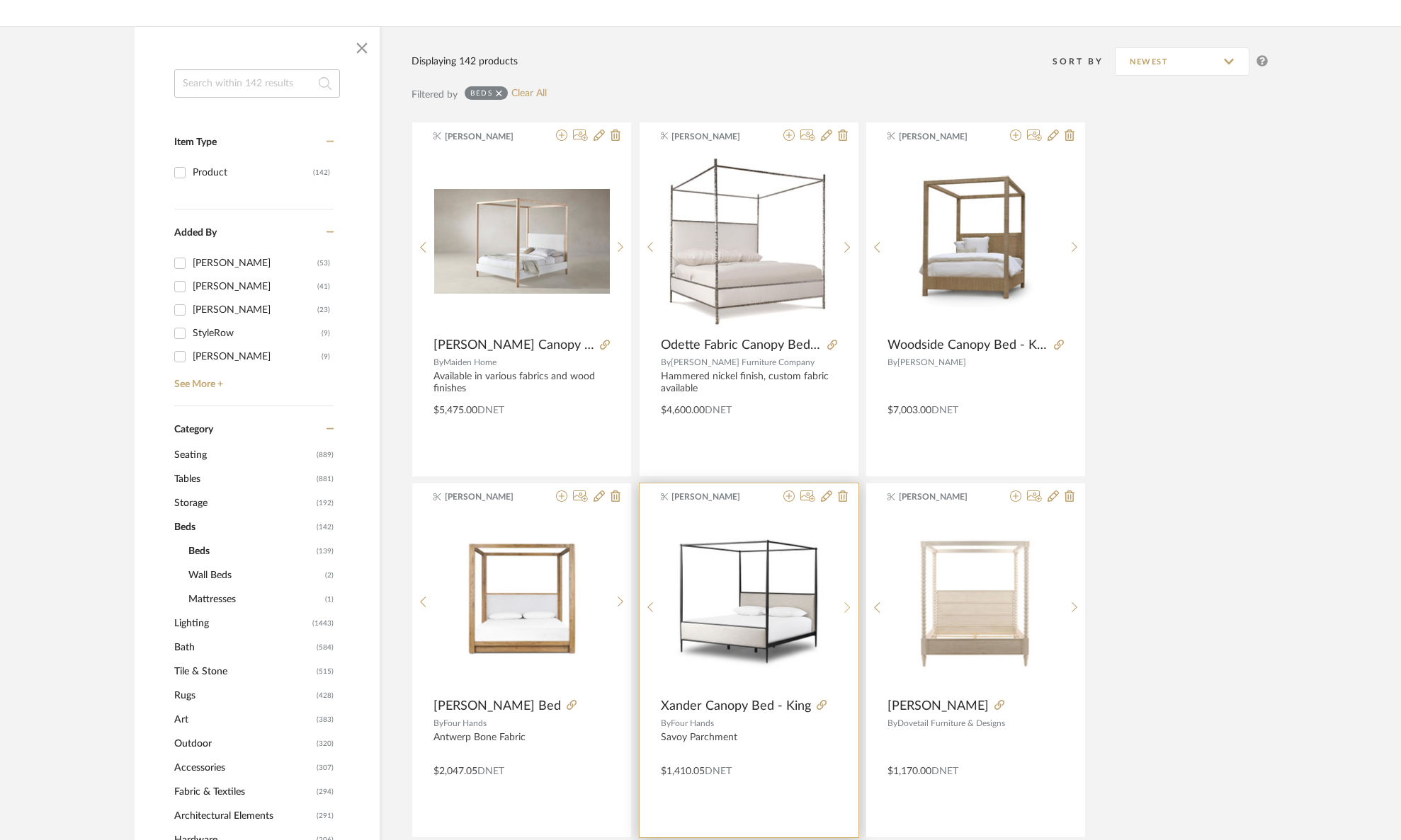
click at [844, 598] on div at bounding box center [847, 608] width 22 height 188
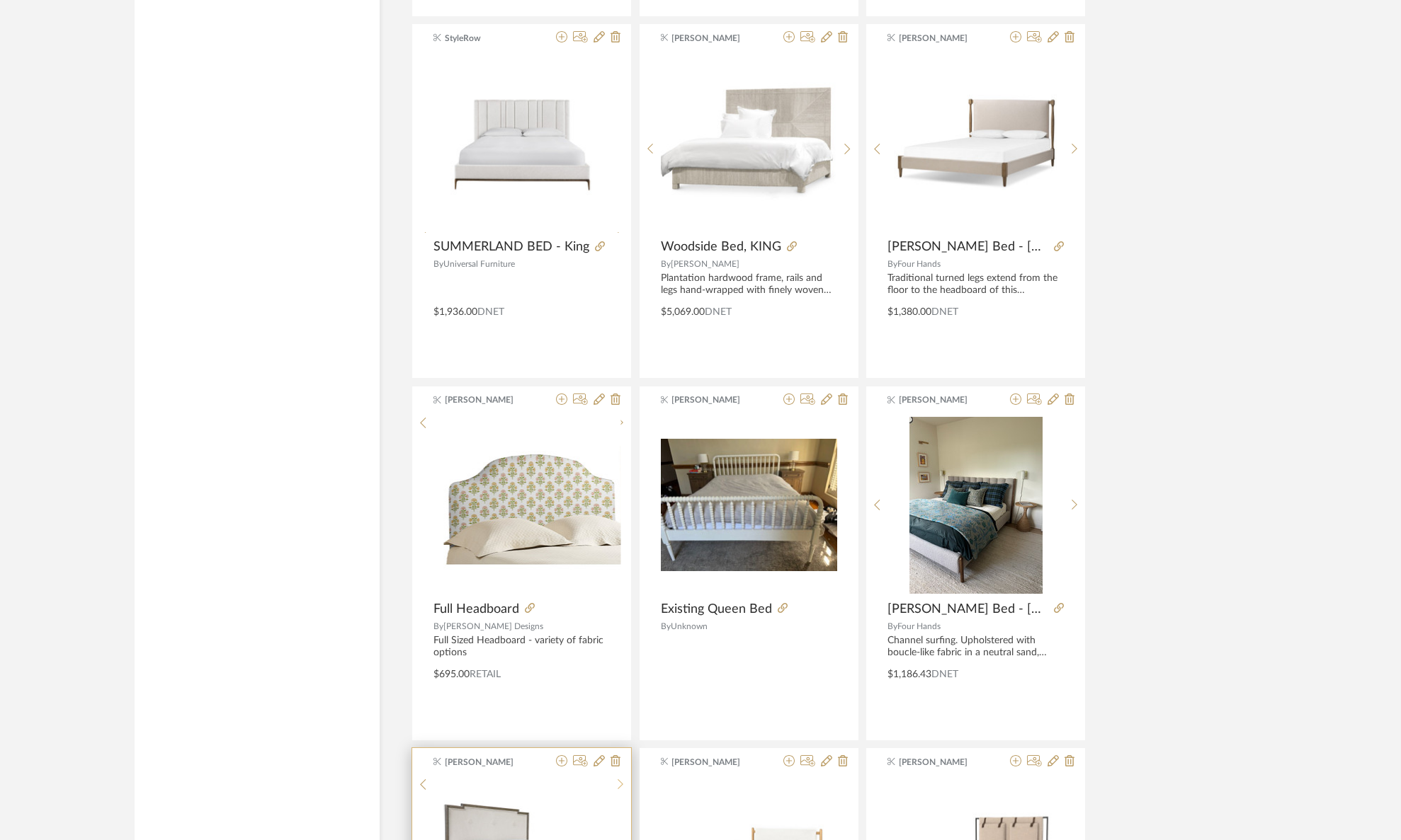
scroll to position [2724, 0]
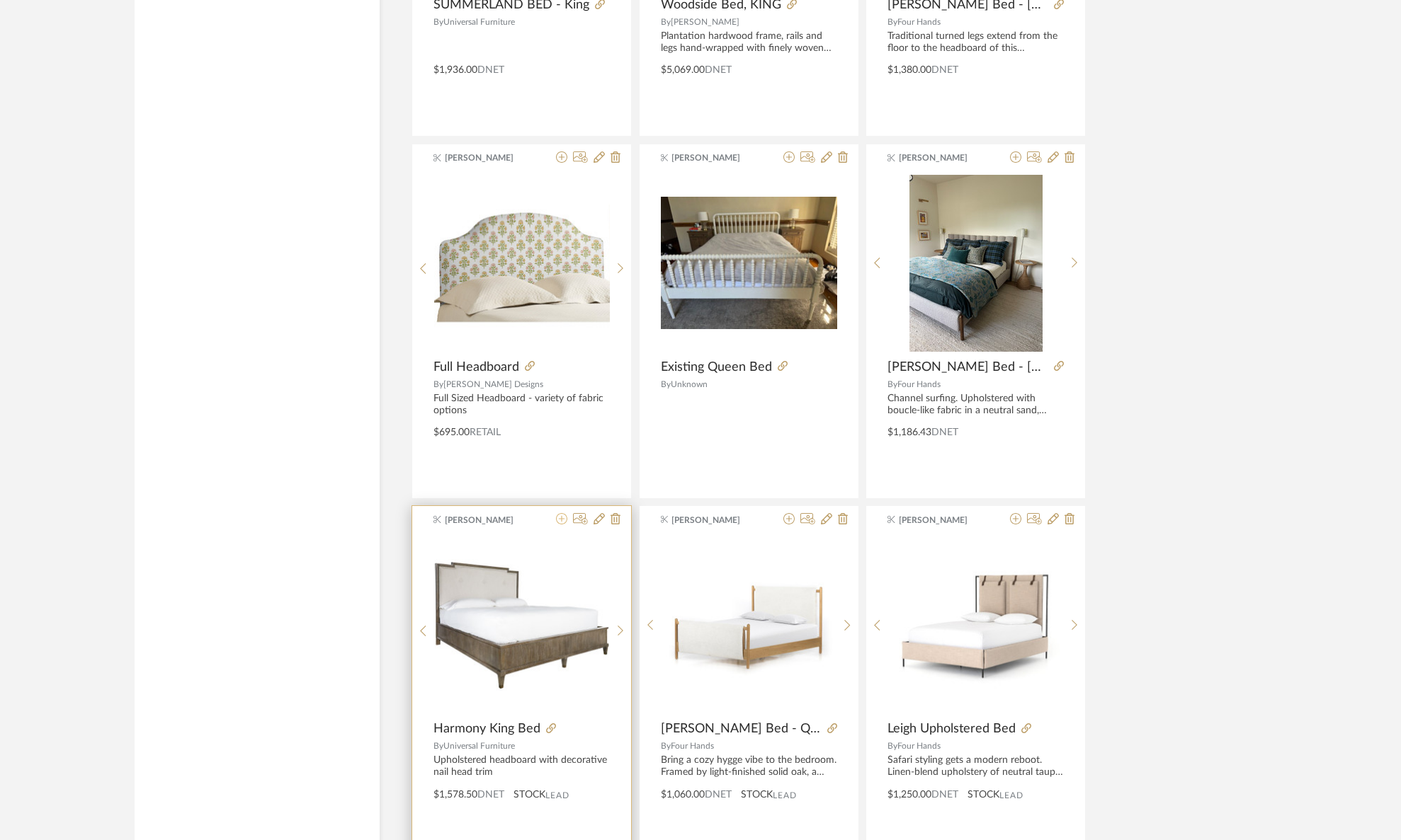
click at [562, 521] on icon at bounding box center [561, 519] width 11 height 11
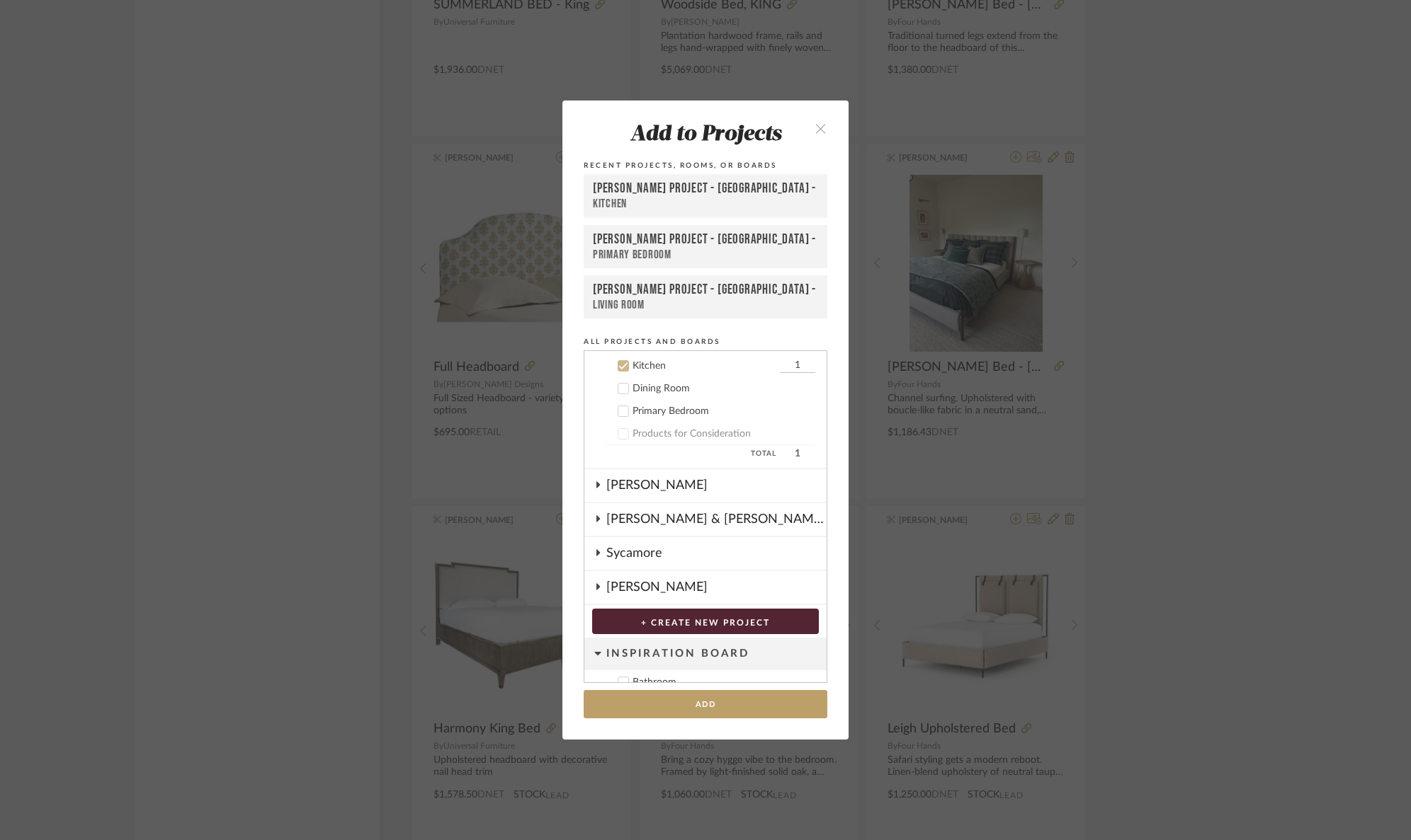
scroll to position [329, 0]
click at [635, 243] on div "[PERSON_NAME] Project - [GEOGRAPHIC_DATA] -" at bounding box center [705, 239] width 225 height 16
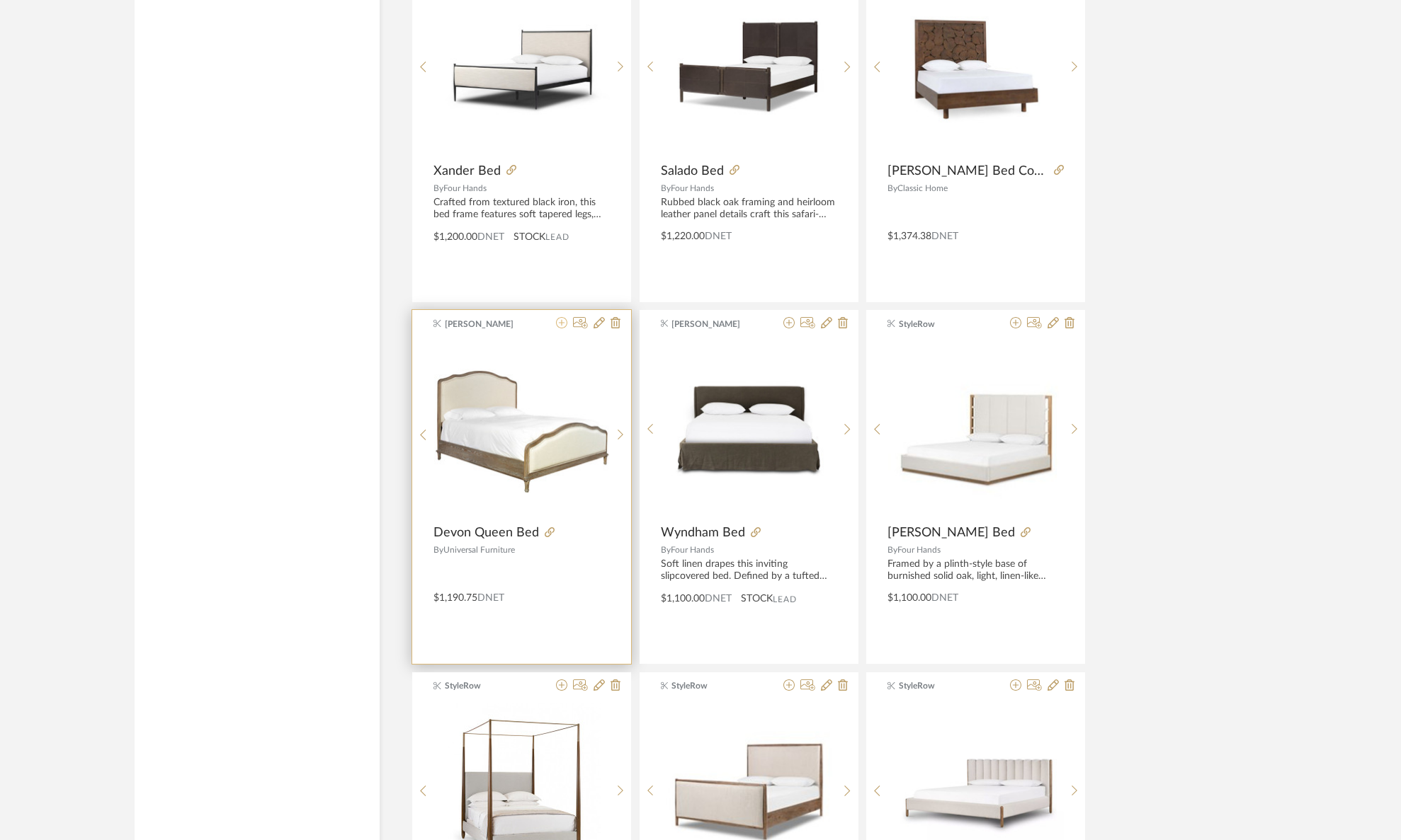
scroll to position [3648, 0]
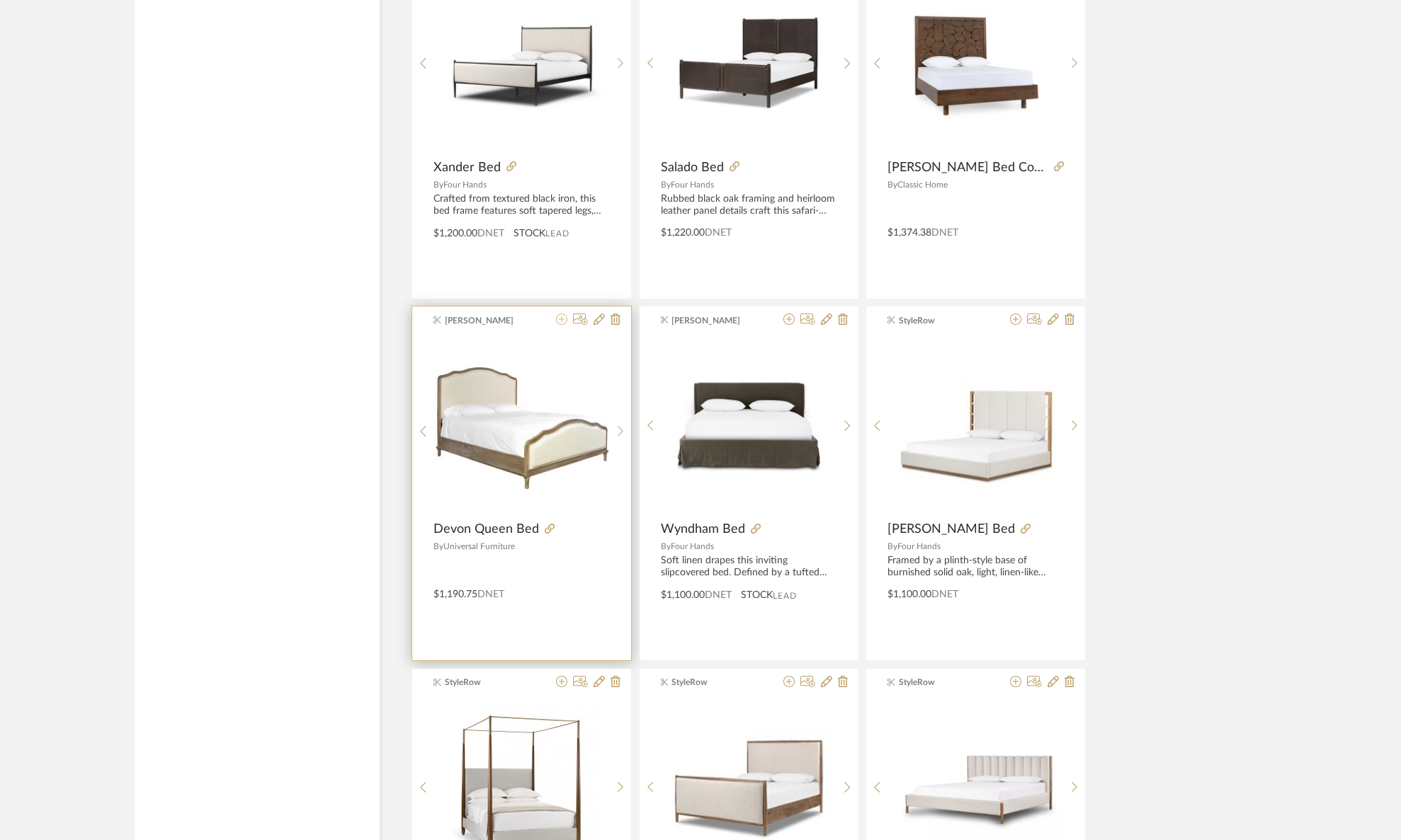
click at [559, 324] on icon at bounding box center [561, 319] width 11 height 11
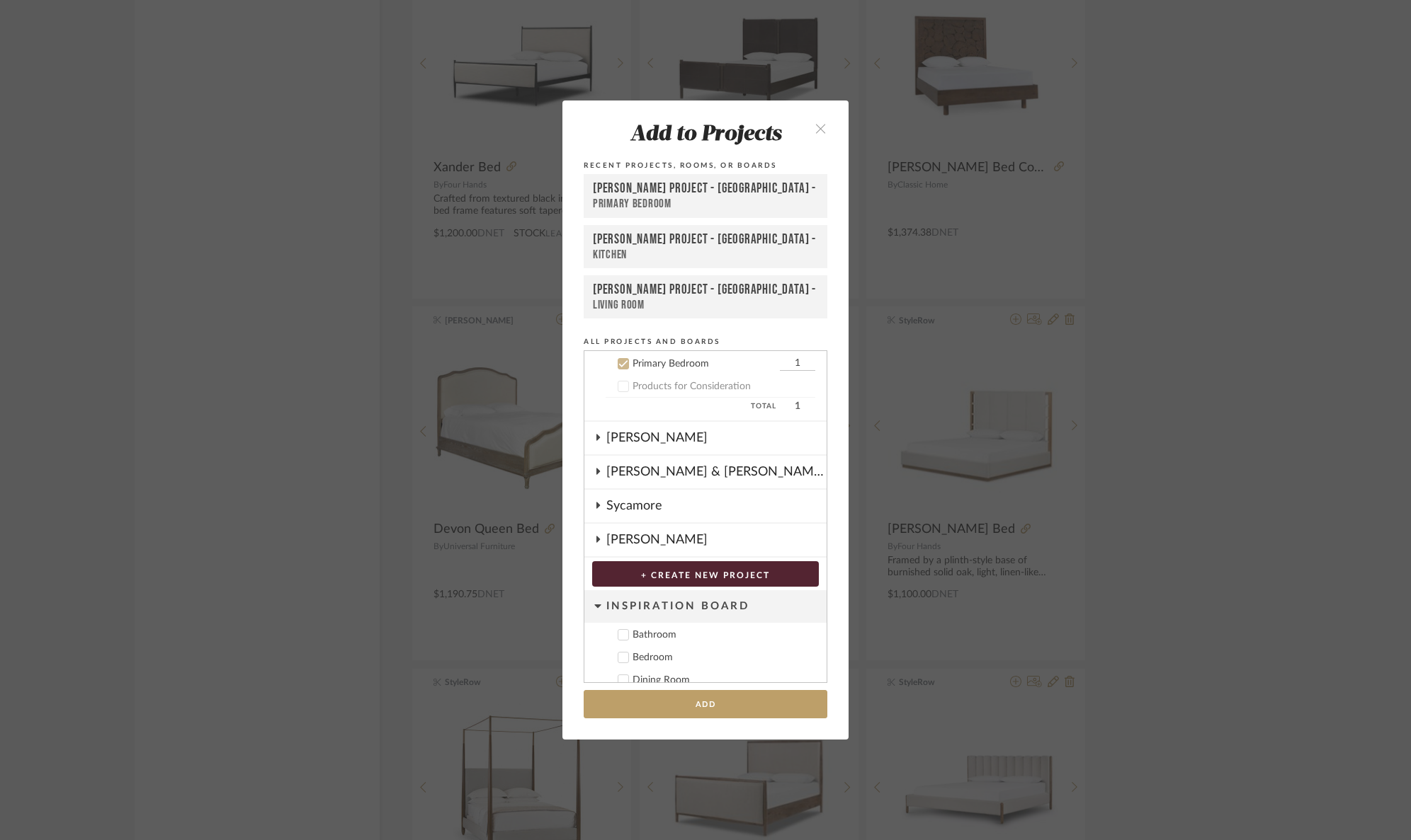
scroll to position [374, 0]
click at [705, 197] on div "Primary Bedroom" at bounding box center [705, 205] width 225 height 15
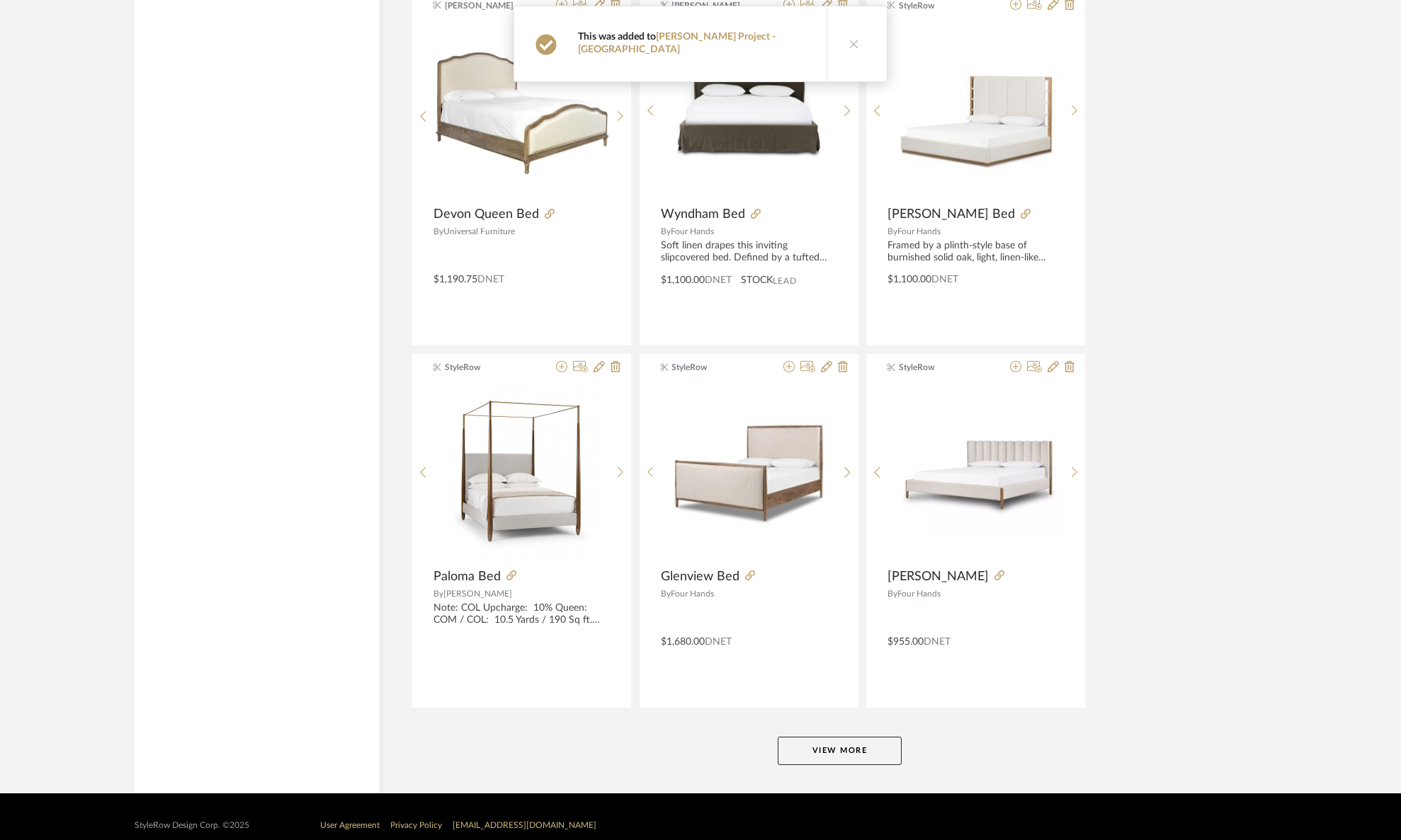
scroll to position [3981, 0]
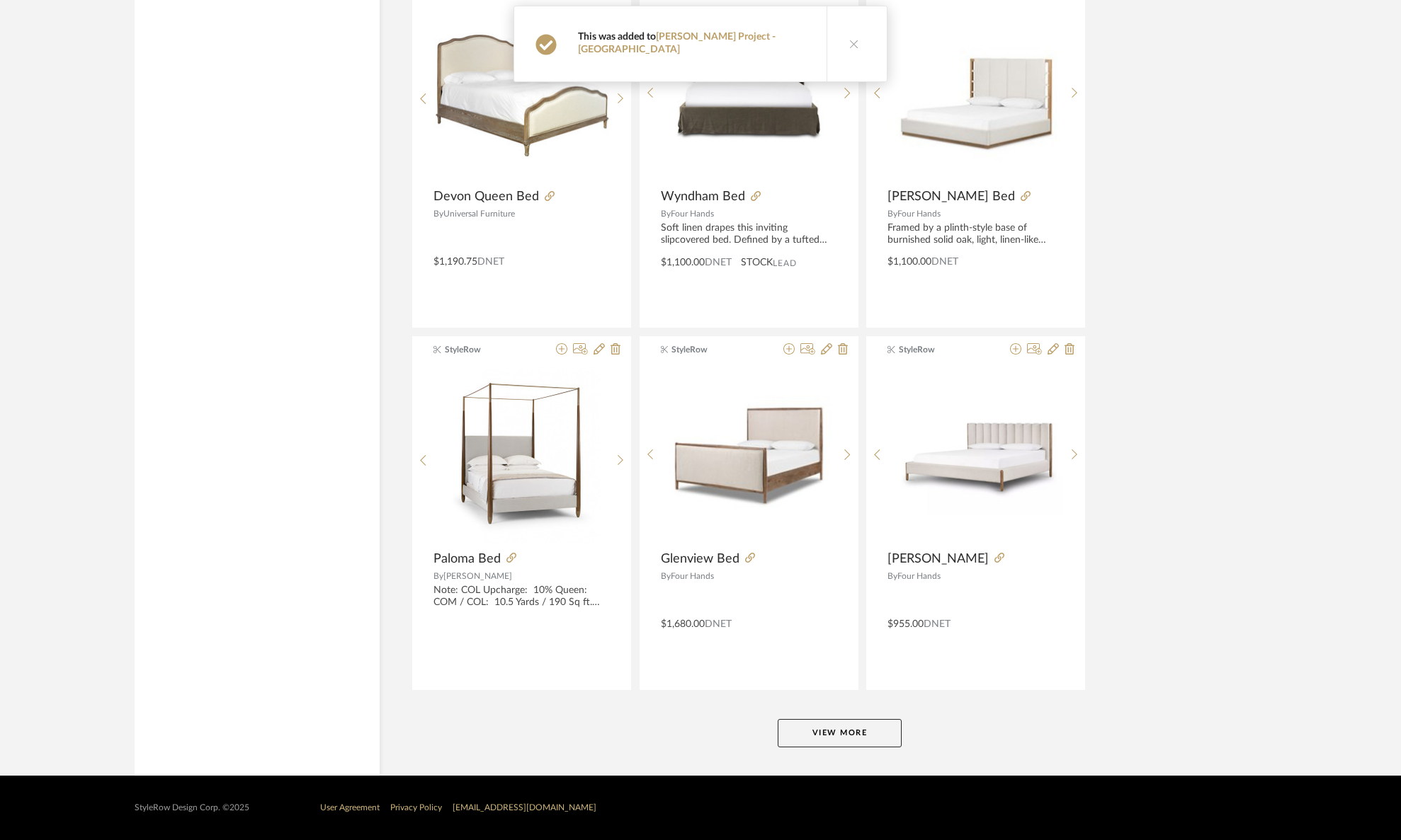
click at [830, 734] on button "View More" at bounding box center [839, 733] width 124 height 29
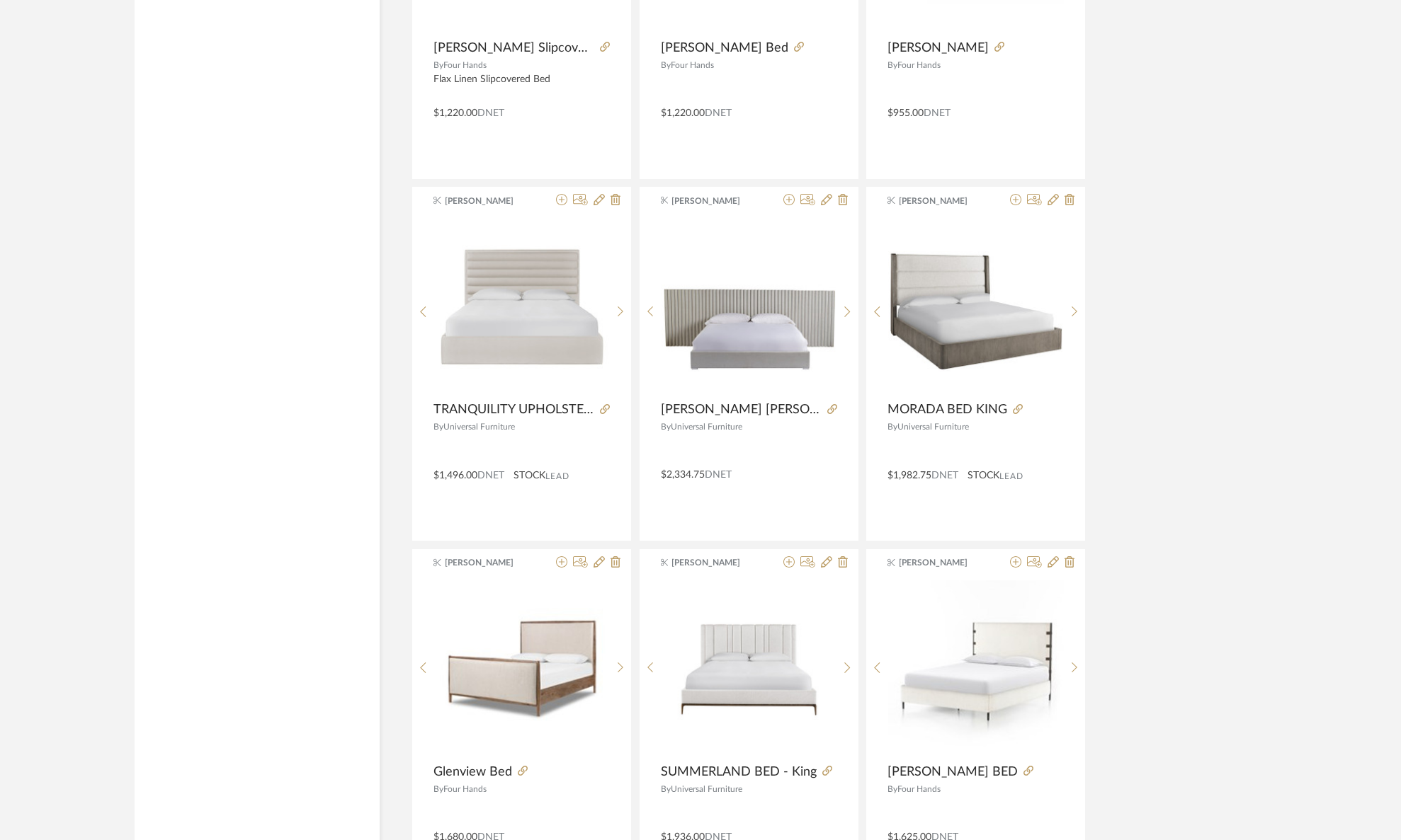
scroll to position [5980, 0]
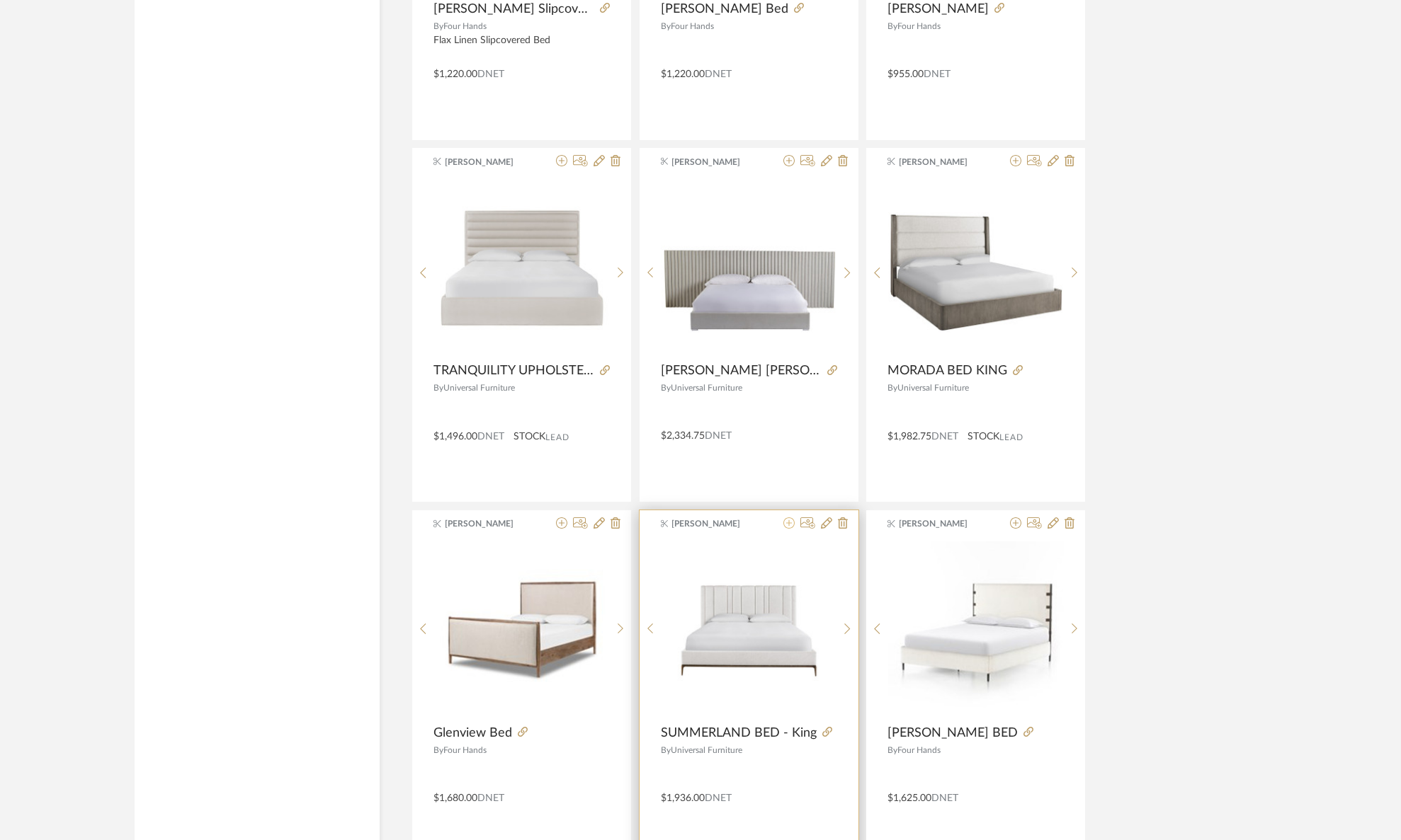
click at [787, 521] on icon at bounding box center [788, 523] width 11 height 11
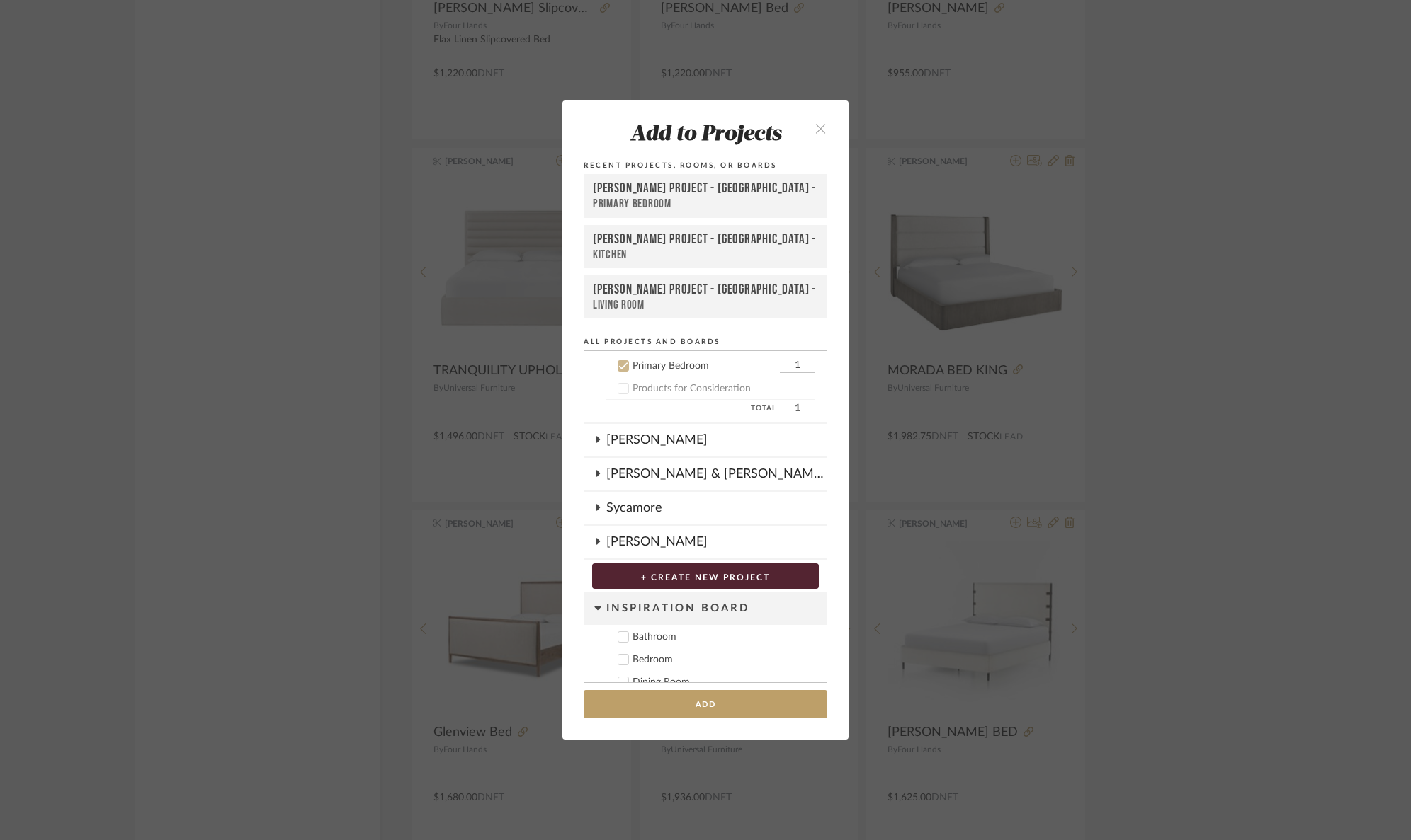
scroll to position [374, 0]
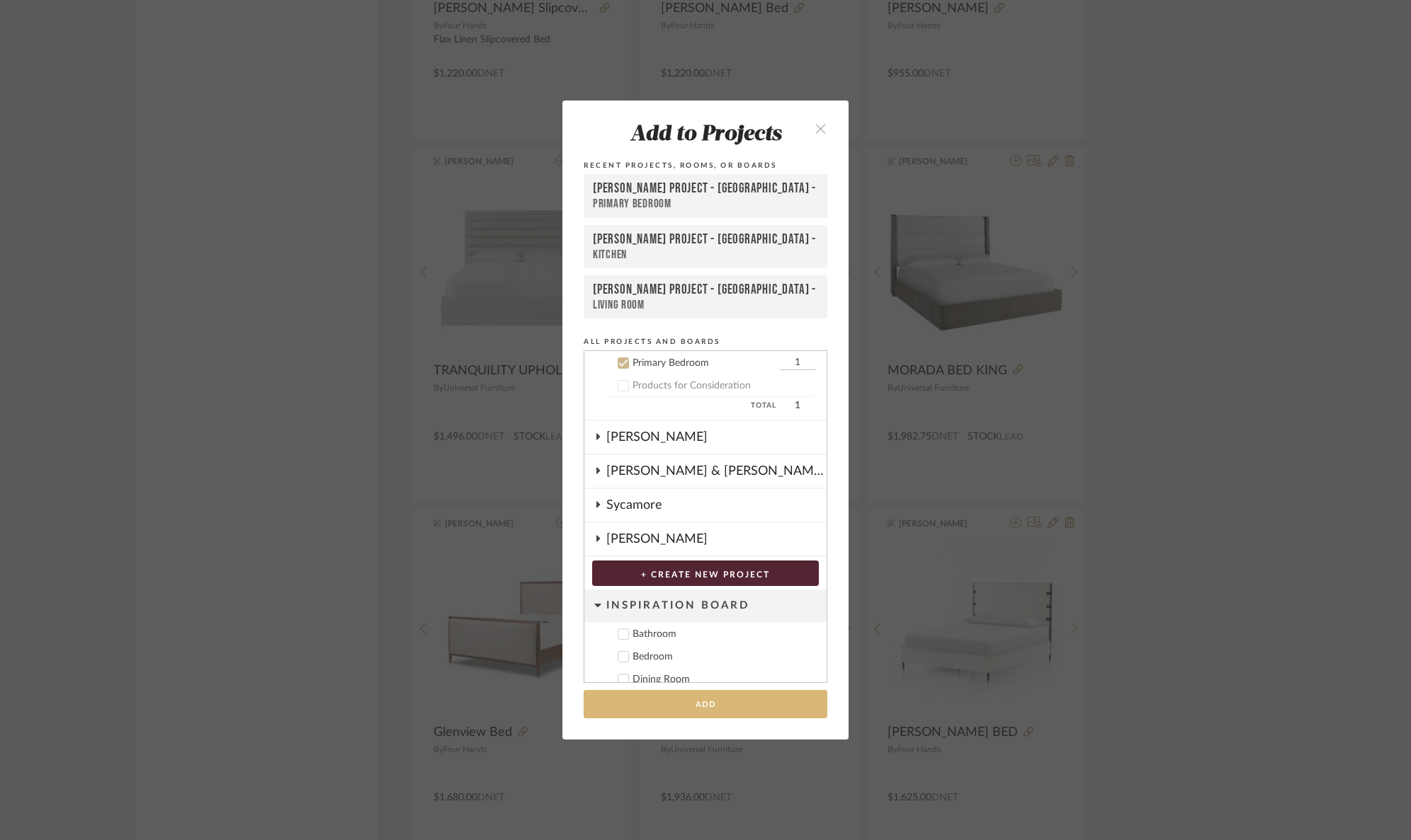
click at [746, 706] on button "Add" at bounding box center [705, 705] width 243 height 29
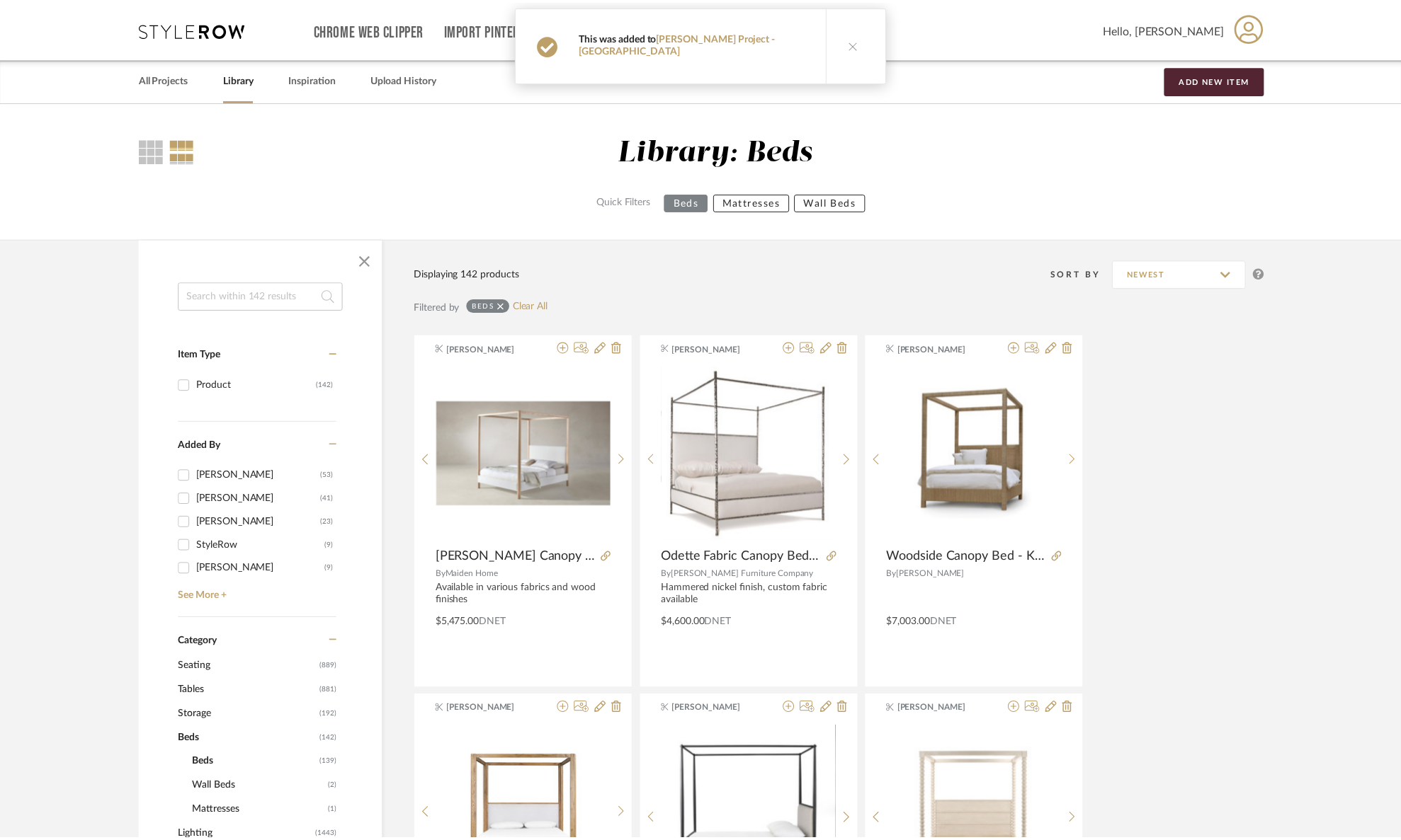
scroll to position [5980, 0]
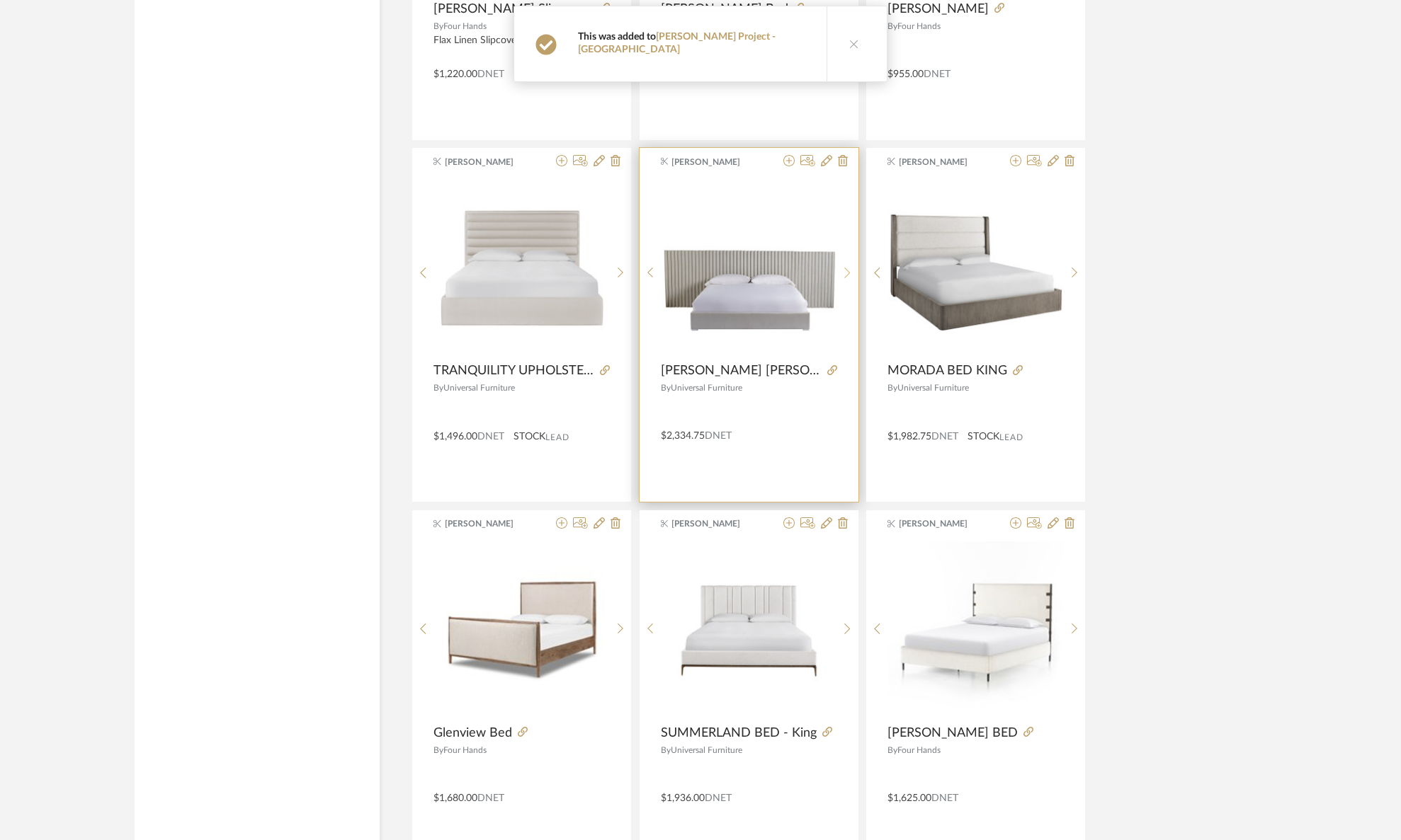
click at [844, 270] on icon at bounding box center [848, 273] width 7 height 12
click at [851, 270] on sr-next-btn at bounding box center [847, 273] width 22 height 12
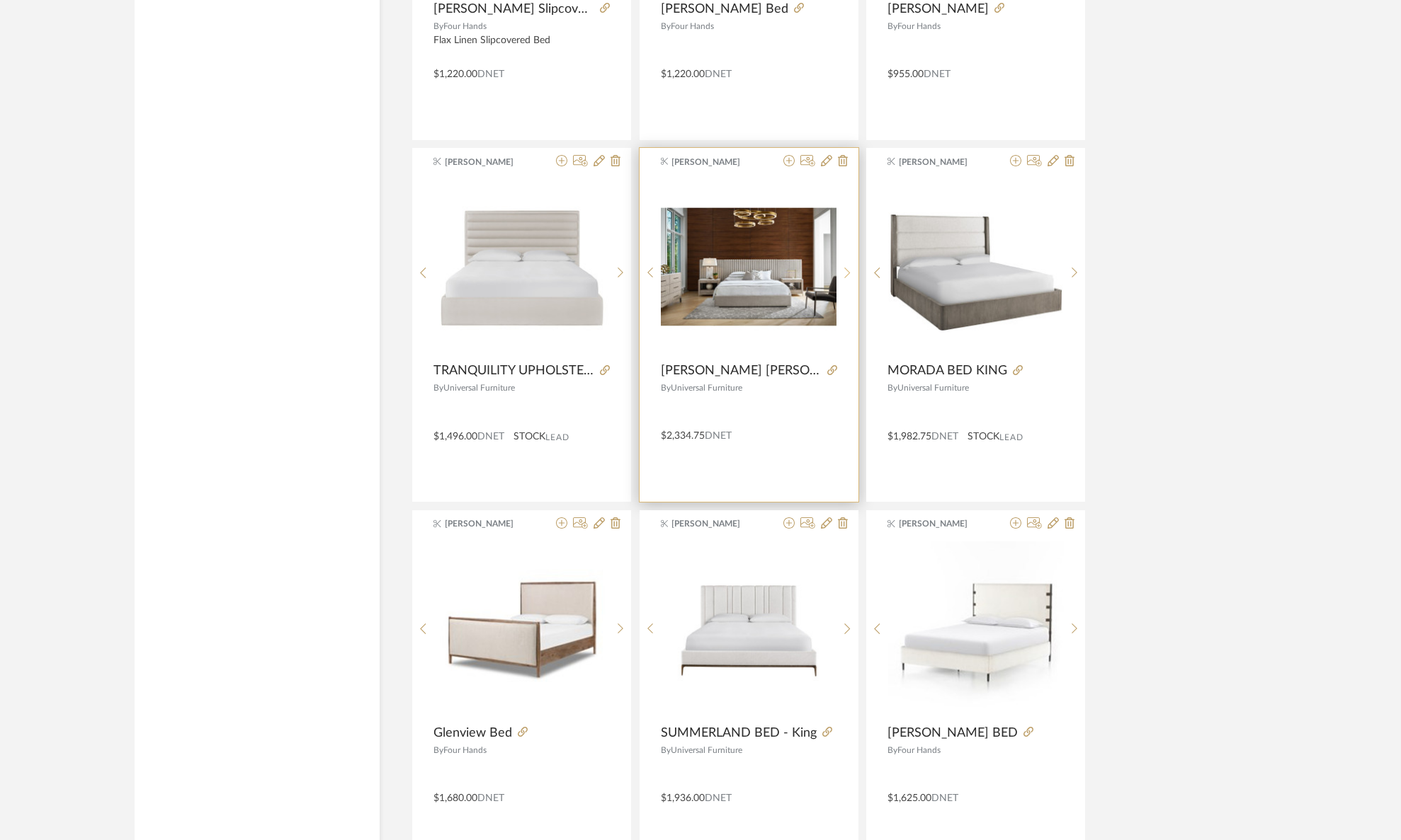
click at [848, 270] on icon at bounding box center [847, 273] width 6 height 11
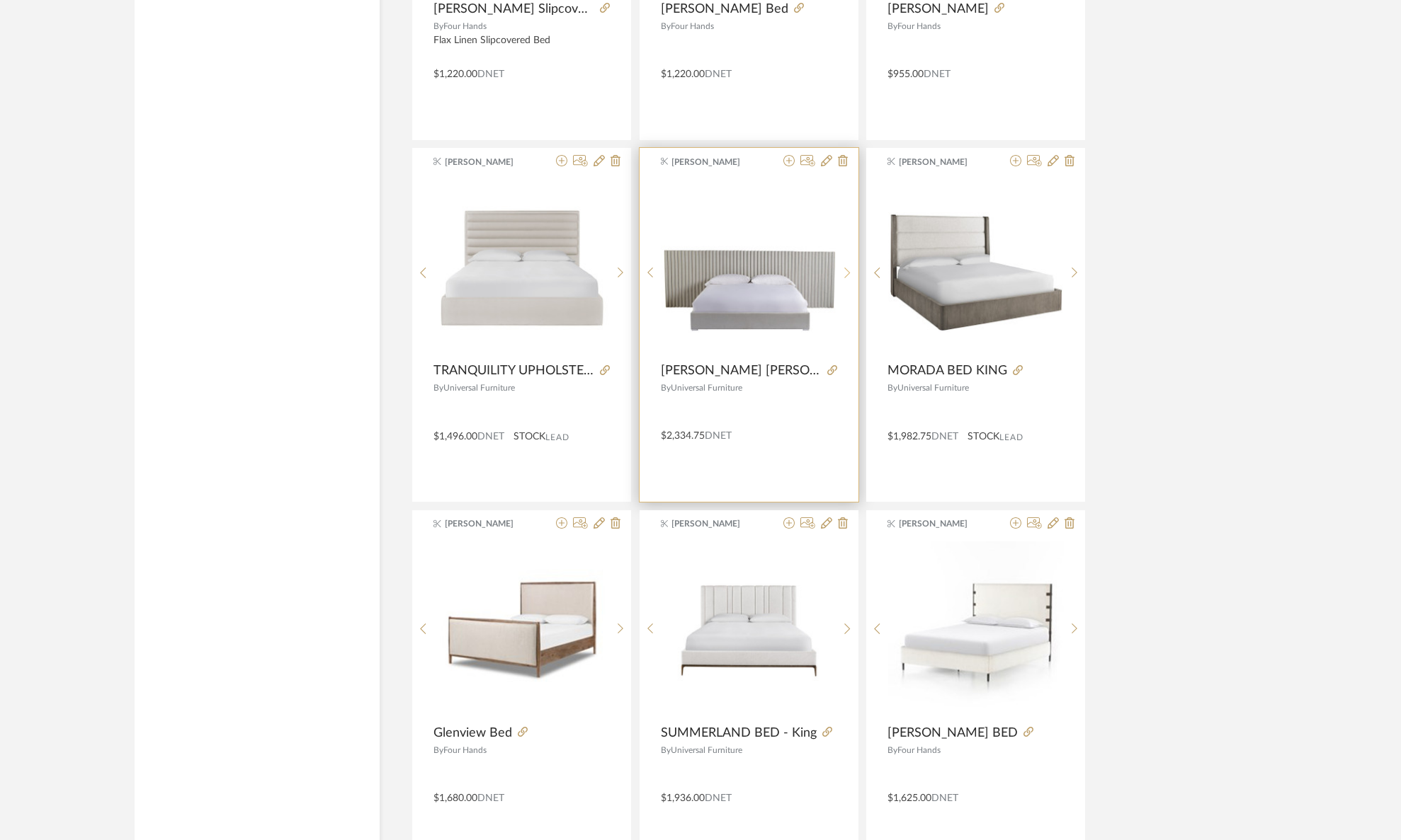
click at [848, 270] on icon at bounding box center [847, 273] width 6 height 11
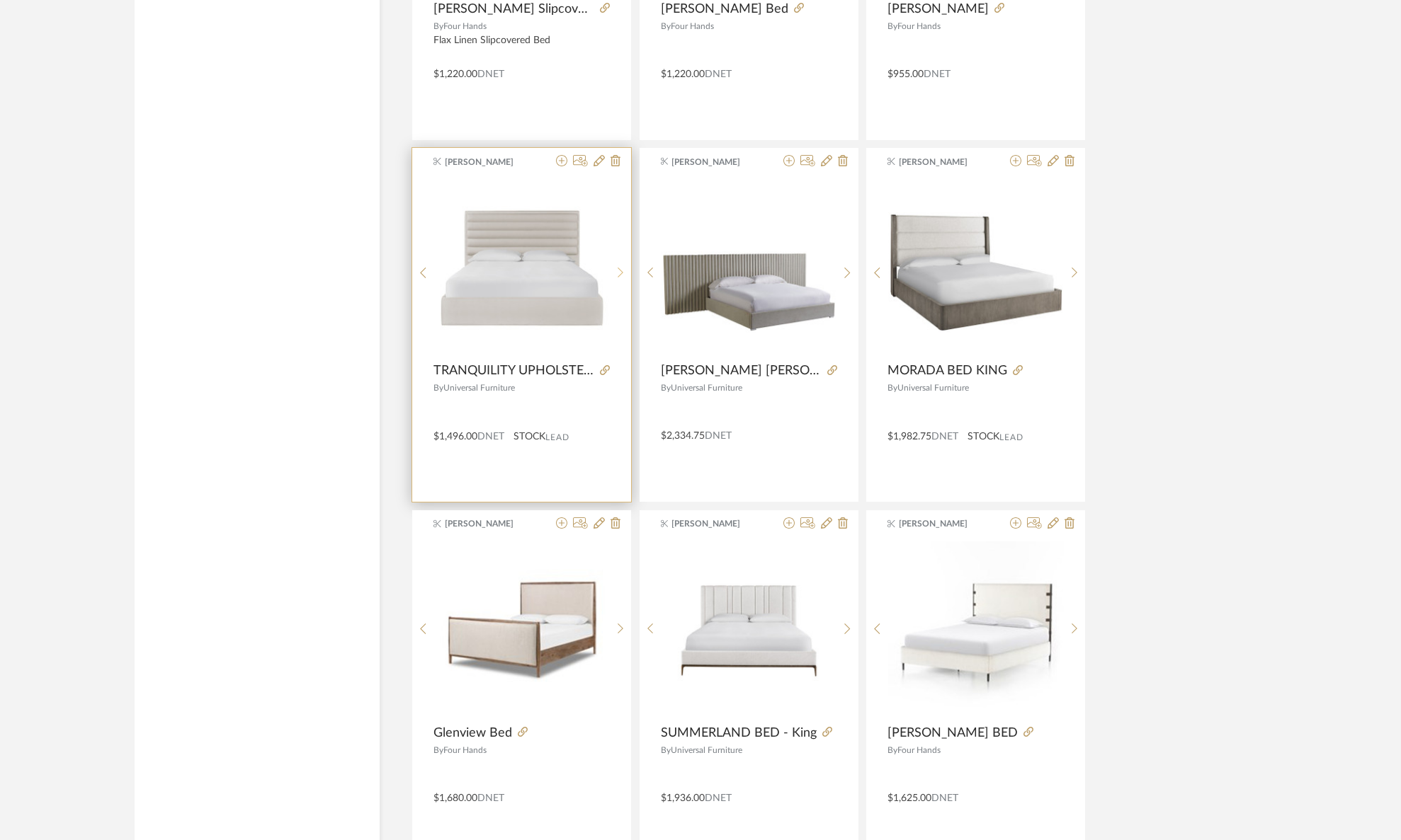
click at [619, 267] on icon at bounding box center [621, 273] width 7 height 12
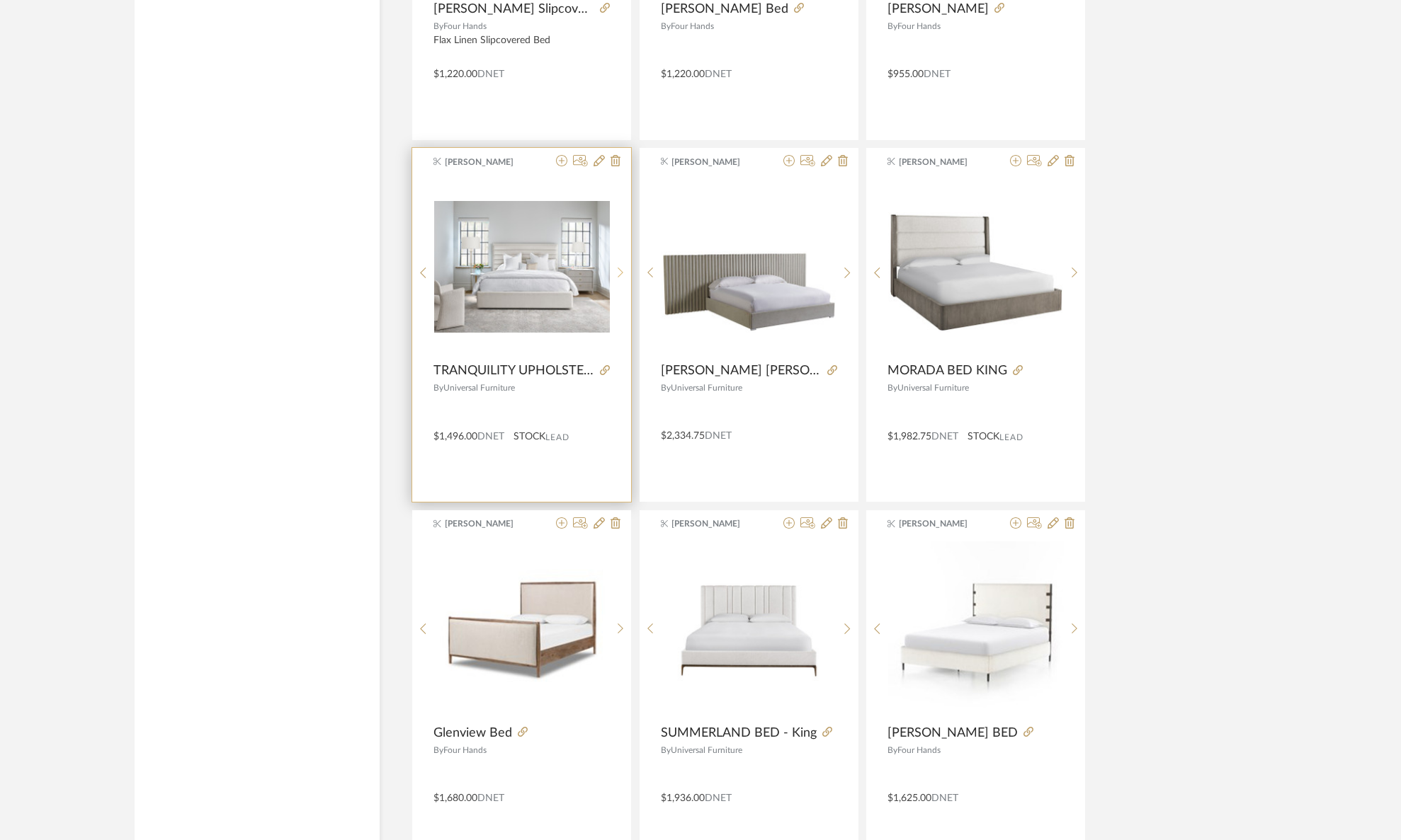
click at [619, 267] on icon at bounding box center [621, 273] width 7 height 12
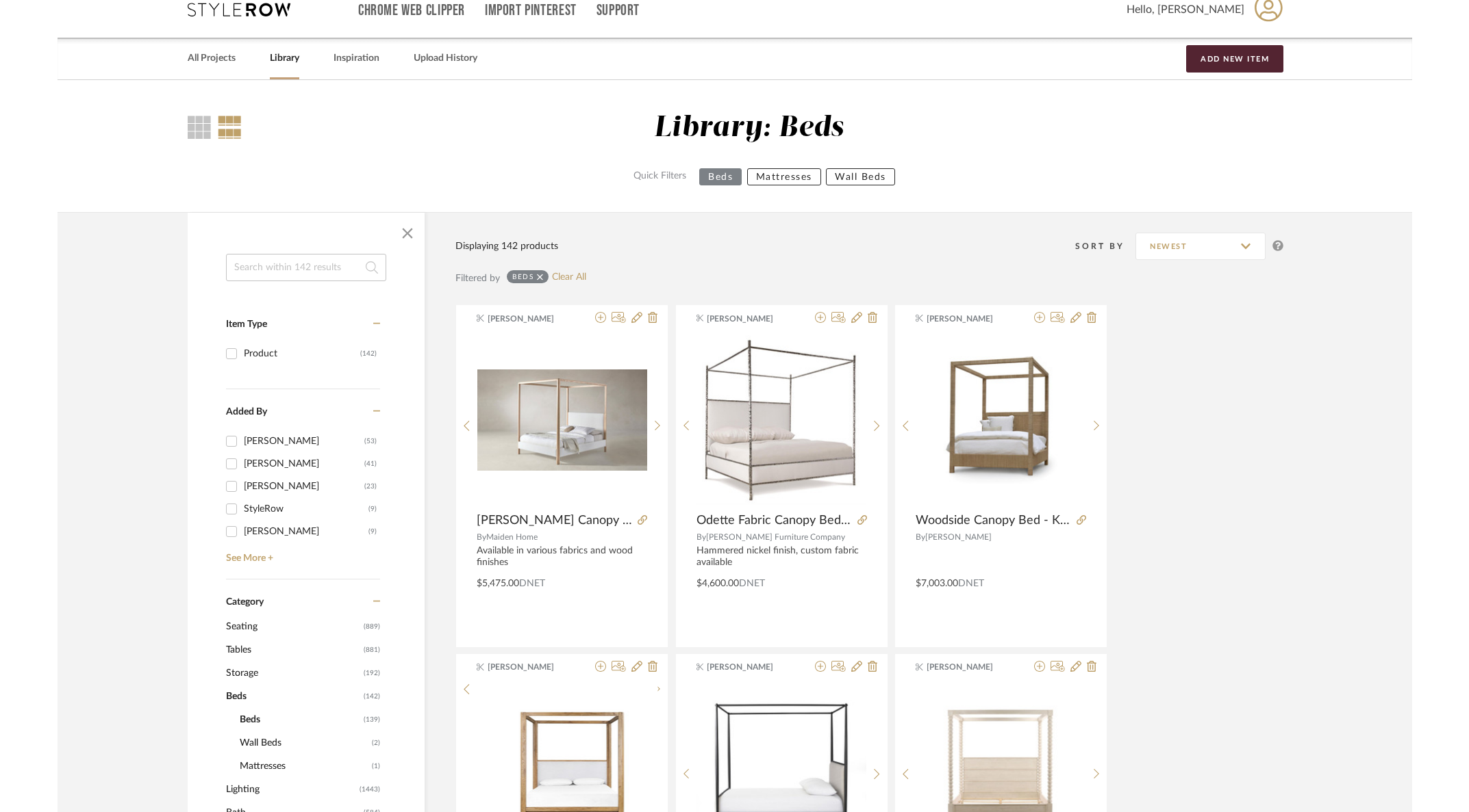
scroll to position [0, 0]
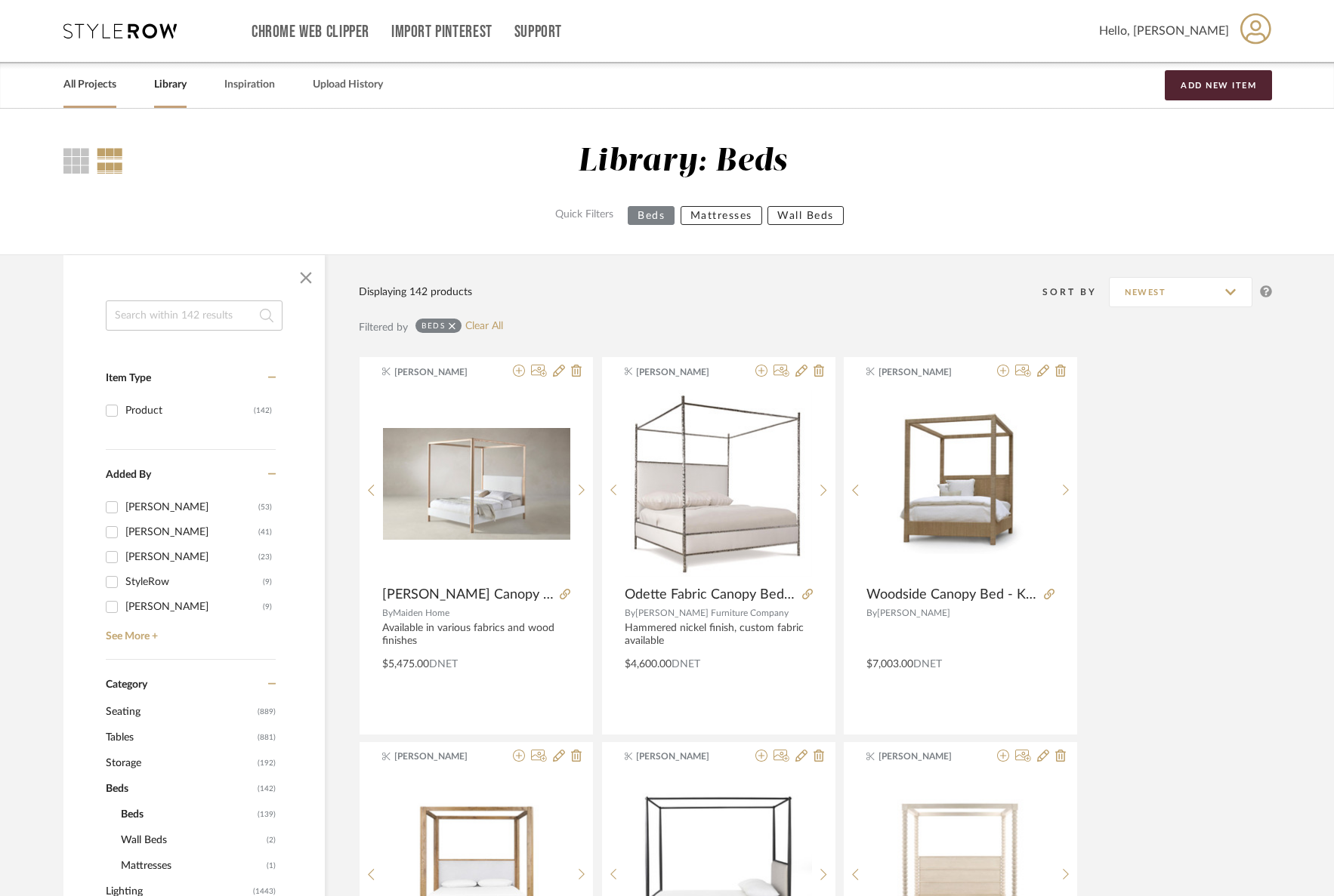
click at [86, 93] on link "All Projects" at bounding box center [90, 85] width 53 height 21
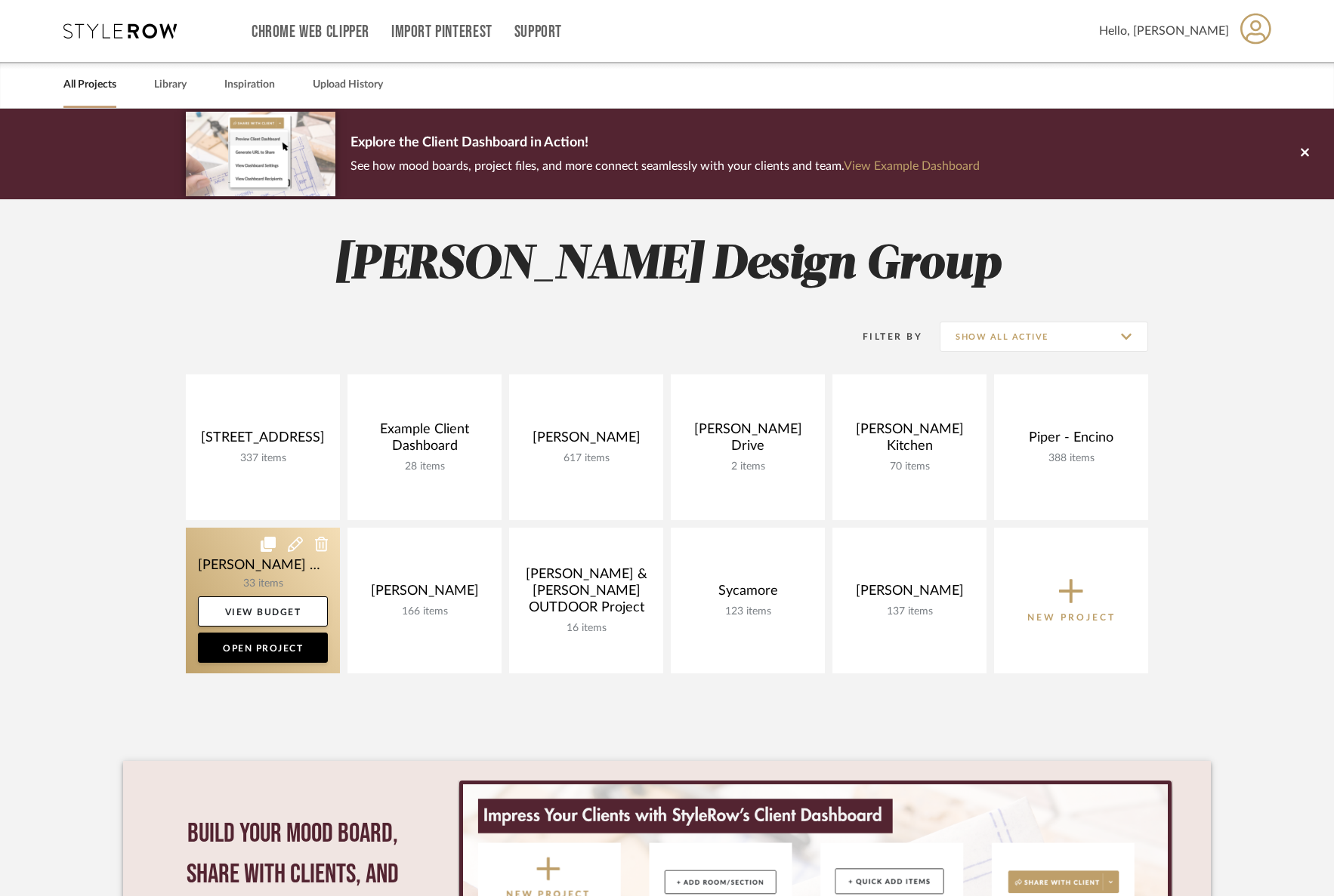
click at [274, 582] on link at bounding box center [263, 601] width 154 height 146
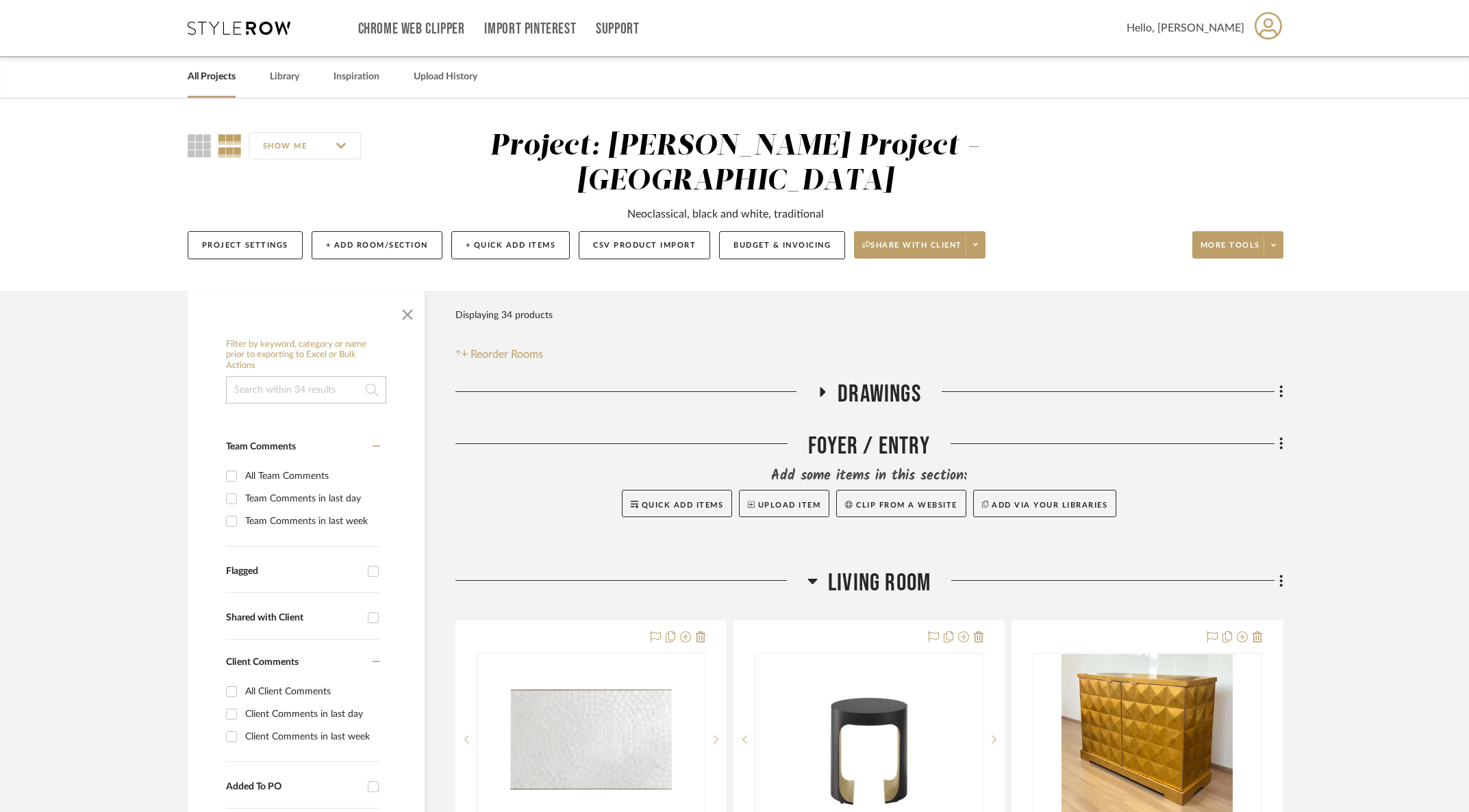
click at [857, 569] on span "Living Room" at bounding box center [879, 583] width 103 height 29
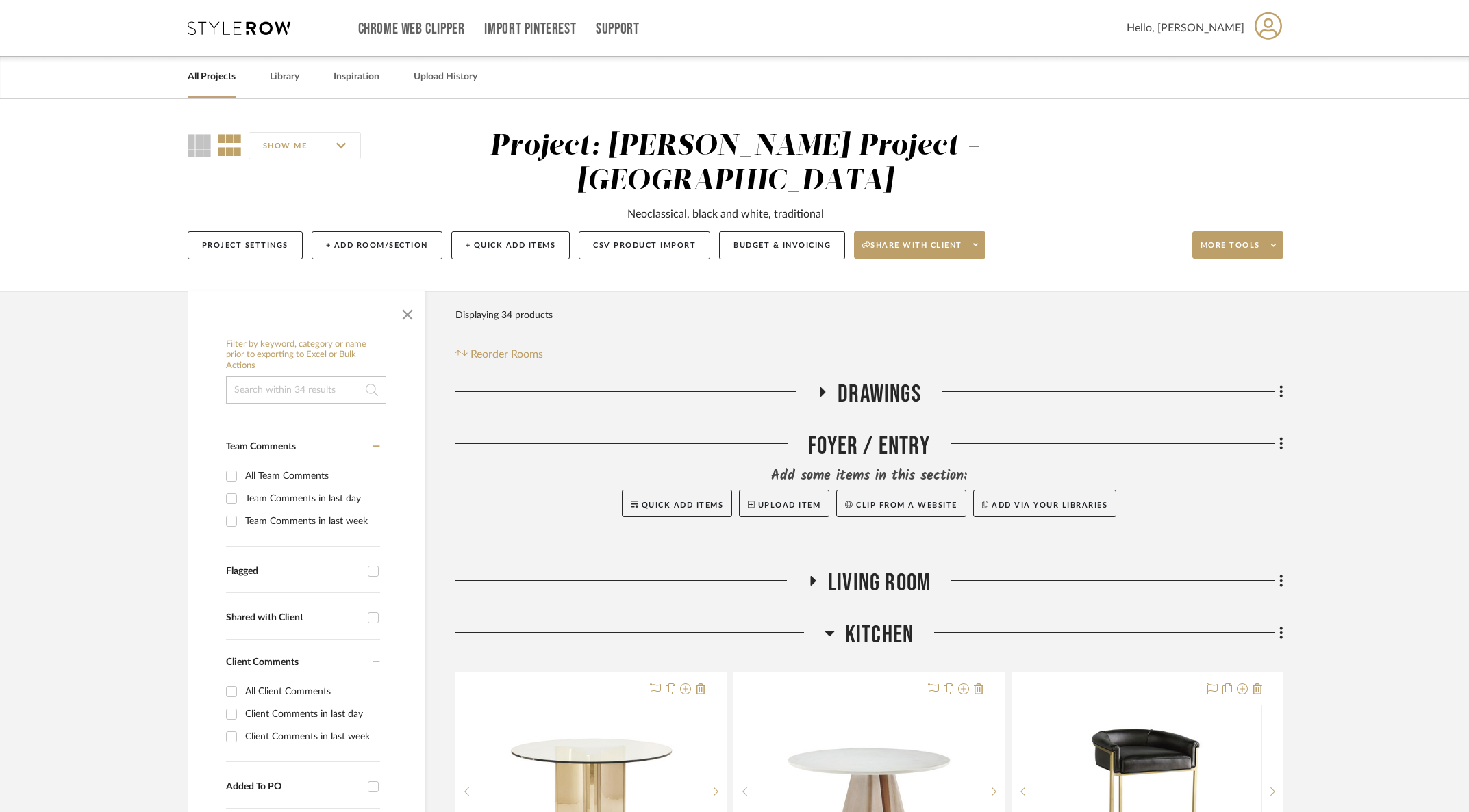
click at [858, 569] on span "Living Room" at bounding box center [879, 583] width 103 height 29
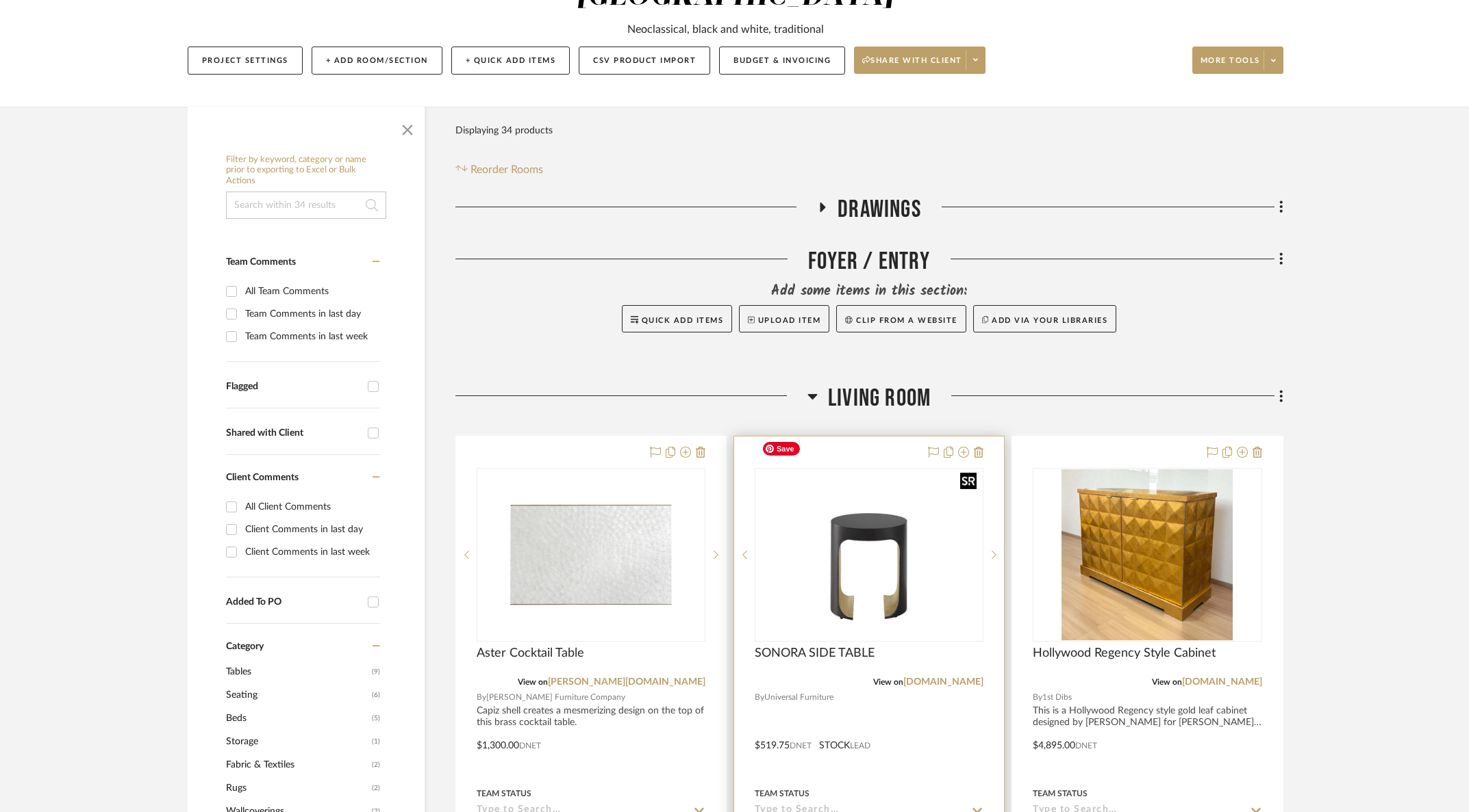
scroll to position [198, 0]
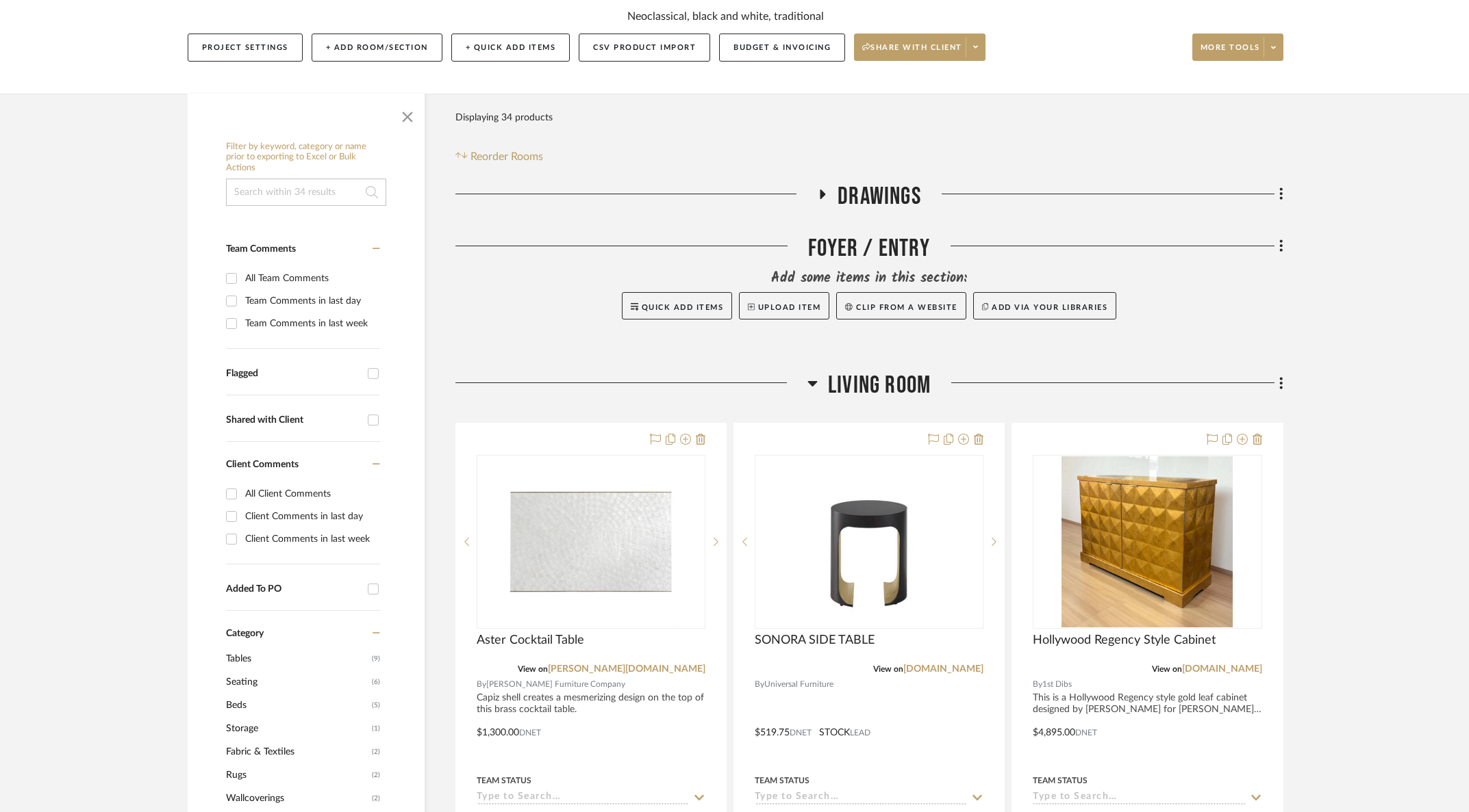
click at [864, 371] on span "Living Room" at bounding box center [879, 385] width 103 height 29
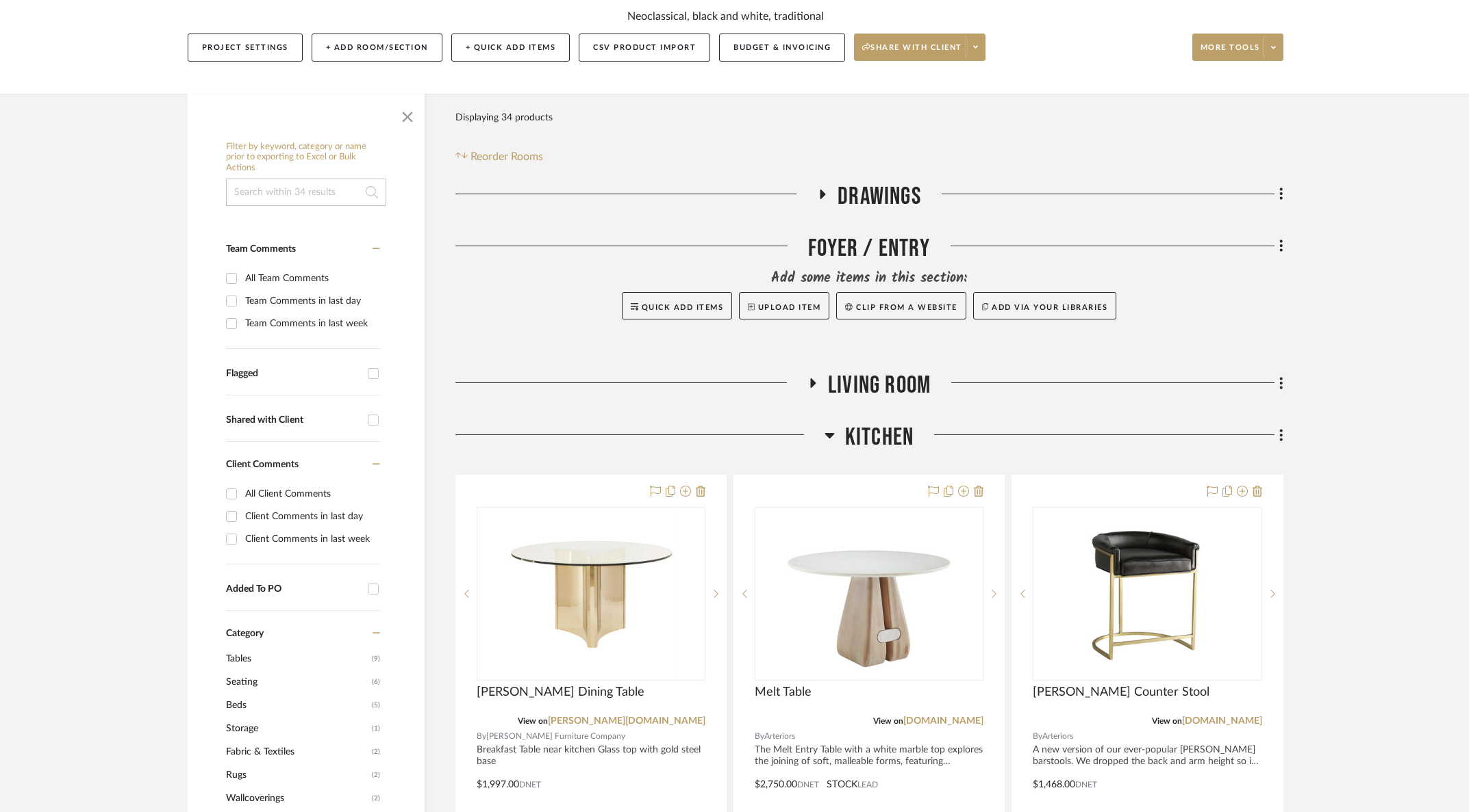
click at [888, 423] on span "Kitchen" at bounding box center [879, 437] width 68 height 29
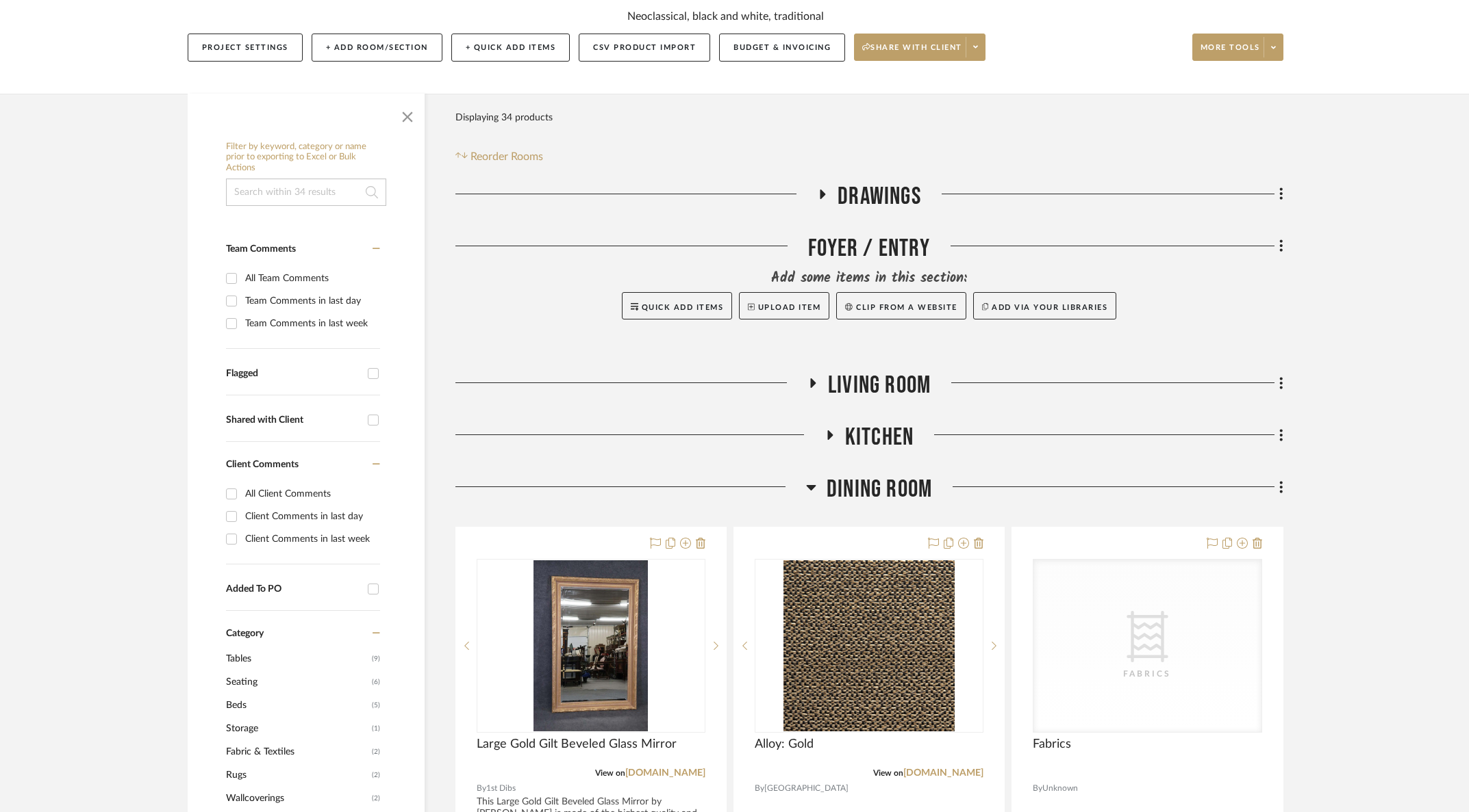
click at [894, 475] on span "Dining Room" at bounding box center [879, 490] width 106 height 29
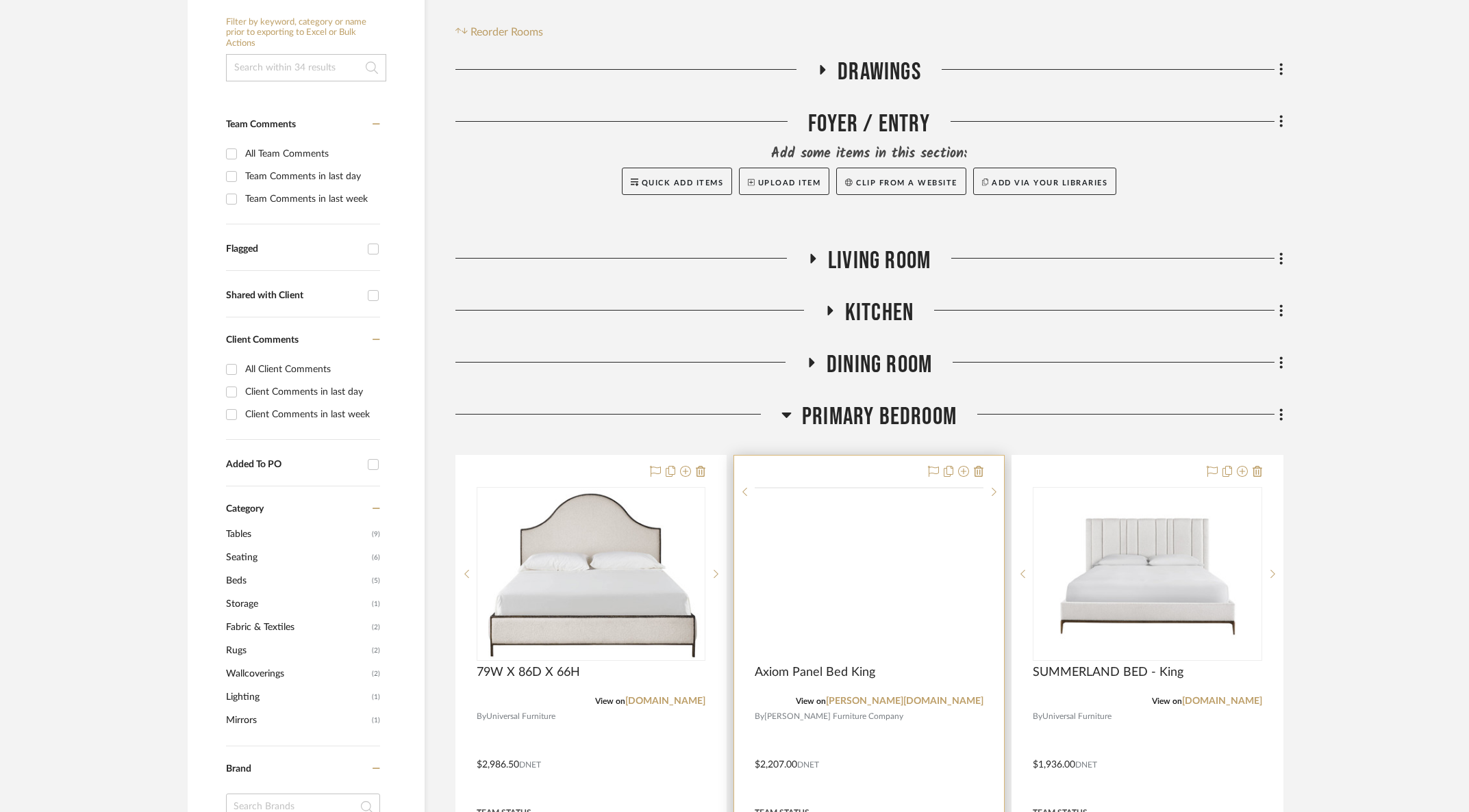
scroll to position [435, 0]
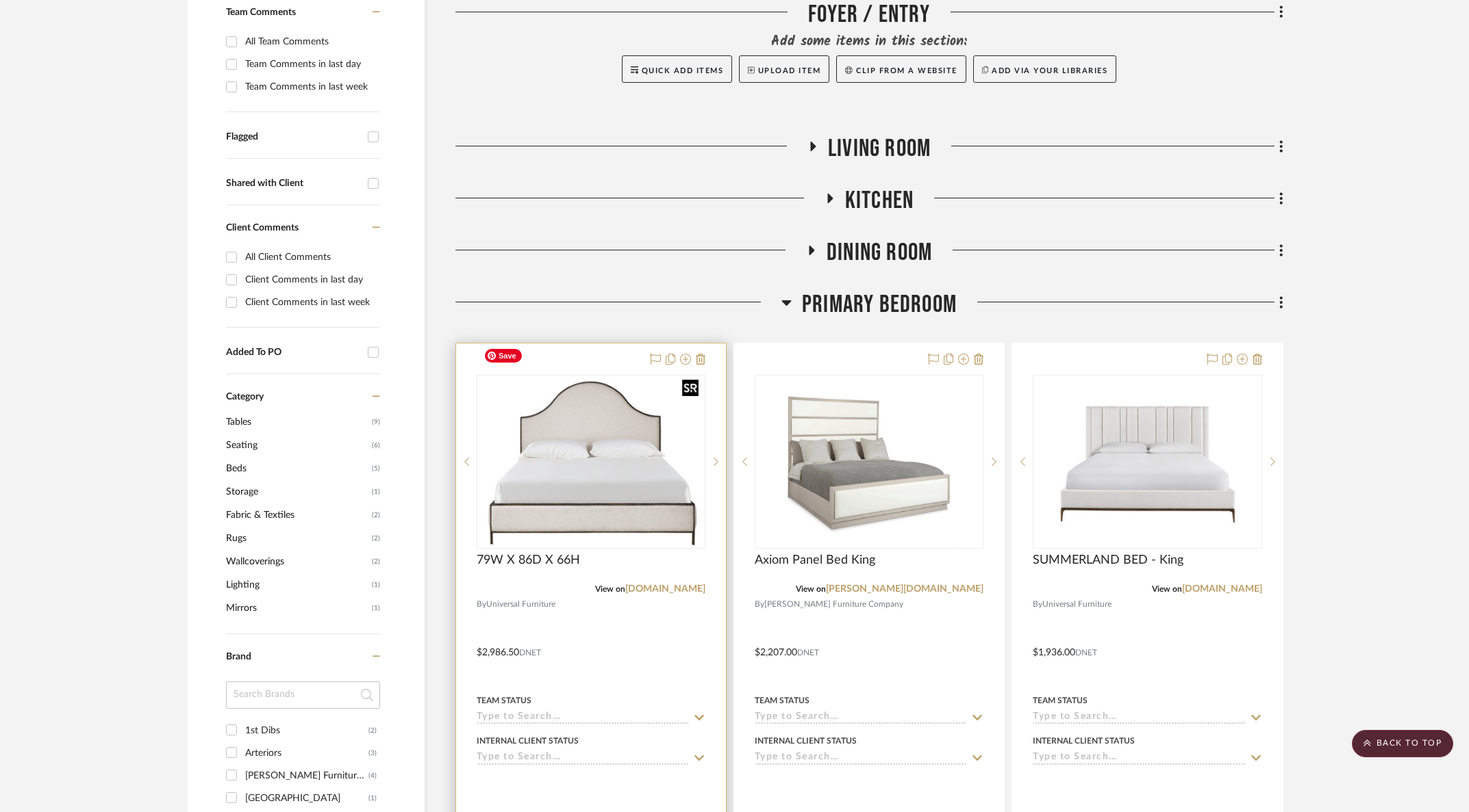
click at [0, 0] on img at bounding box center [0, 0] width 0 height 0
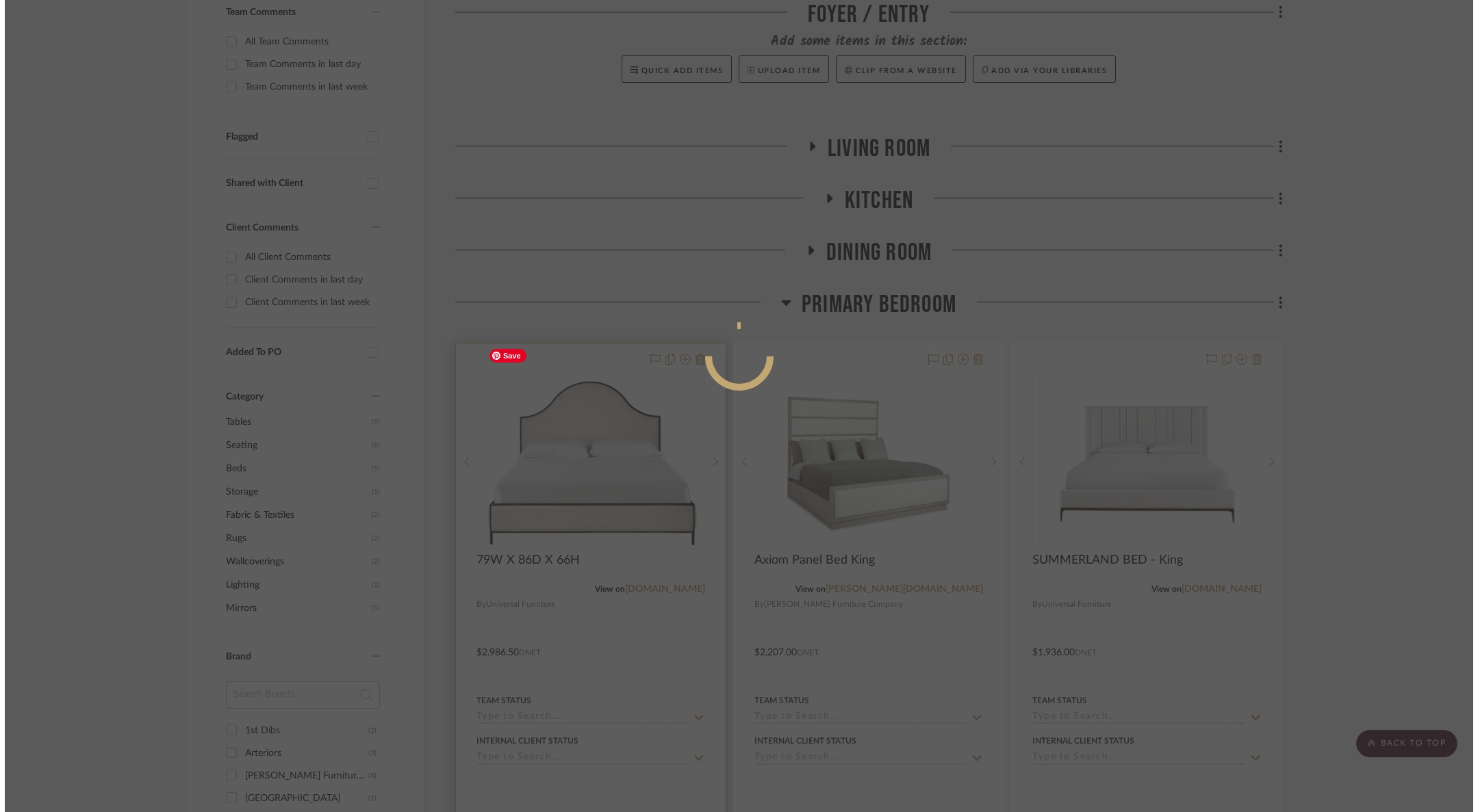
scroll to position [0, 0]
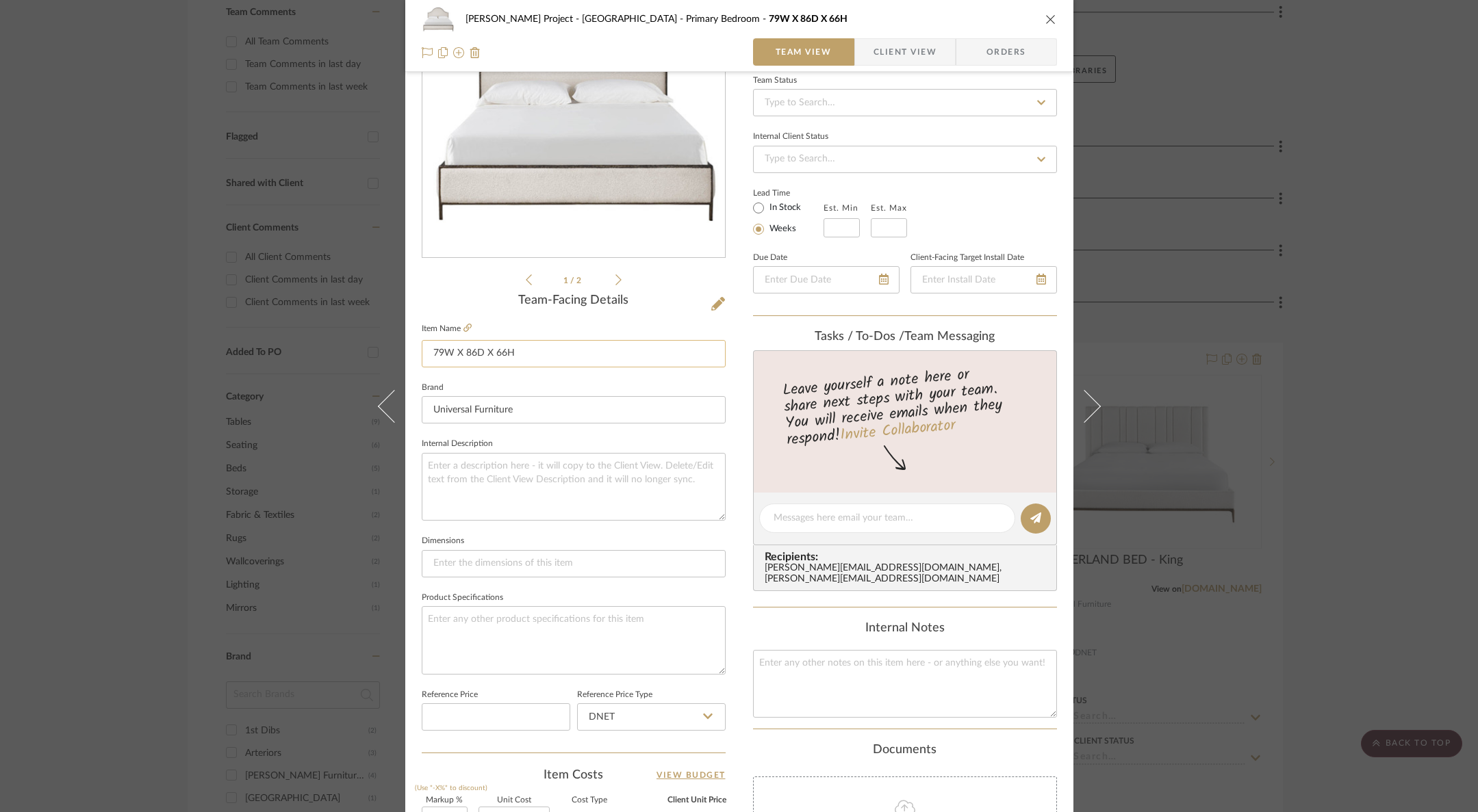
click at [532, 358] on input "79W X 86D X 66H" at bounding box center [574, 354] width 304 height 28
drag, startPoint x: 515, startPoint y: 548, endPoint x: 519, endPoint y: 561, distance: 13.6
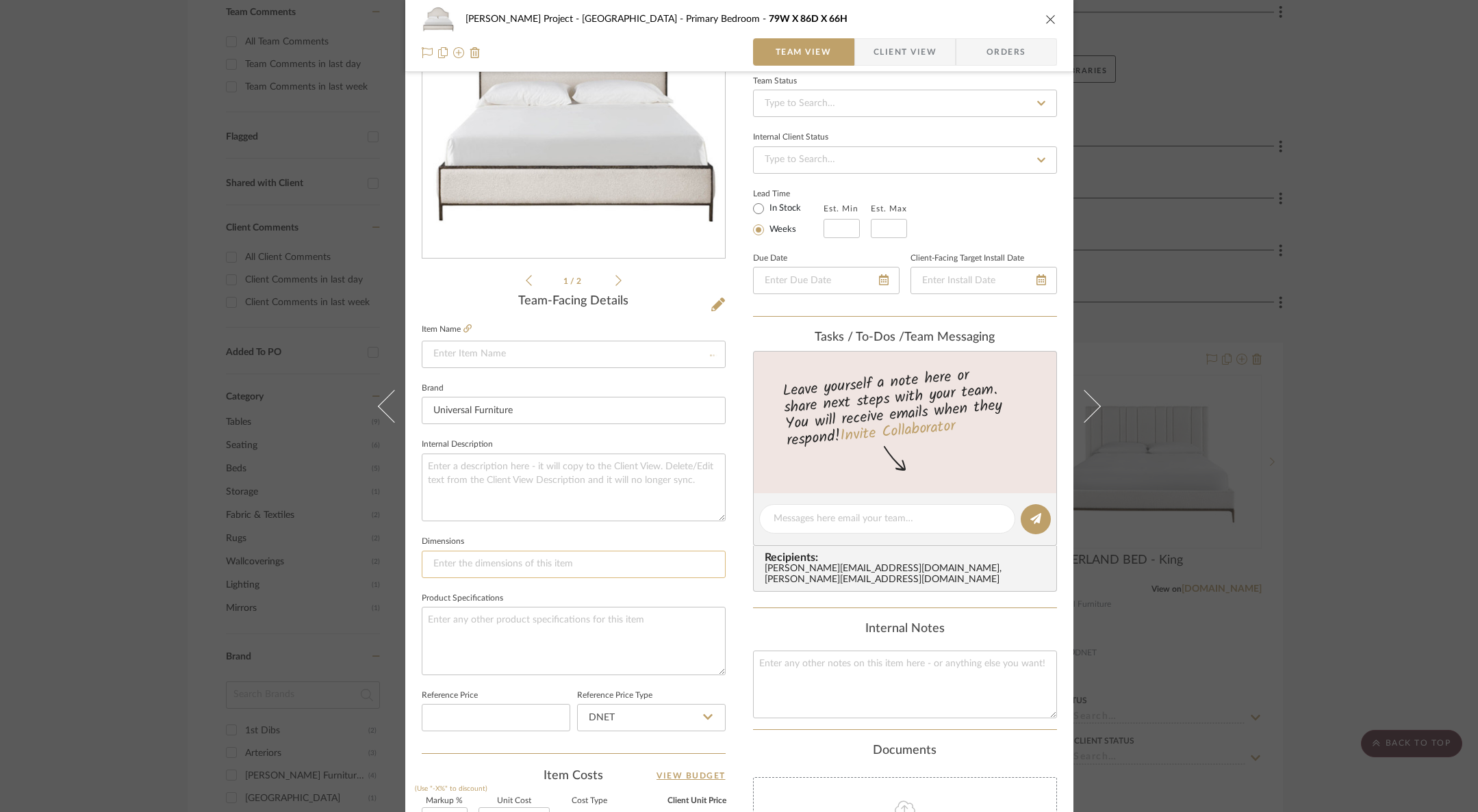
click at [518, 552] on fieldset "Dimensions" at bounding box center [574, 555] width 304 height 46
click at [519, 561] on input at bounding box center [574, 565] width 304 height 28
paste input "79W X 86D X 66H"
type input "79W X 86D X 66H"
click at [539, 350] on input at bounding box center [574, 354] width 304 height 28
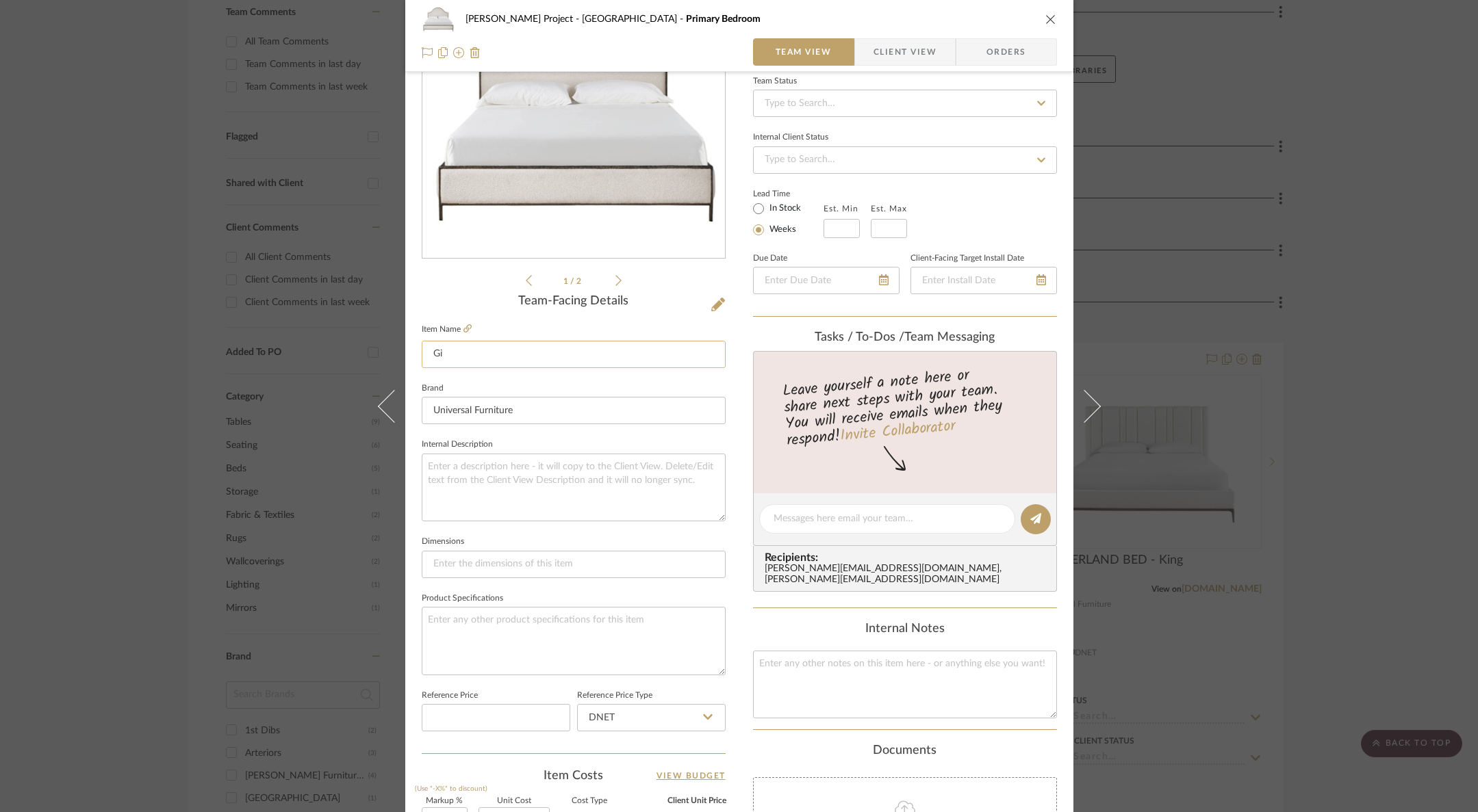
type input "G"
type input "F"
type input "[PERSON_NAME] [PERSON_NAME]"
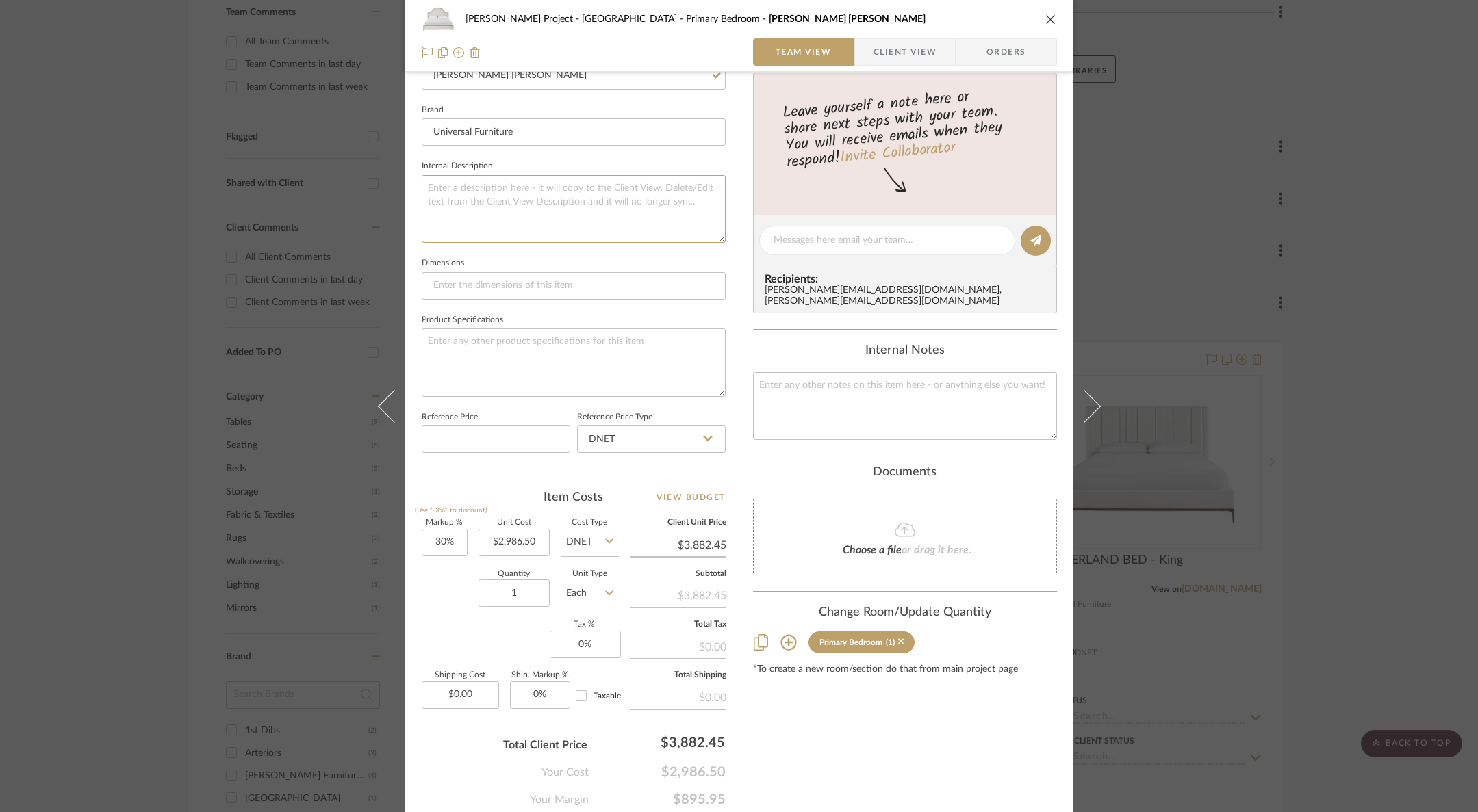
scroll to position [459, 0]
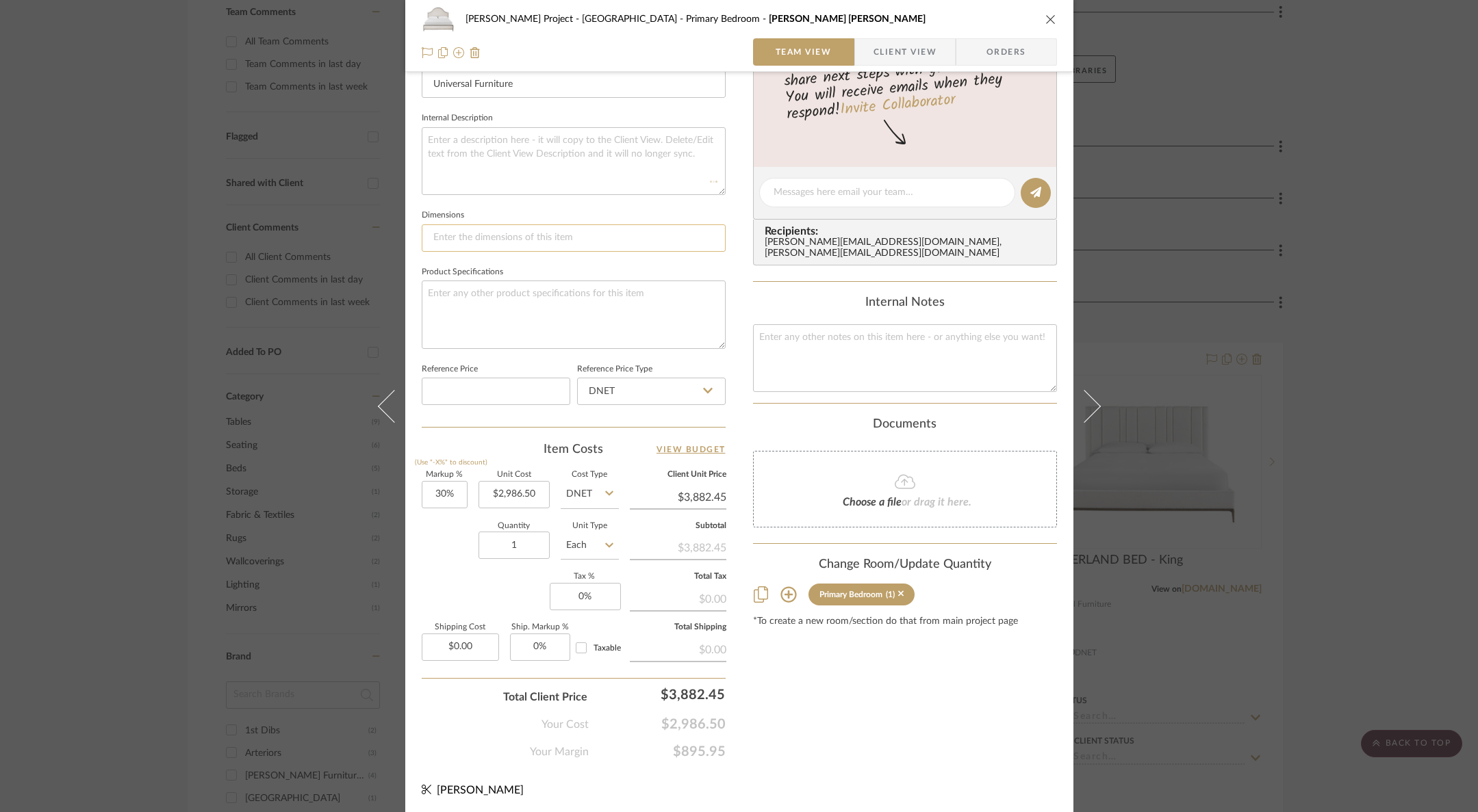
drag, startPoint x: 515, startPoint y: 249, endPoint x: 509, endPoint y: 241, distance: 10.0
click at [515, 249] on input at bounding box center [574, 238] width 304 height 28
paste input "79W X 86D X 66H"
type input "79W X 86D X 66H"
click at [959, 690] on div "Content here copies to Client View - confirm visibility there. Show in Client D…" at bounding box center [905, 197] width 304 height 1127
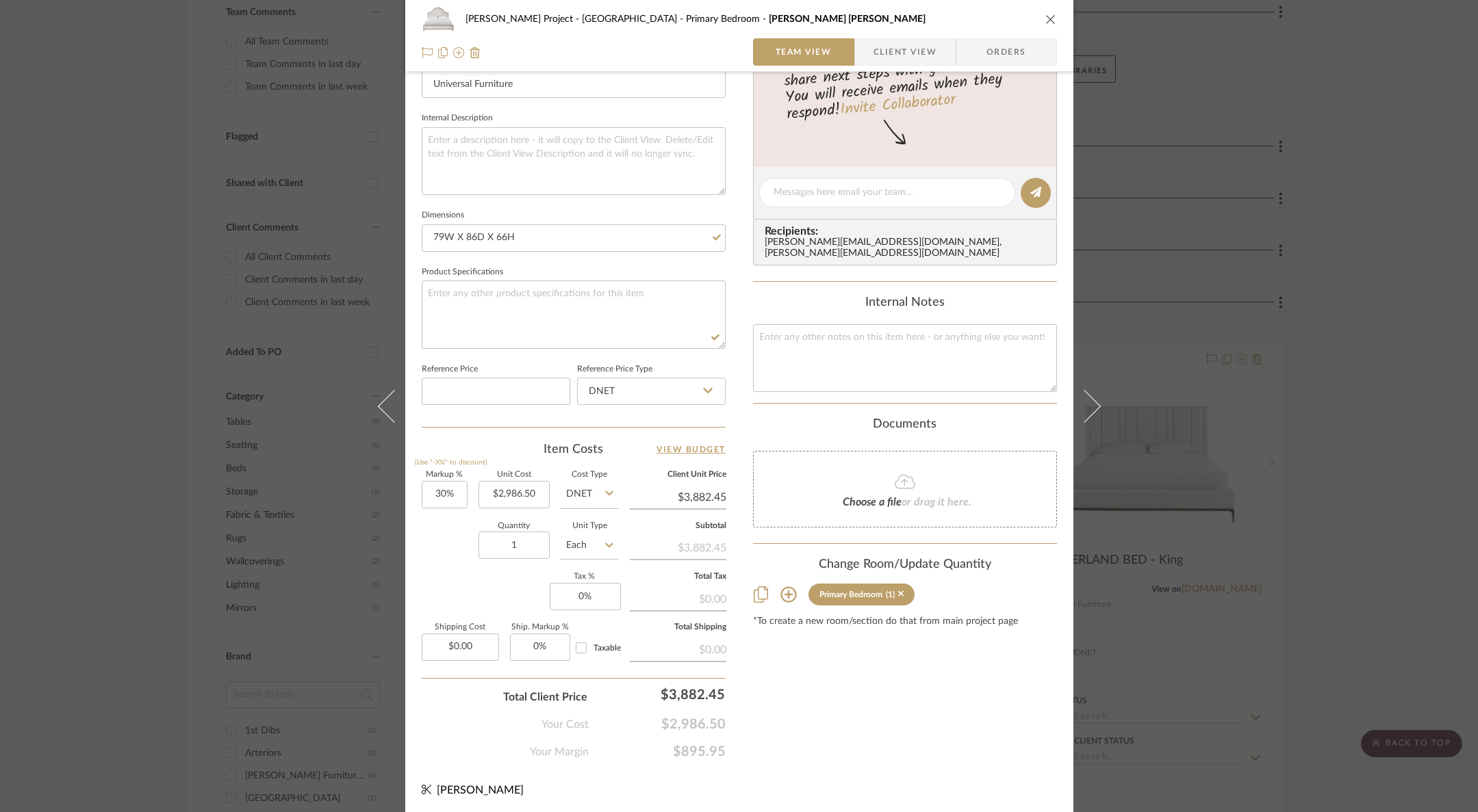
click at [1049, 19] on icon "close" at bounding box center [1050, 19] width 11 height 11
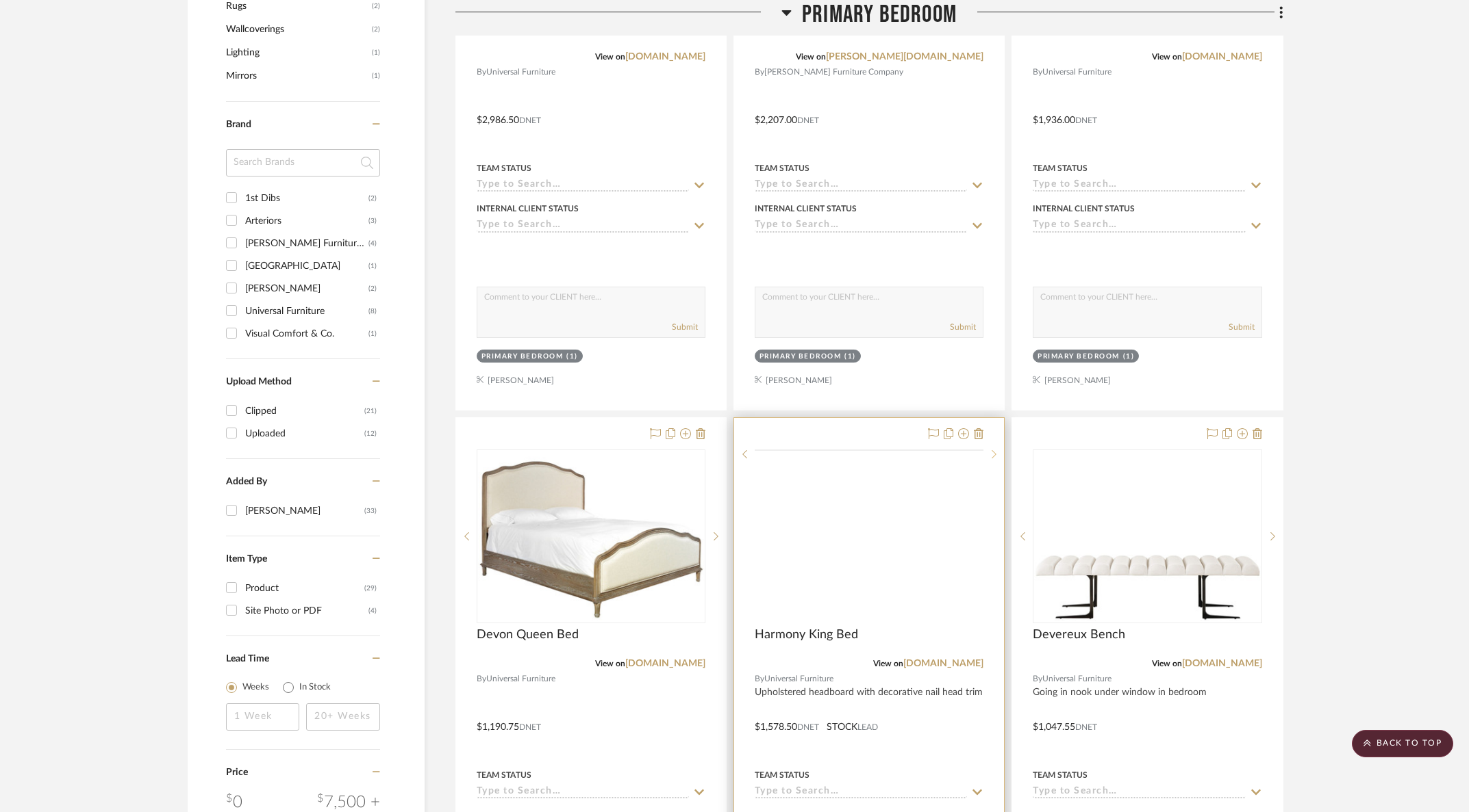
scroll to position [988, 0]
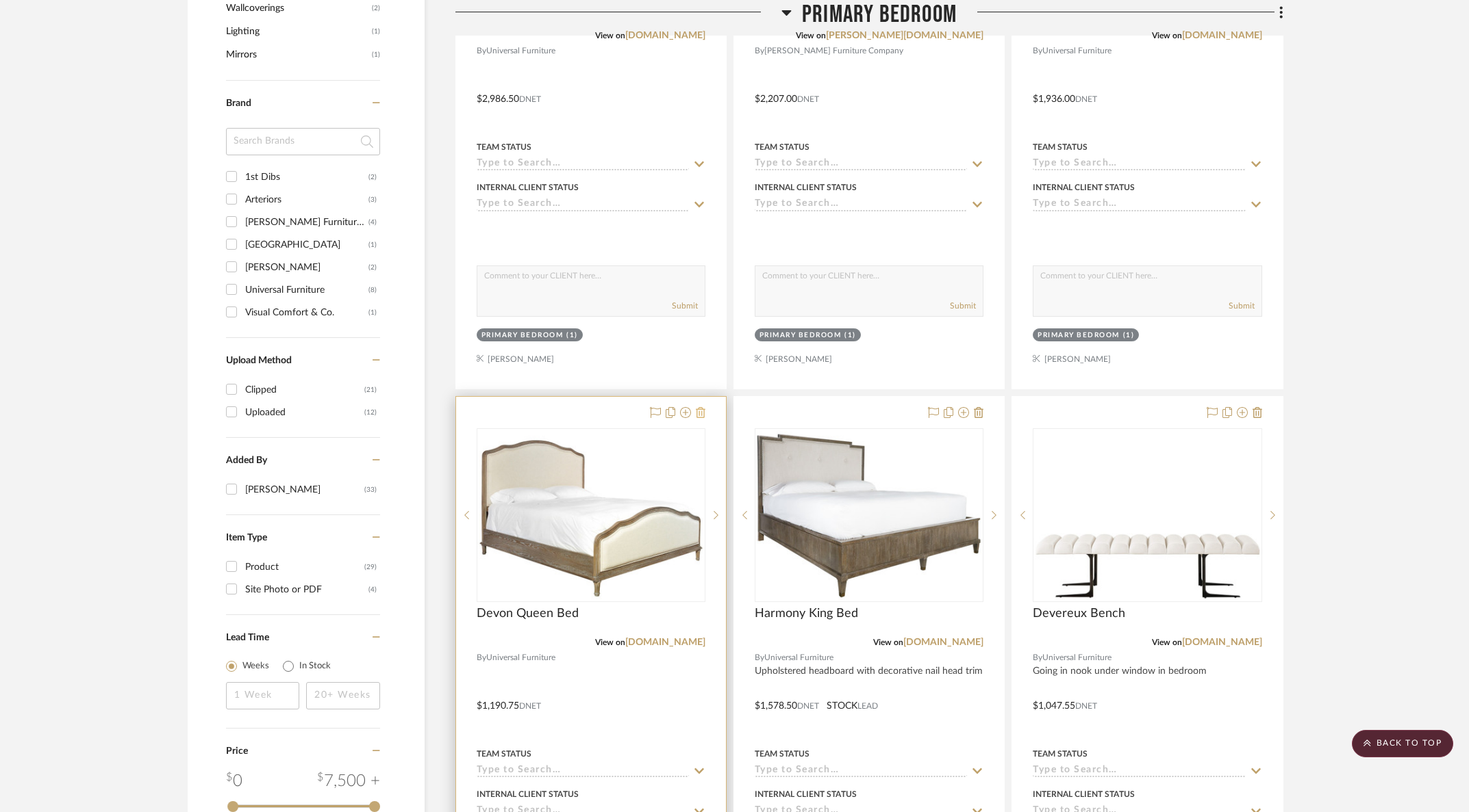
click at [702, 407] on icon at bounding box center [700, 412] width 10 height 11
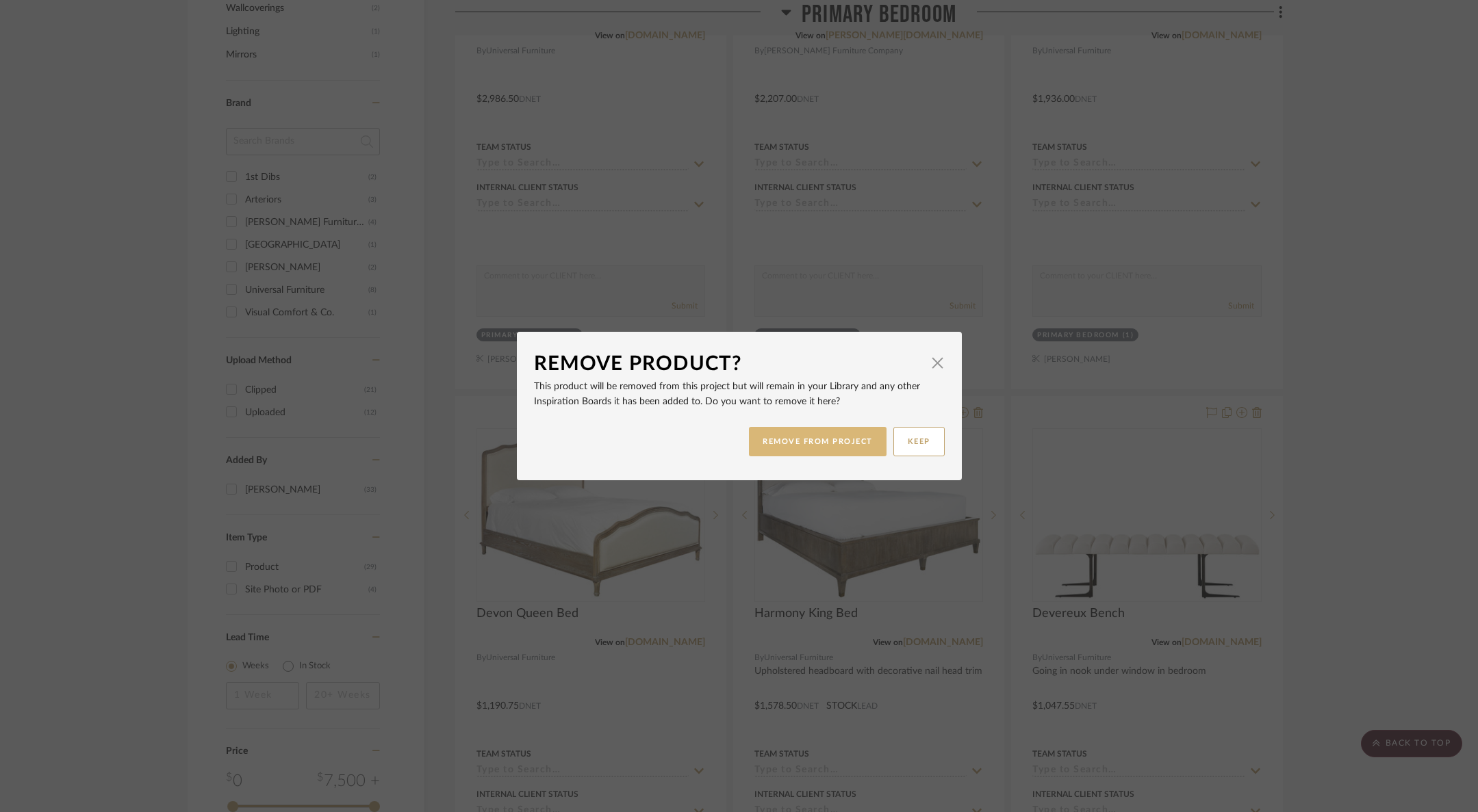
click at [780, 440] on button "REMOVE FROM PROJECT" at bounding box center [818, 441] width 138 height 29
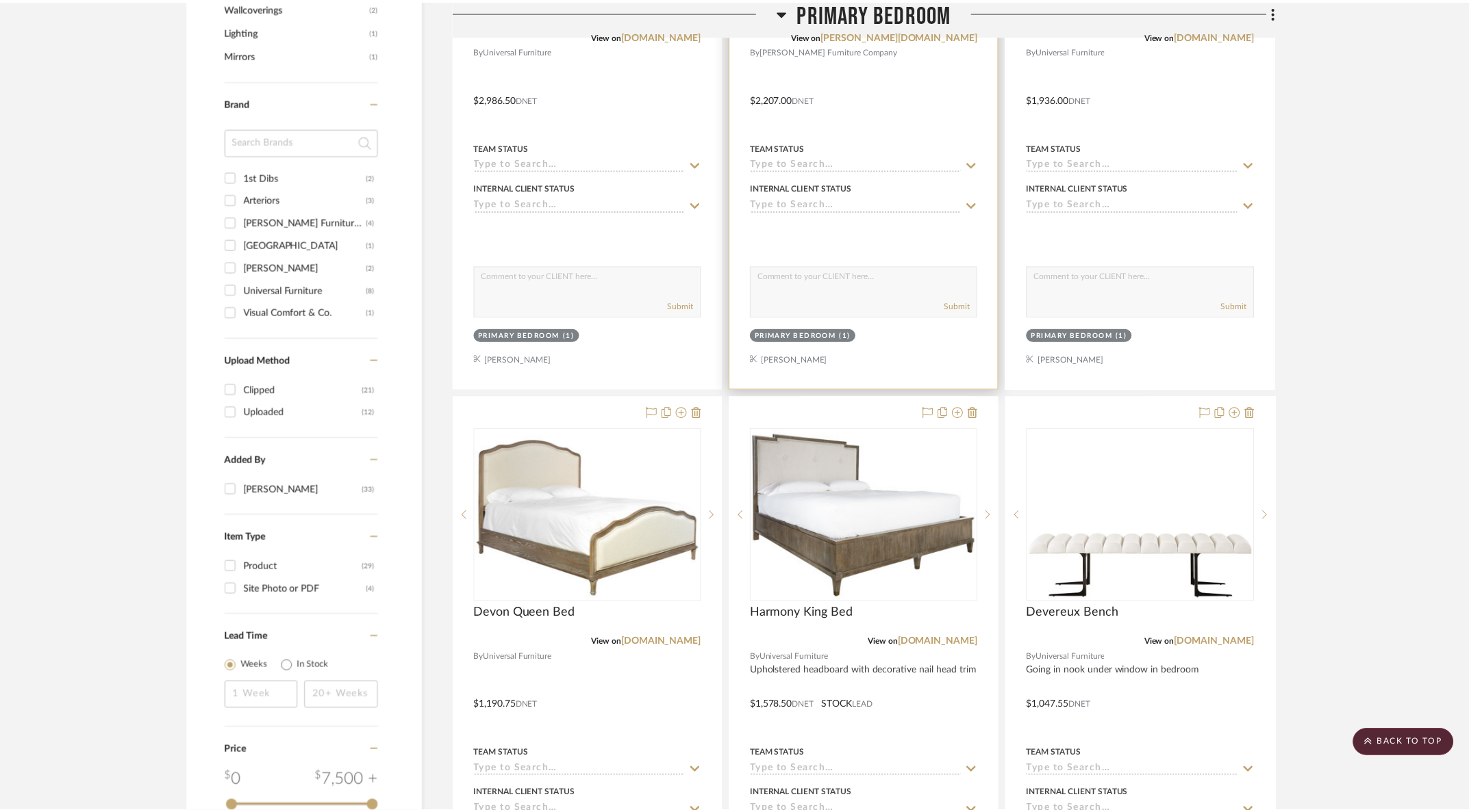
scroll to position [988, 0]
